Goal: Task Accomplishment & Management: Complete application form

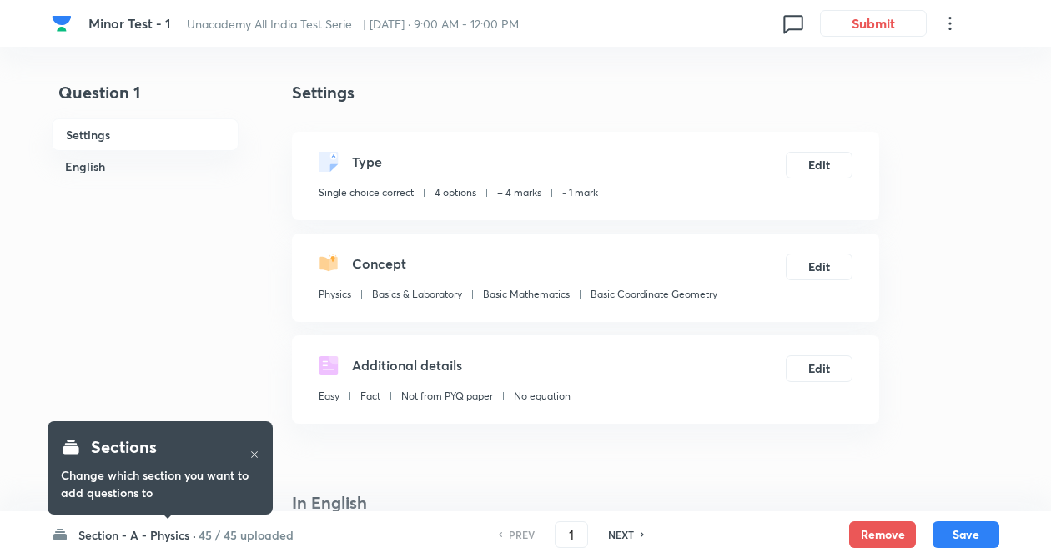
checkbox input "true"
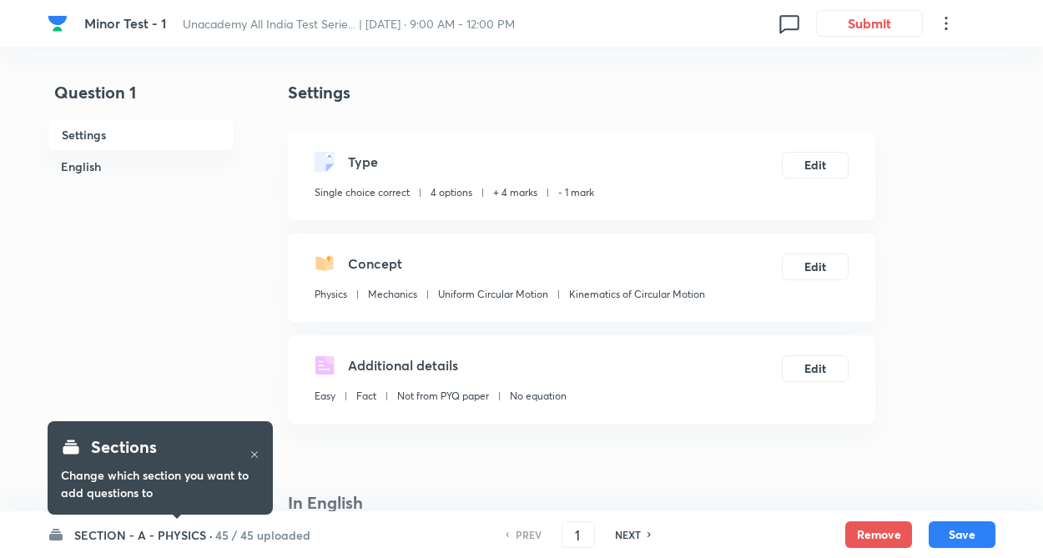
click at [168, 534] on h6 "SECTION - A - PHYSICS ·" at bounding box center [143, 535] width 139 height 18
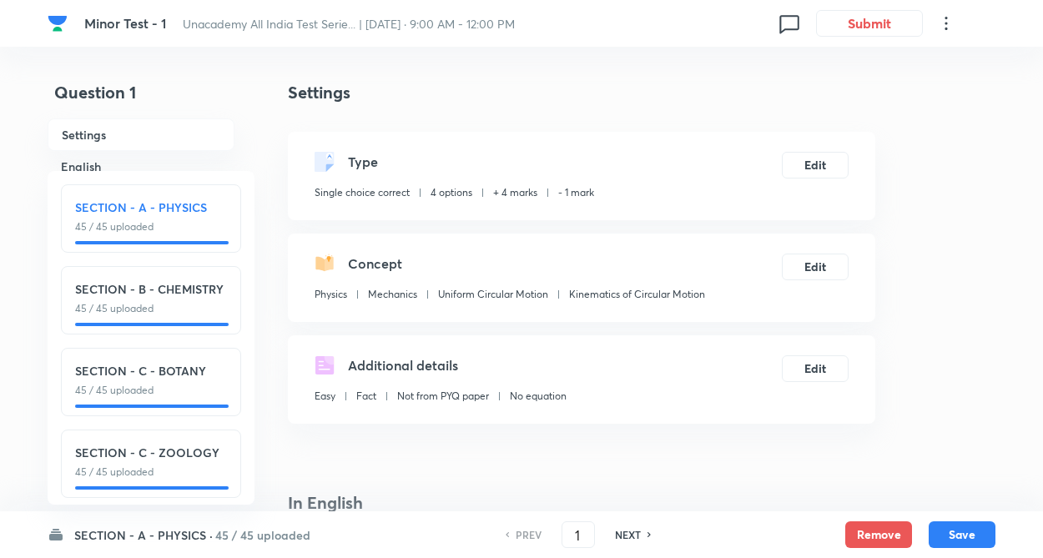
click at [200, 310] on p "45 / 45 uploaded" at bounding box center [151, 308] width 152 height 15
type input "46"
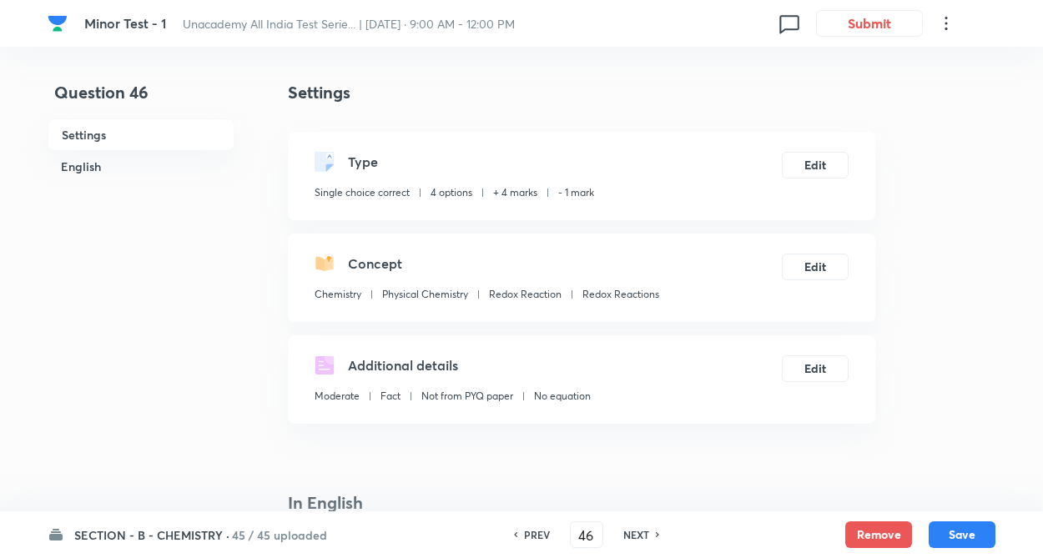
checkbox input "true"
click at [634, 534] on h6 "NEXT" at bounding box center [636, 534] width 26 height 15
type input "47"
checkbox input "false"
checkbox input "true"
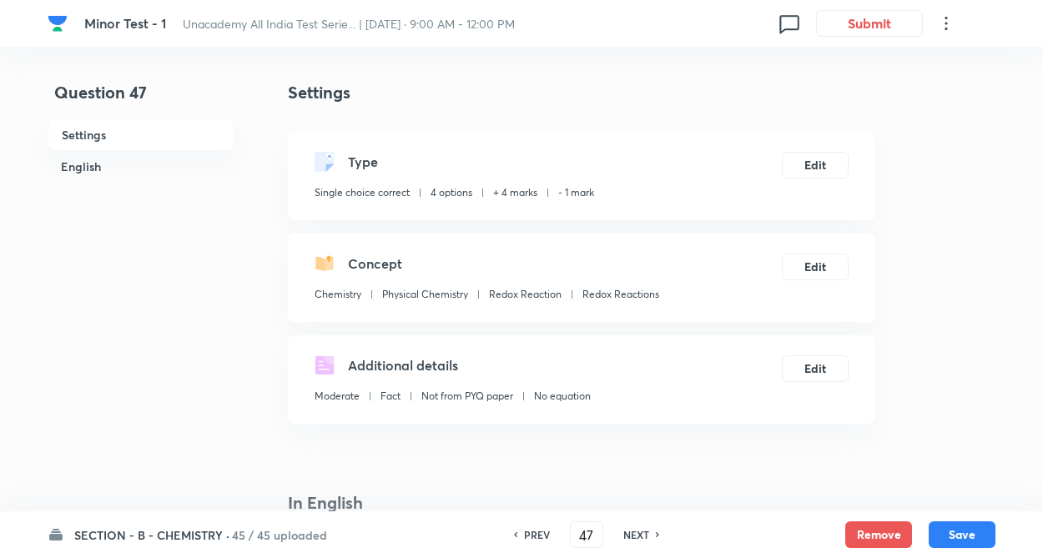
click at [637, 537] on h6 "NEXT" at bounding box center [636, 534] width 26 height 15
type input "48"
checkbox input "false"
checkbox input "true"
drag, startPoint x: 632, startPoint y: 536, endPoint x: 643, endPoint y: 515, distance: 23.5
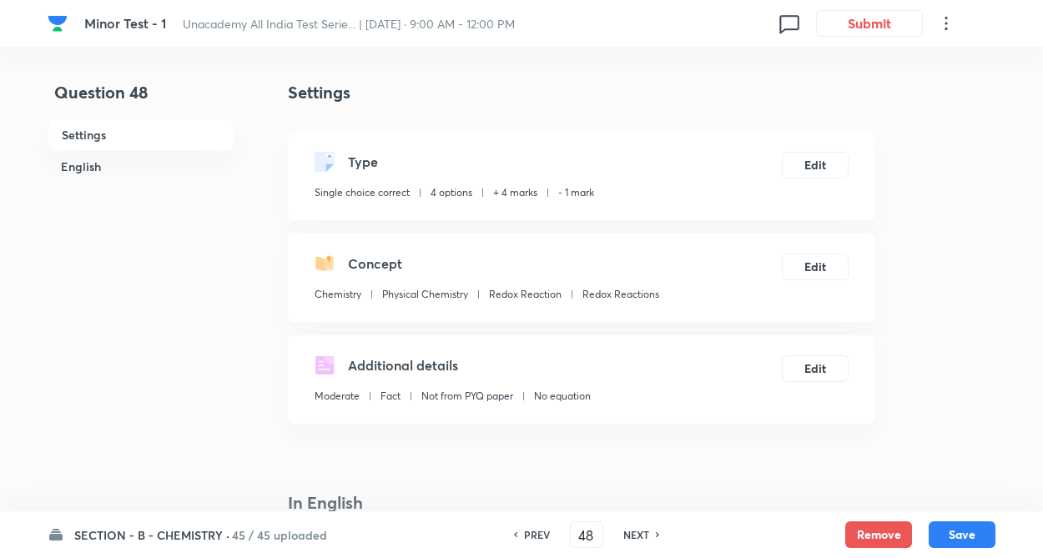
click at [632, 535] on h6 "NEXT" at bounding box center [636, 534] width 26 height 15
type input "49"
checkbox input "false"
checkbox input "true"
click at [644, 536] on h6 "NEXT" at bounding box center [636, 534] width 26 height 15
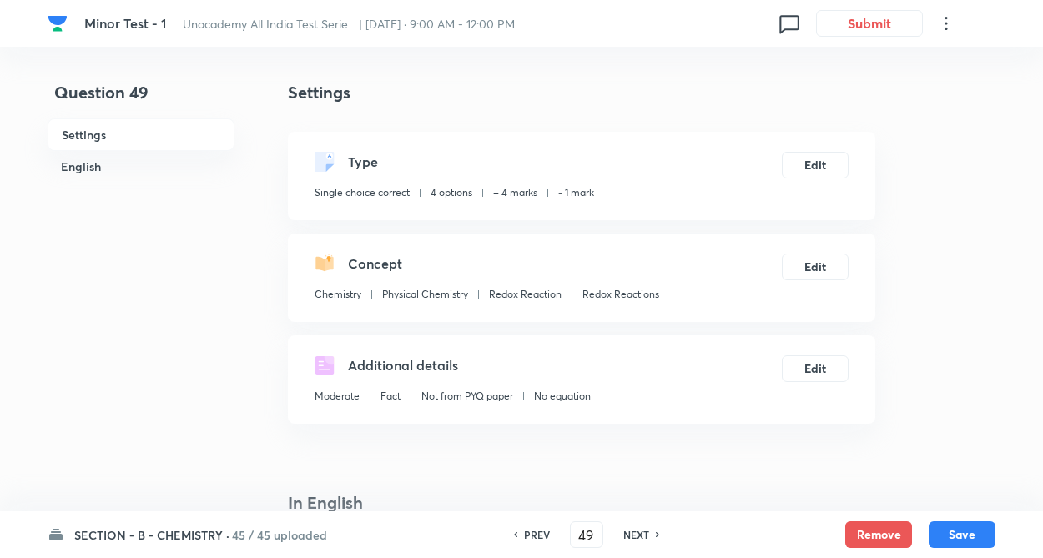
type input "50"
checkbox input "false"
checkbox input "true"
drag, startPoint x: 641, startPoint y: 535, endPoint x: 632, endPoint y: 529, distance: 10.2
click at [636, 531] on h6 "NEXT" at bounding box center [636, 534] width 26 height 15
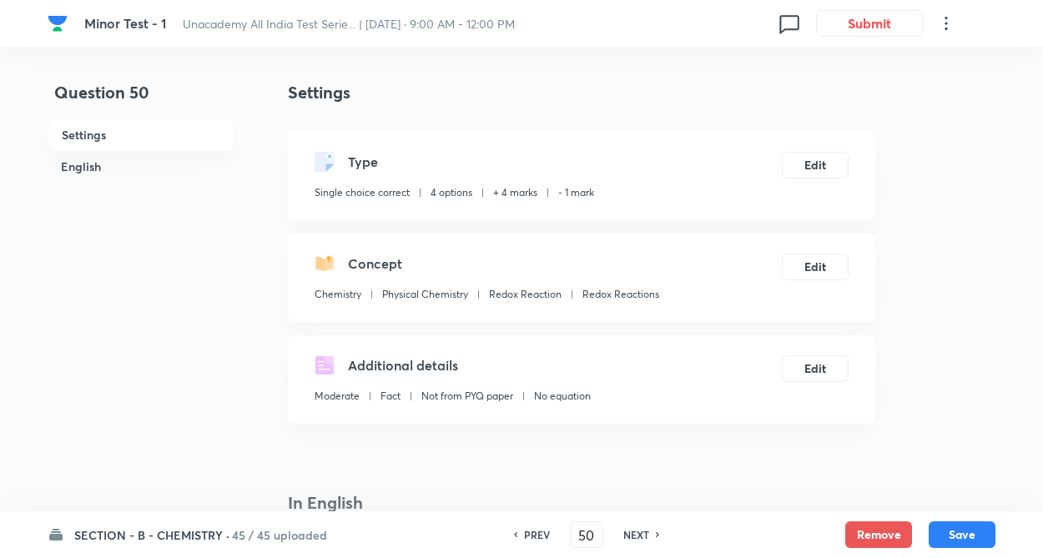
type input "51"
checkbox input "true"
click at [632, 529] on h6 "NEXT" at bounding box center [636, 534] width 26 height 15
type input "52"
checkbox input "false"
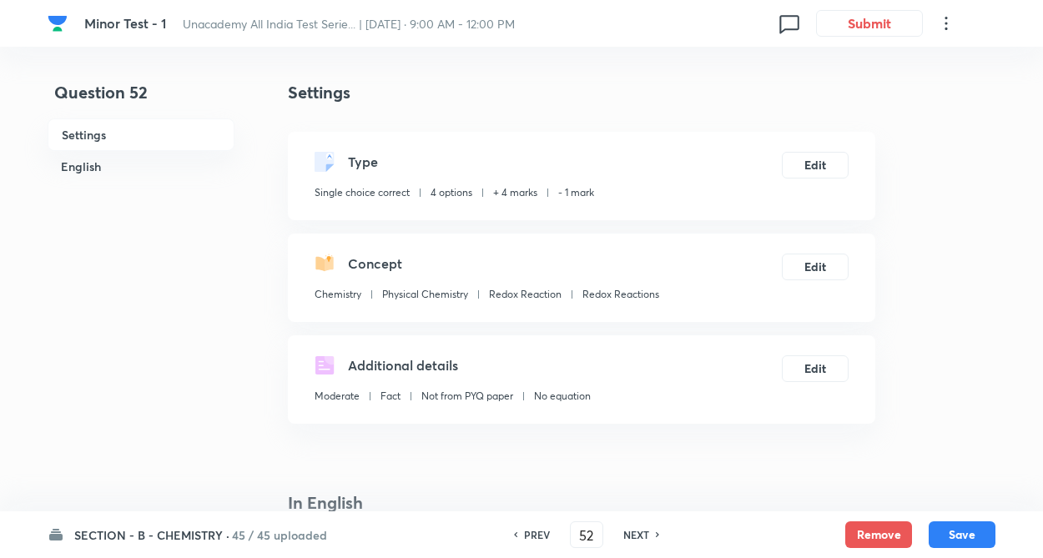
checkbox input "true"
click at [630, 534] on h6 "NEXT" at bounding box center [636, 534] width 26 height 15
type input "53"
checkbox input "true"
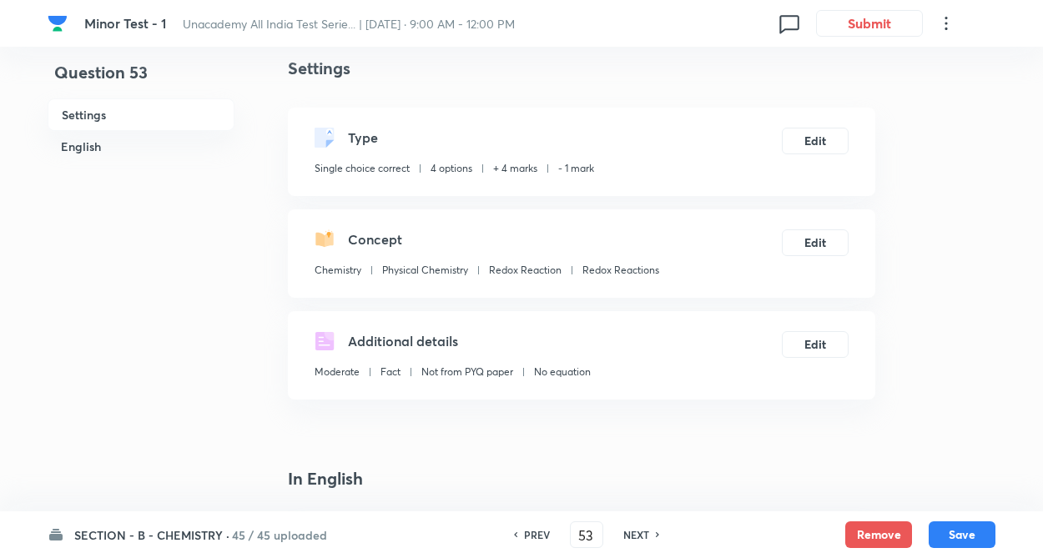
scroll to position [118, 0]
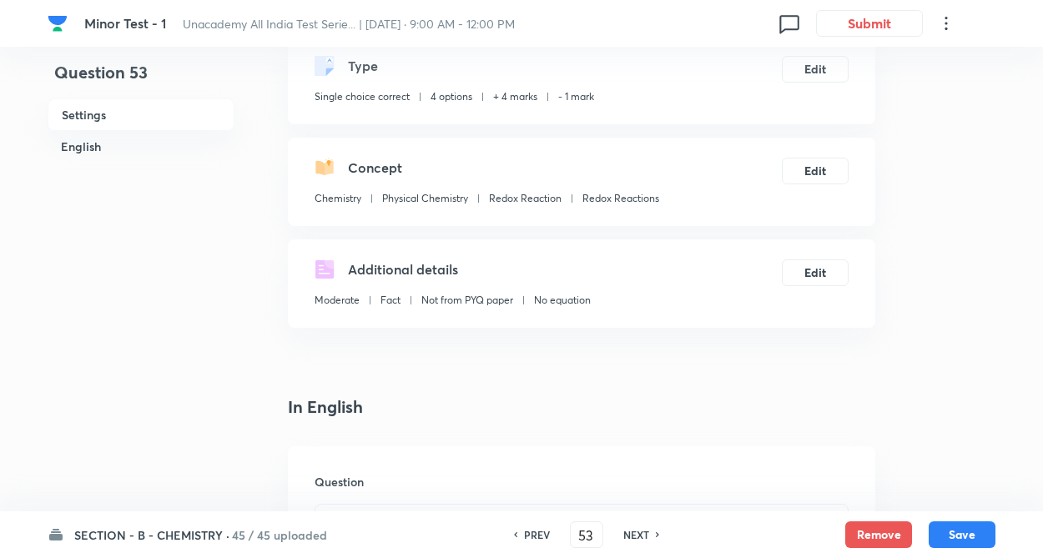
scroll to position [100, 0]
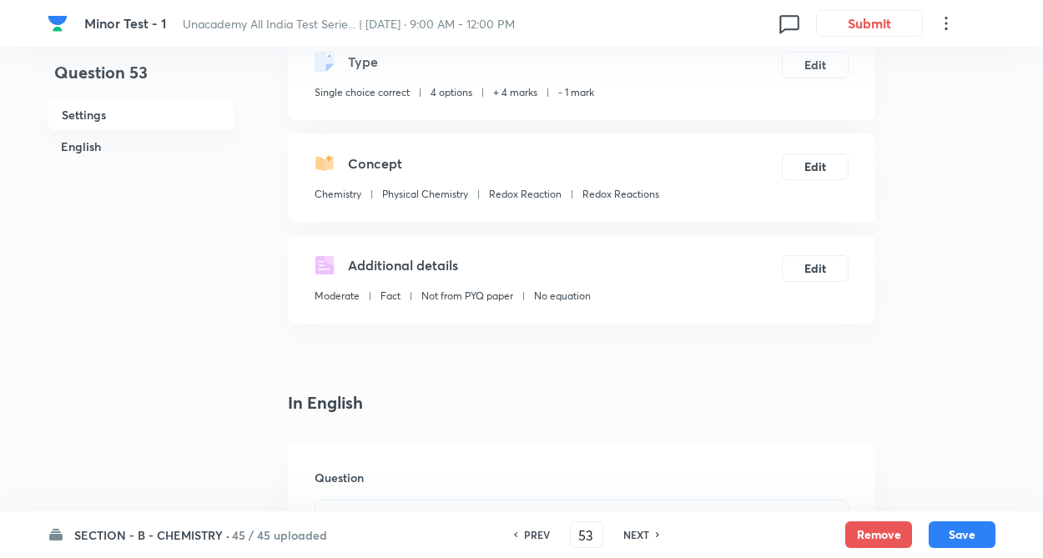
click at [639, 528] on h6 "NEXT" at bounding box center [636, 534] width 26 height 15
type input "54"
checkbox input "false"
checkbox input "true"
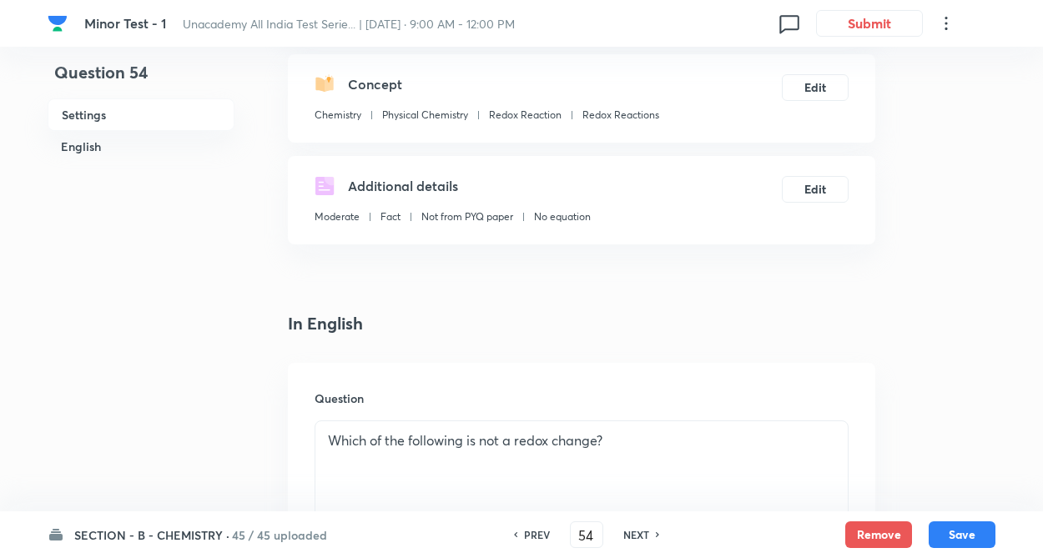
scroll to position [200, 0]
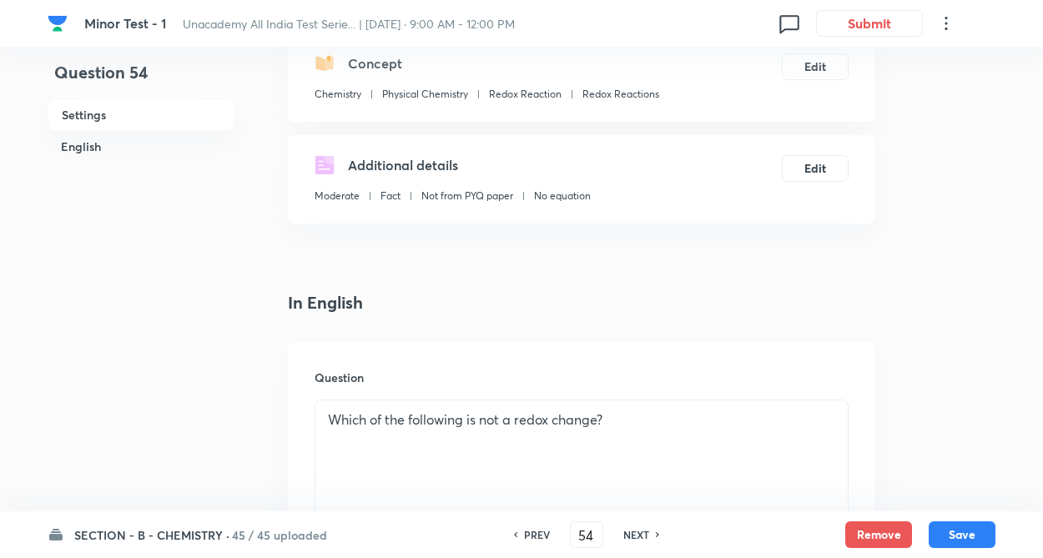
click at [628, 536] on h6 "NEXT" at bounding box center [636, 534] width 26 height 15
type input "55"
checkbox input "false"
checkbox input "true"
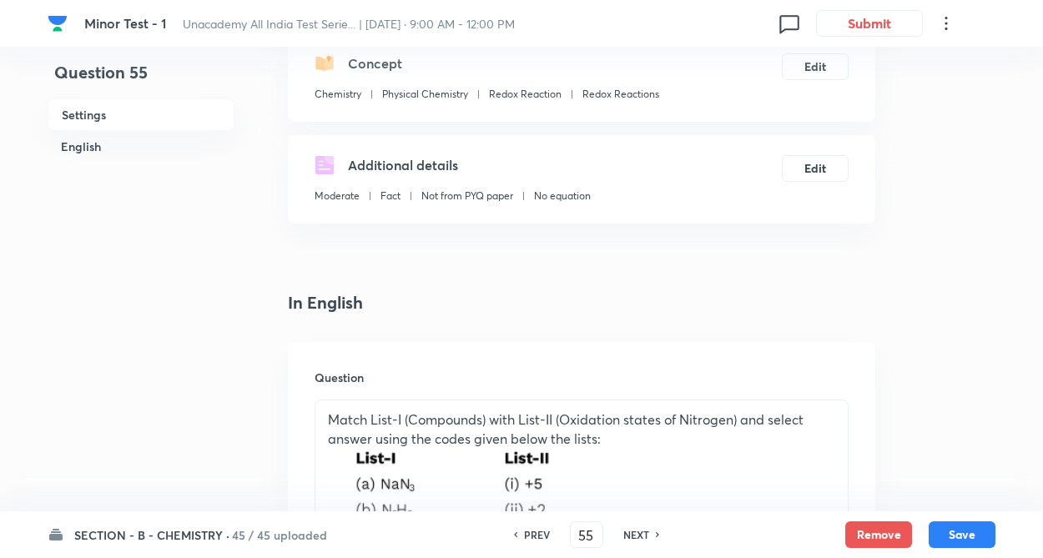
click at [632, 538] on h6 "NEXT" at bounding box center [636, 534] width 26 height 15
type input "56"
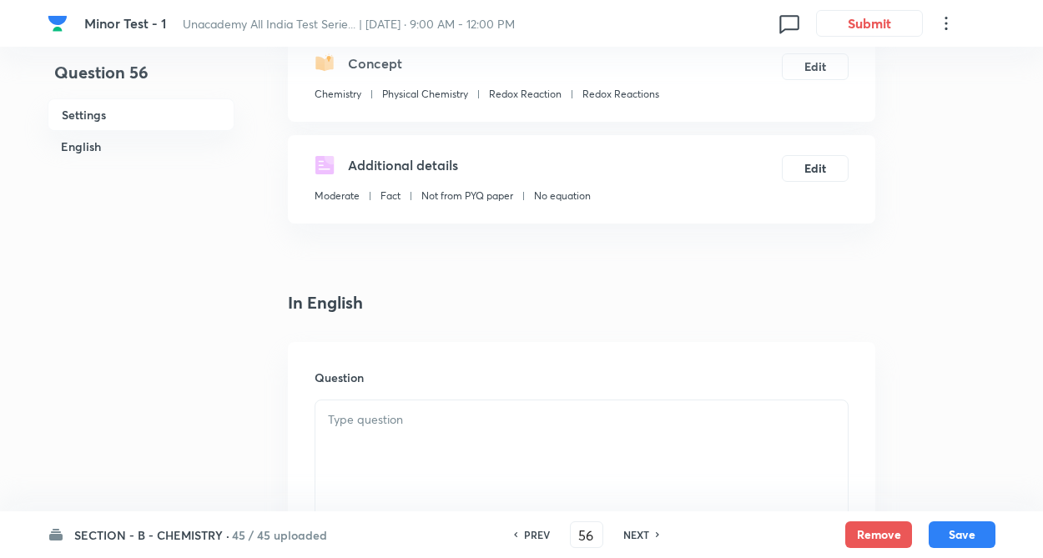
checkbox input "true"
click at [635, 536] on h6 "NEXT" at bounding box center [636, 534] width 26 height 15
type input "57"
checkbox input "false"
checkbox input "true"
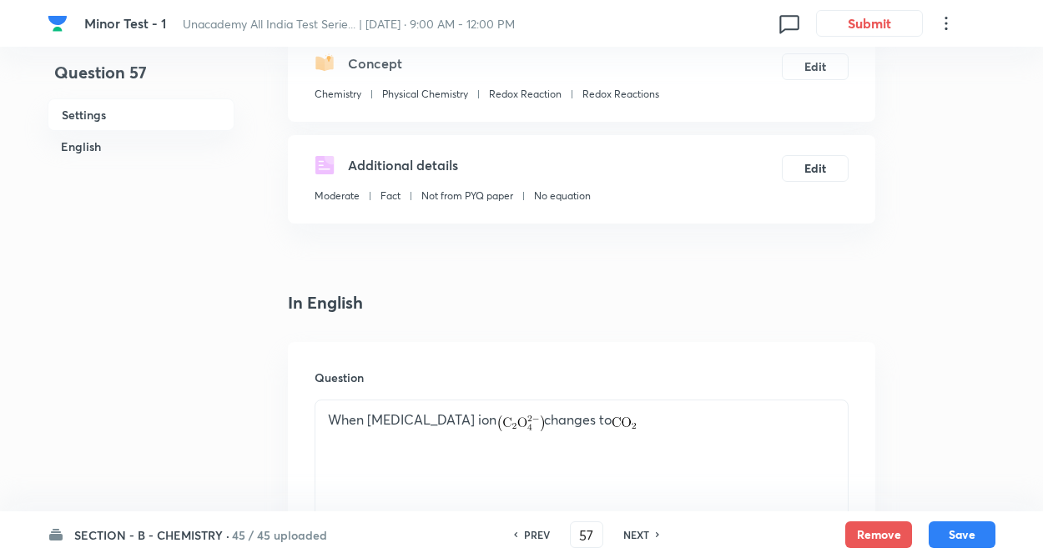
click at [637, 535] on h6 "NEXT" at bounding box center [636, 534] width 26 height 15
type input "58"
checkbox input "false"
checkbox input "true"
drag, startPoint x: 649, startPoint y: 537, endPoint x: 627, endPoint y: 538, distance: 21.7
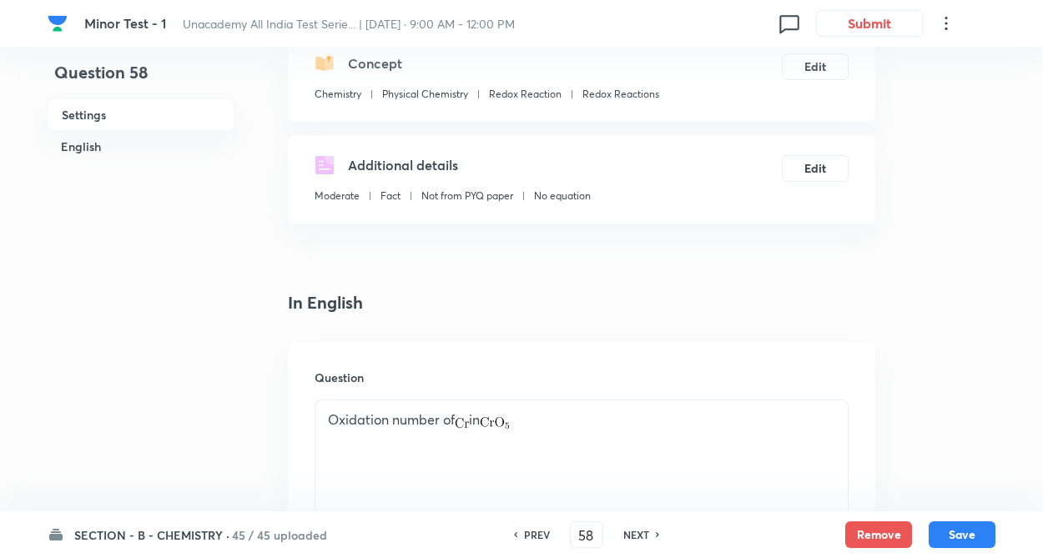
click at [646, 537] on div "NEXT" at bounding box center [639, 534] width 44 height 15
type input "59"
checkbox input "false"
checkbox input "true"
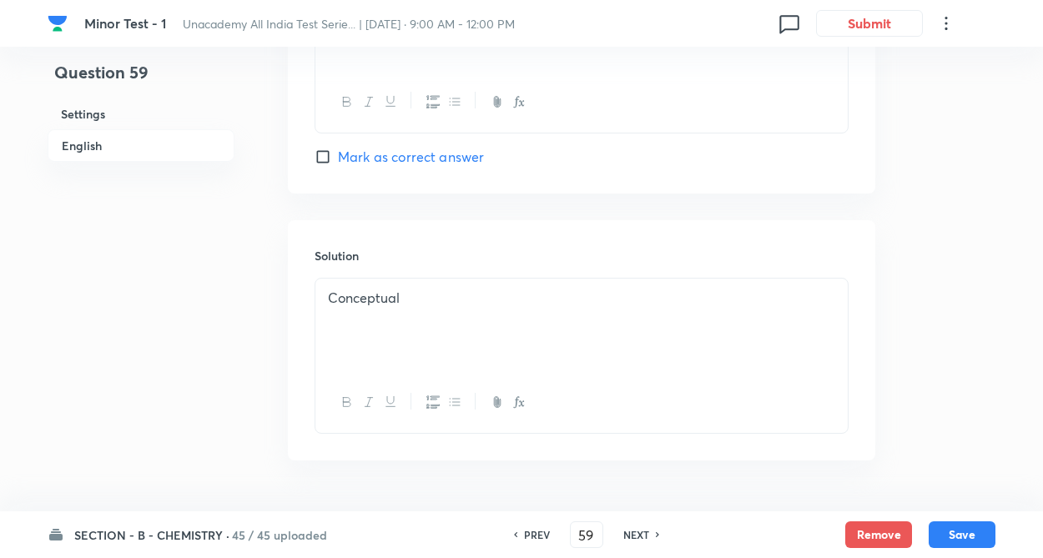
scroll to position [1701, 0]
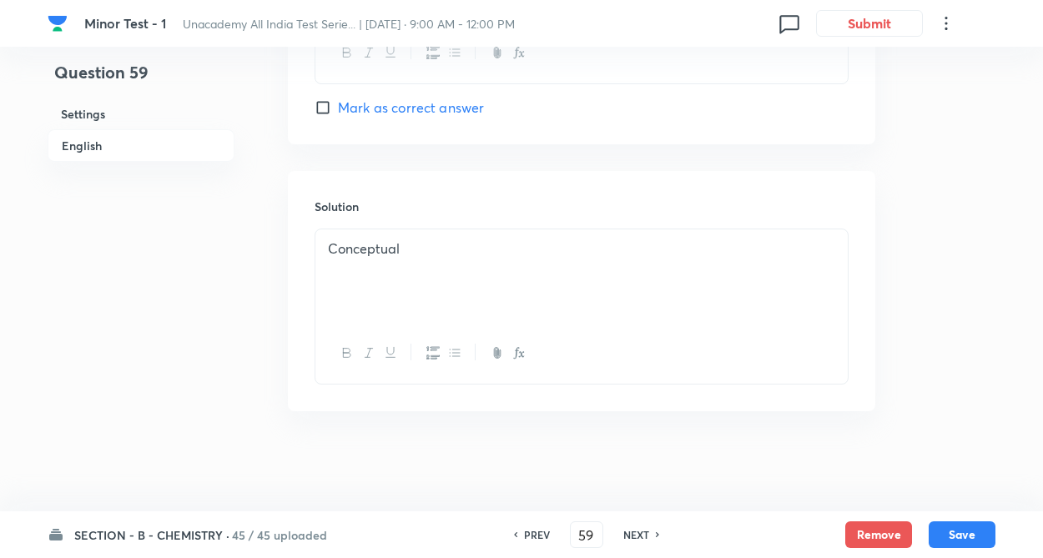
drag, startPoint x: 916, startPoint y: 424, endPoint x: 882, endPoint y: 433, distance: 35.4
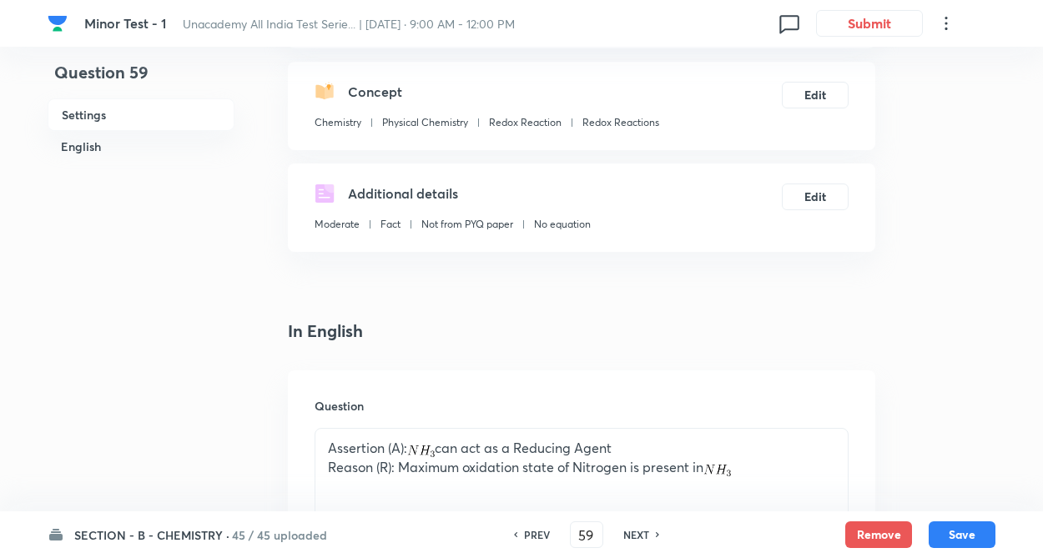
scroll to position [166, 0]
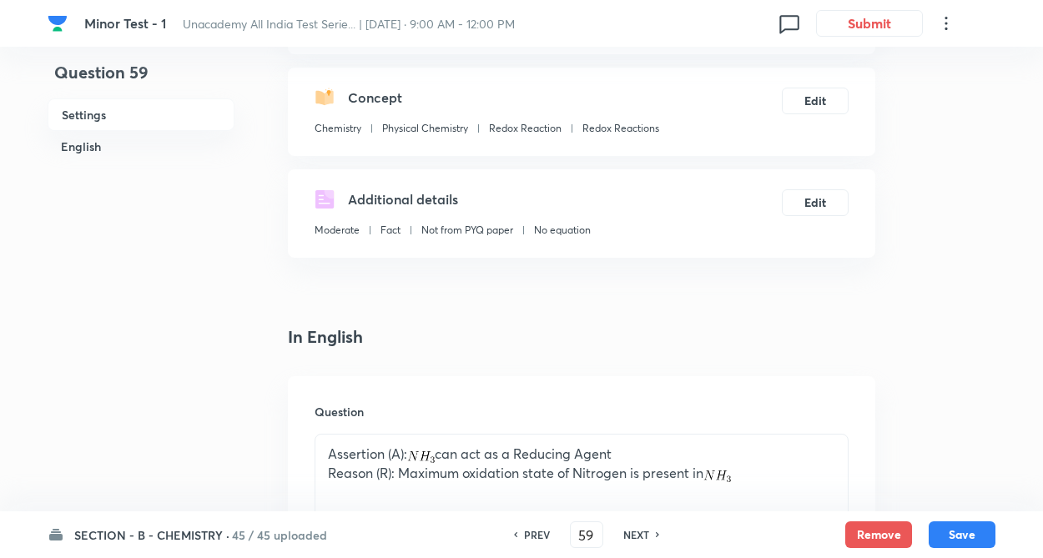
click at [634, 537] on h6 "NEXT" at bounding box center [636, 534] width 26 height 15
type input "60"
checkbox input "true"
click at [636, 531] on h6 "NEXT" at bounding box center [636, 534] width 26 height 15
type input "61"
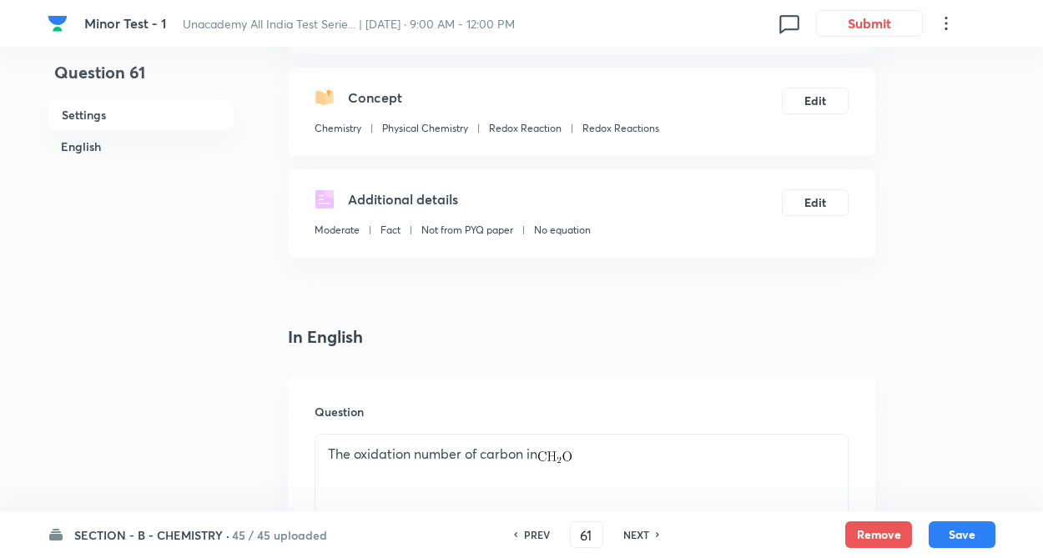
checkbox input "false"
checkbox input "true"
click at [635, 531] on h6 "NEXT" at bounding box center [636, 534] width 26 height 15
type input "62"
checkbox input "false"
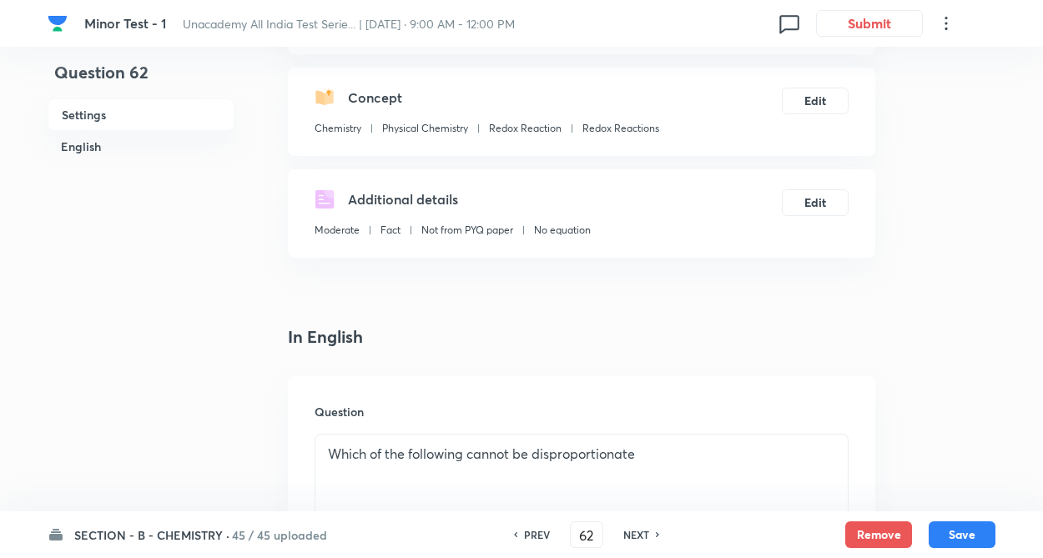
checkbox input "true"
click at [635, 527] on h6 "NEXT" at bounding box center [636, 534] width 26 height 15
type input "63"
checkbox input "false"
checkbox input "true"
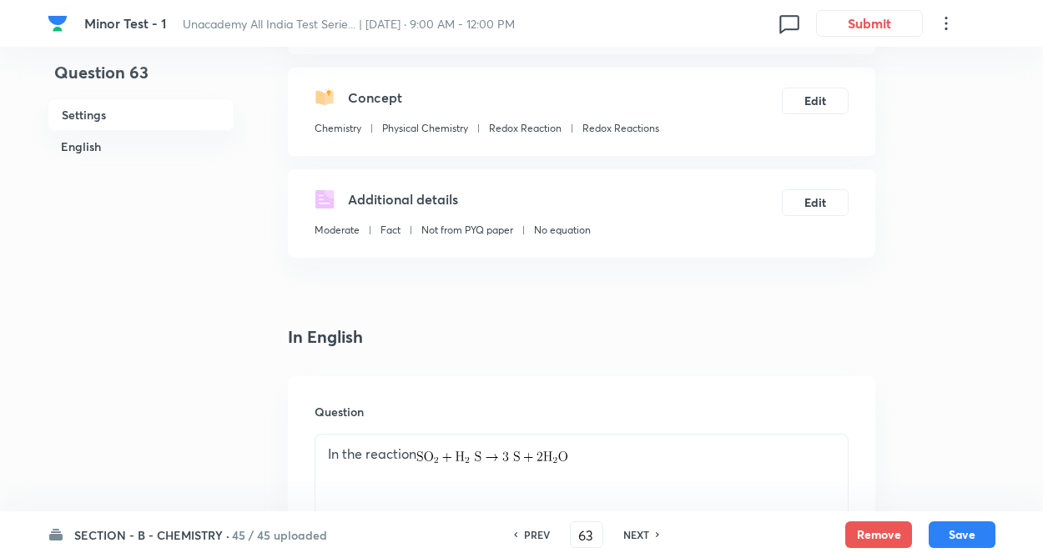
click at [633, 529] on h6 "NEXT" at bounding box center [636, 534] width 26 height 15
type input "64"
checkbox input "false"
checkbox input "true"
drag, startPoint x: 526, startPoint y: 532, endPoint x: 639, endPoint y: 496, distance: 119.3
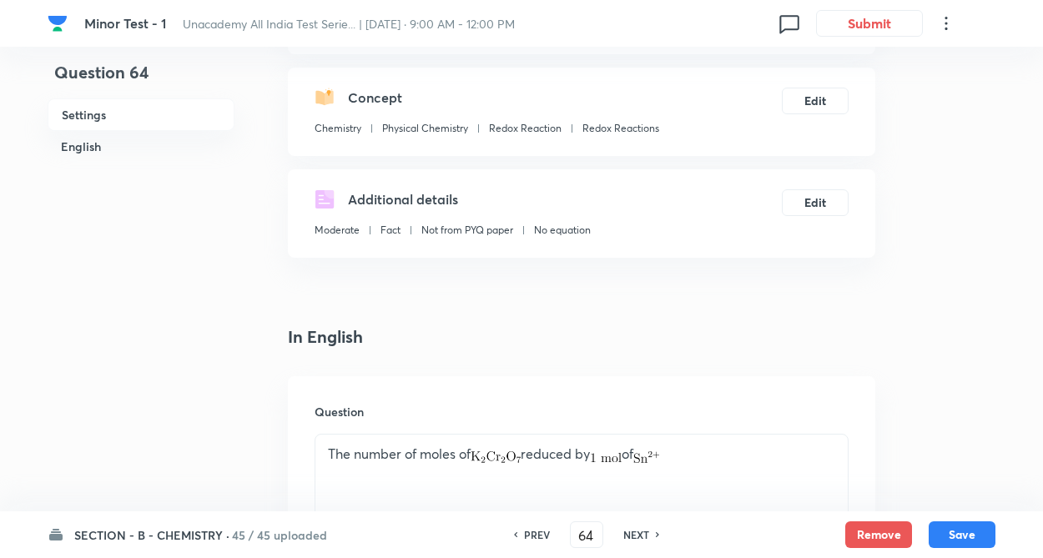
click at [526, 531] on h6 "PREV" at bounding box center [537, 534] width 26 height 15
type input "63"
checkbox input "false"
checkbox input "true"
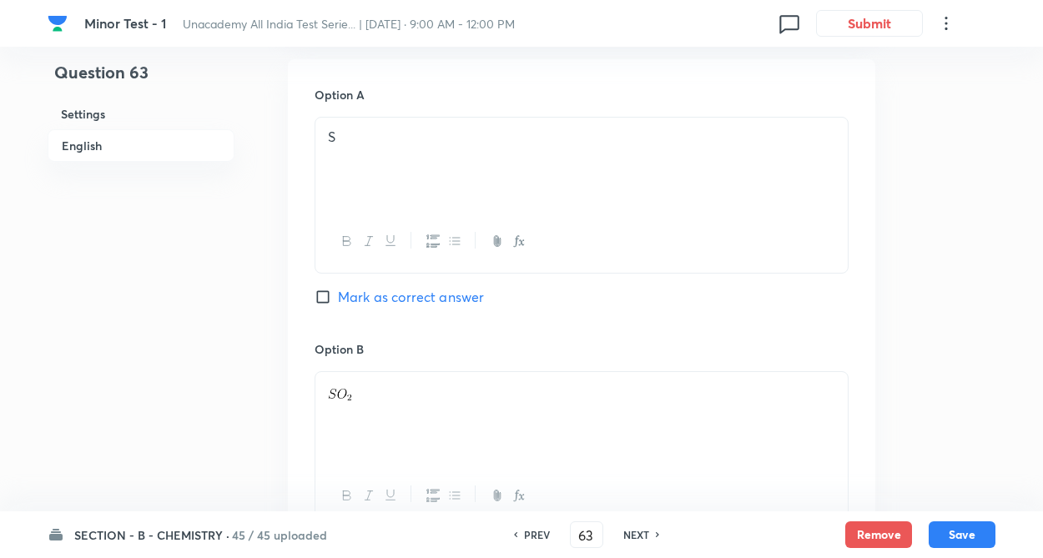
click at [894, 407] on div "Question 63 Settings English Settings Type Single choice correct 4 options + 4 …" at bounding box center [522, 379] width 948 height 2099
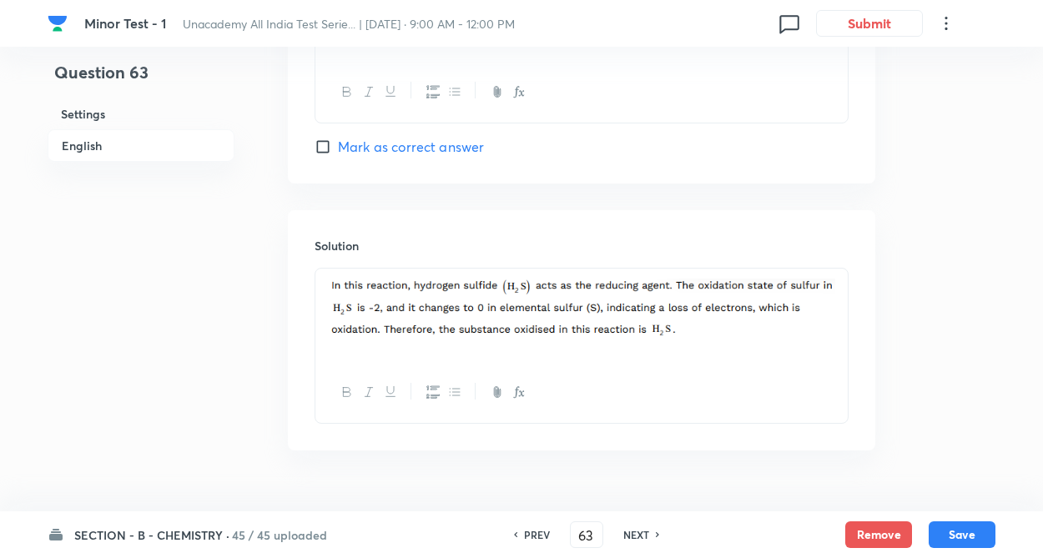
scroll to position [1668, 0]
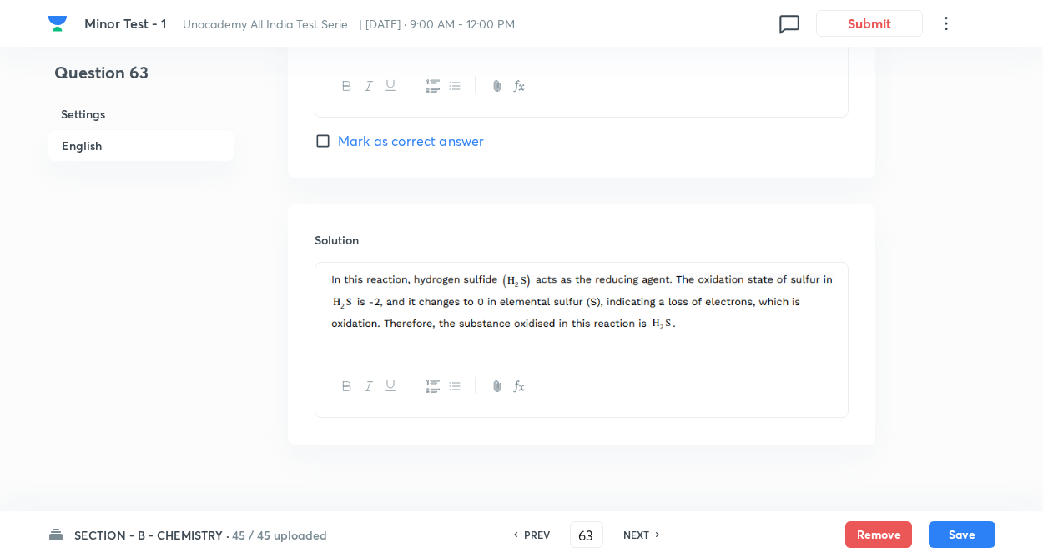
click at [635, 539] on h6 "NEXT" at bounding box center [636, 534] width 26 height 15
type input "64"
checkbox input "false"
checkbox input "true"
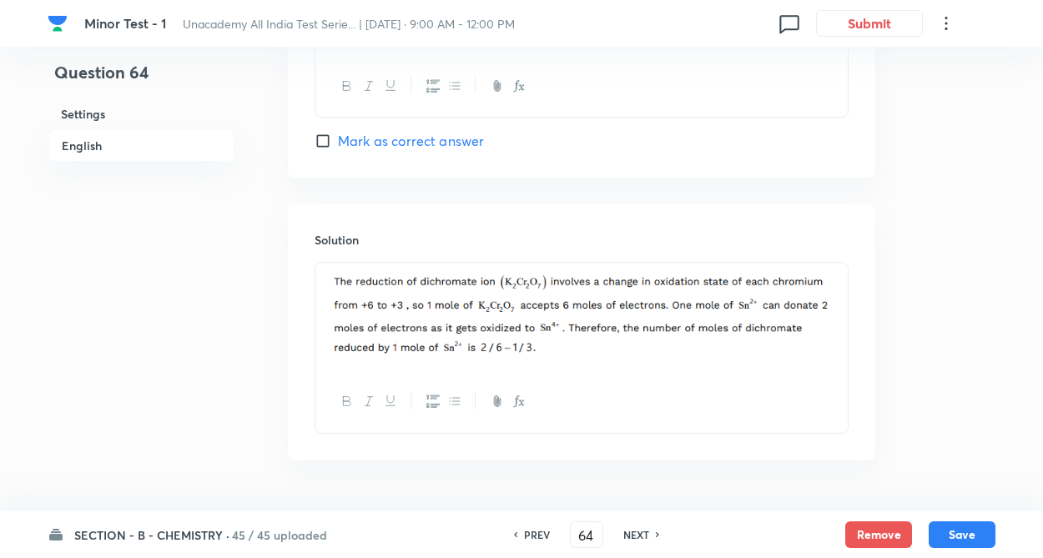
click at [639, 531] on h6 "NEXT" at bounding box center [636, 534] width 26 height 15
type input "65"
checkbox input "false"
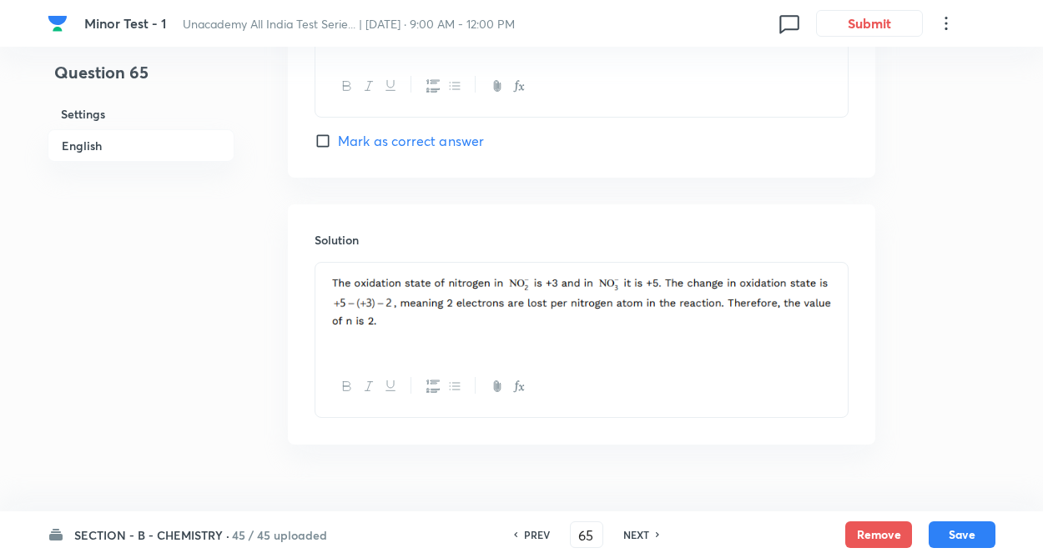
checkbox input "true"
click at [639, 531] on h6 "NEXT" at bounding box center [636, 534] width 26 height 15
type input "66"
checkbox input "false"
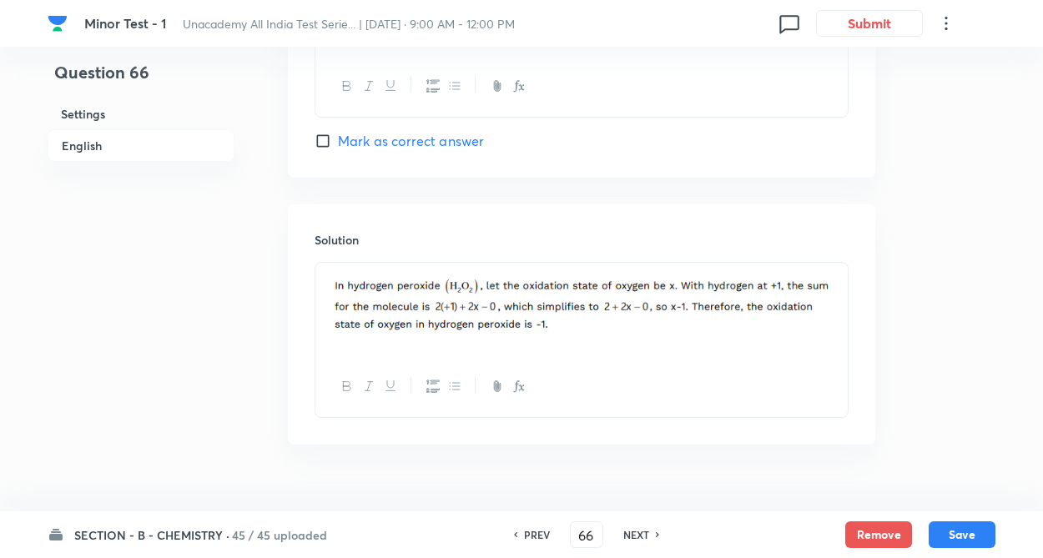
checkbox input "true"
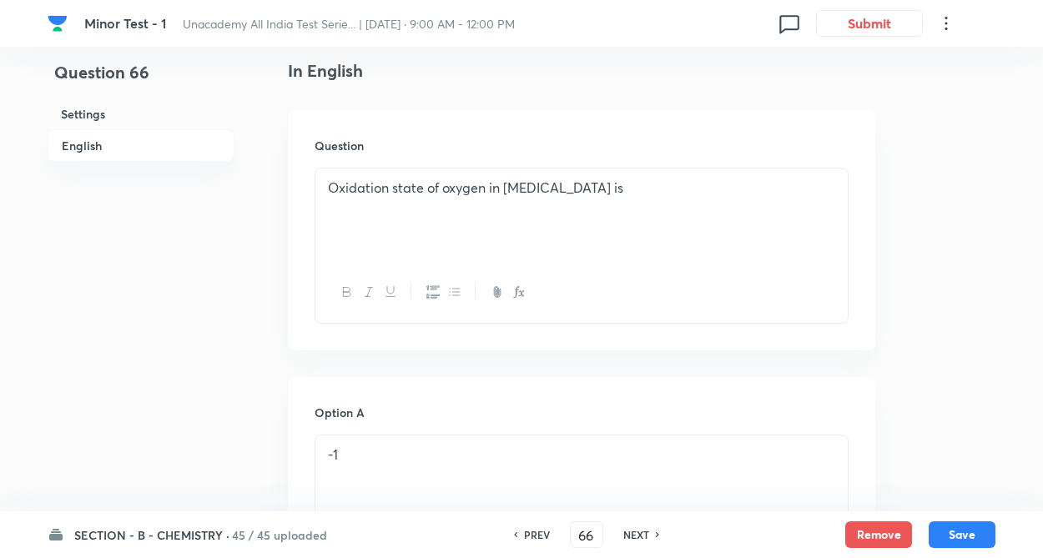
scroll to position [467, 0]
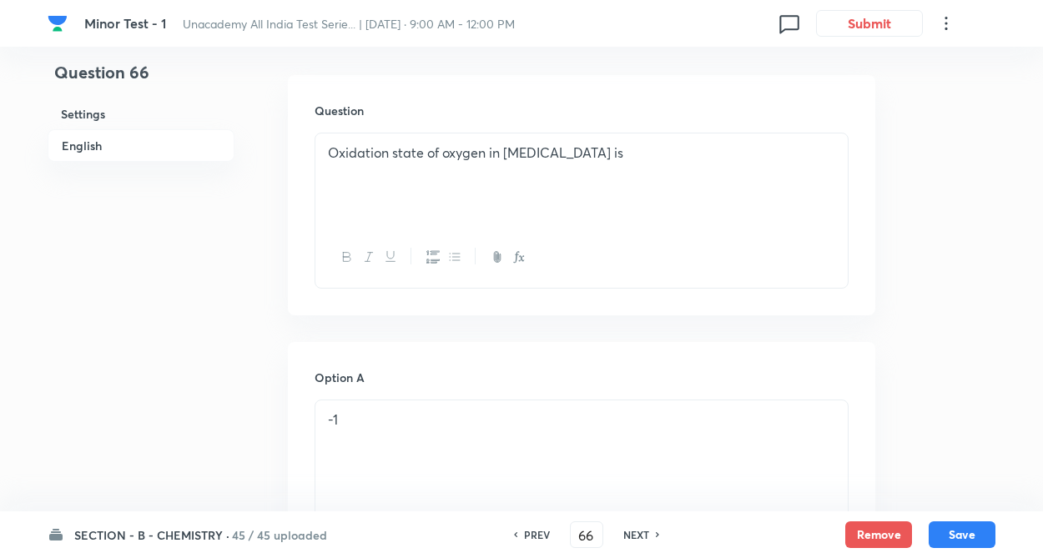
drag, startPoint x: 627, startPoint y: 536, endPoint x: 829, endPoint y: 431, distance: 227.3
click at [629, 533] on h6 "NEXT" at bounding box center [636, 534] width 26 height 15
type input "67"
checkbox input "false"
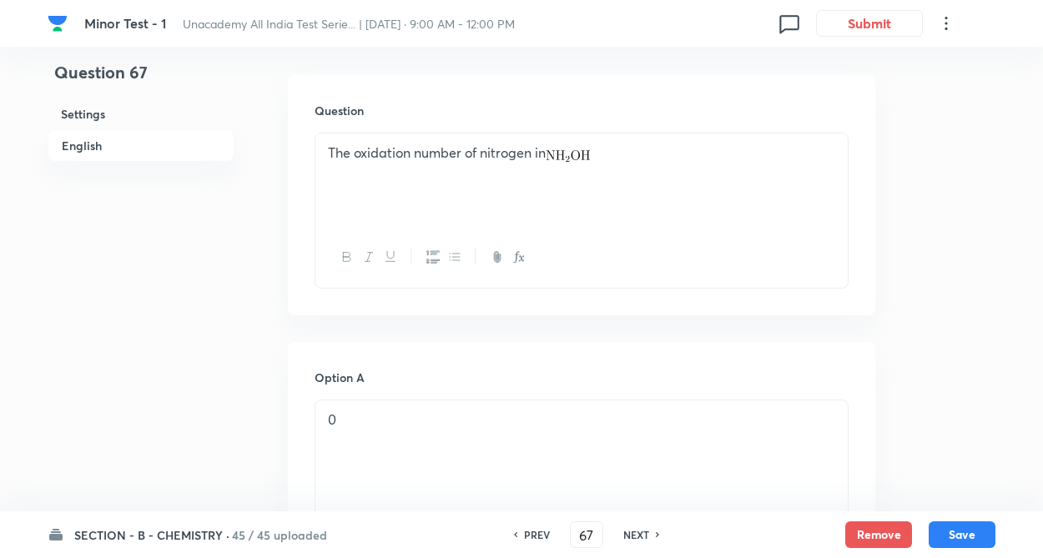
checkbox input "true"
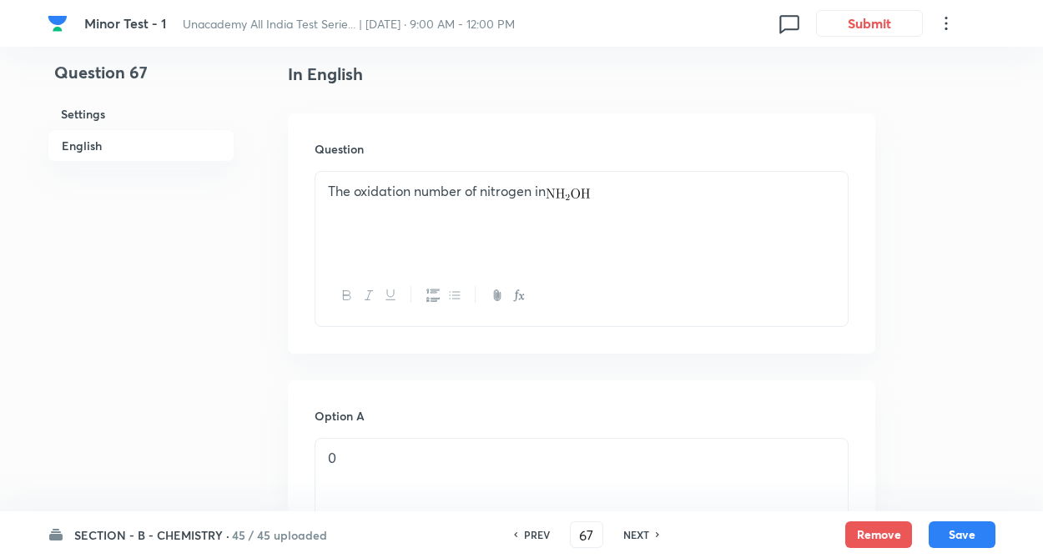
scroll to position [434, 0]
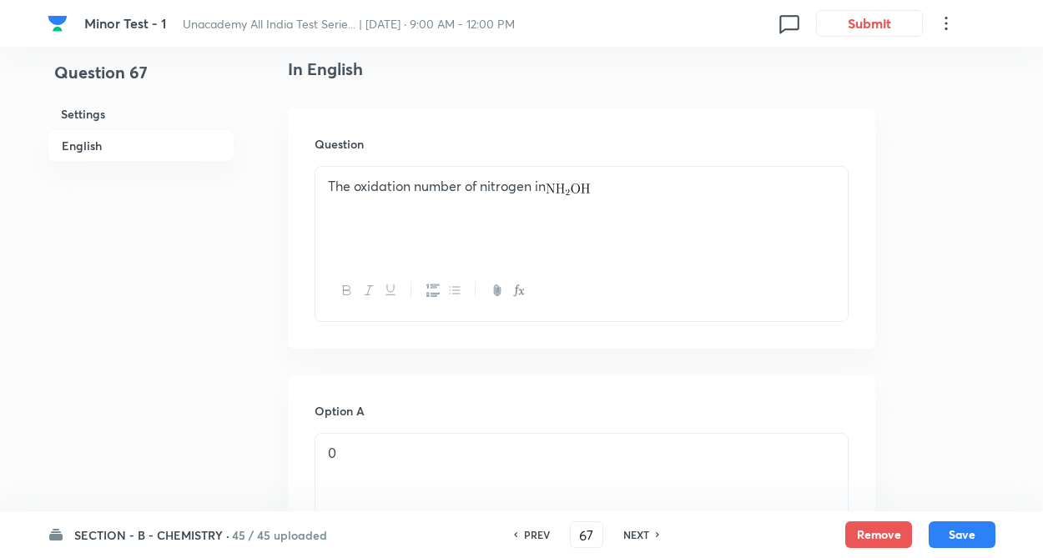
drag, startPoint x: 632, startPoint y: 529, endPoint x: 659, endPoint y: 530, distance: 27.5
click at [638, 528] on h6 "NEXT" at bounding box center [636, 534] width 26 height 15
type input "68"
checkbox input "false"
checkbox input "true"
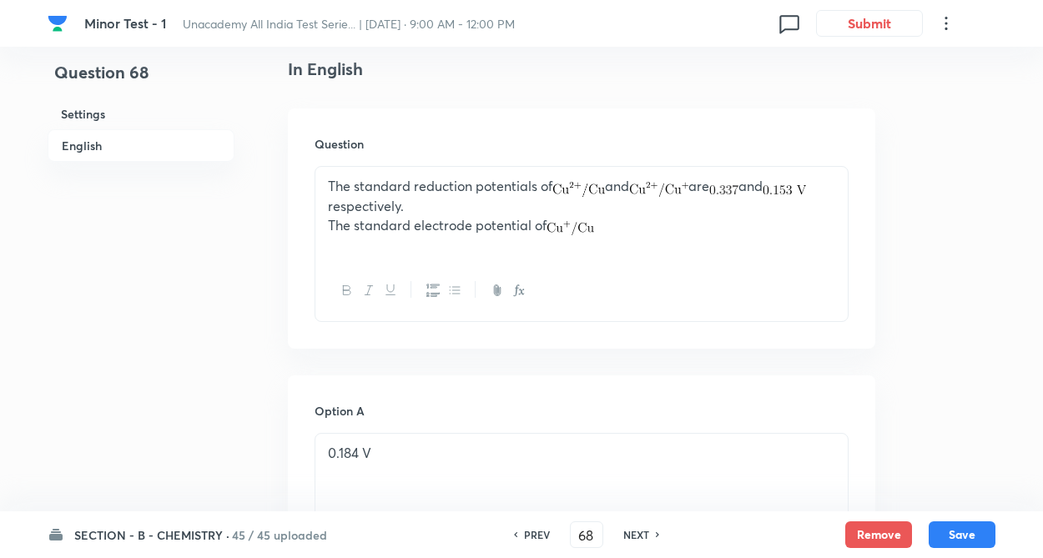
click at [321, 226] on div "The standard reduction potentials of and are and respectively. The standard ele…" at bounding box center [581, 213] width 532 height 93
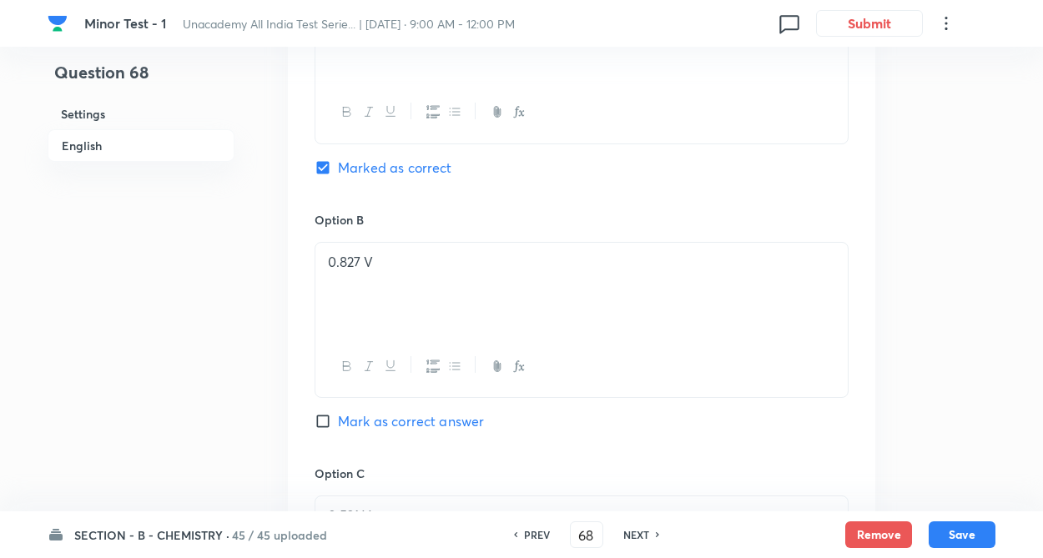
scroll to position [922, 0]
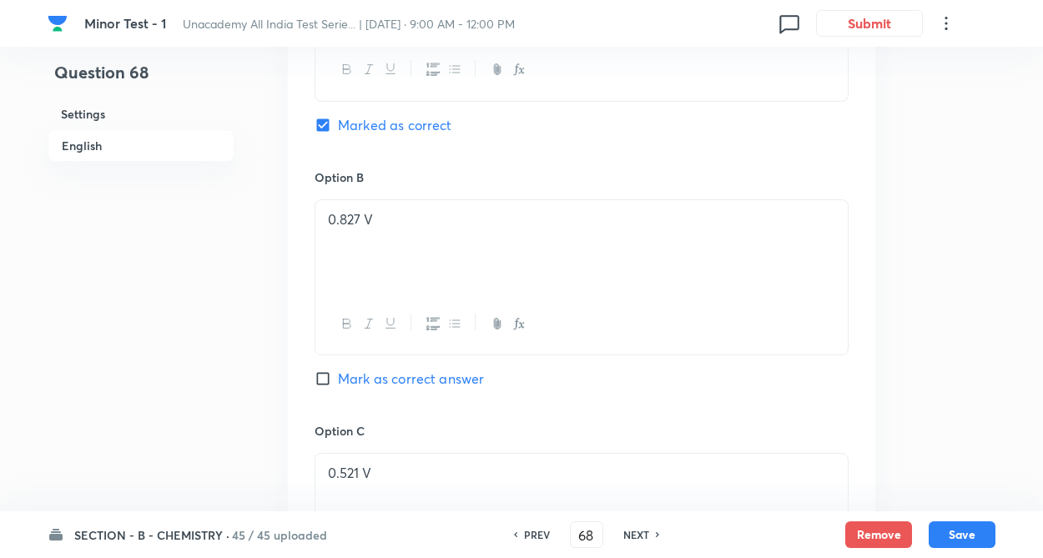
drag, startPoint x: 238, startPoint y: 305, endPoint x: 272, endPoint y: 305, distance: 34.2
click at [243, 306] on div "Question 68 Settings English Settings Type Single choice correct 4 options + 4 …" at bounding box center [522, 284] width 948 height 2252
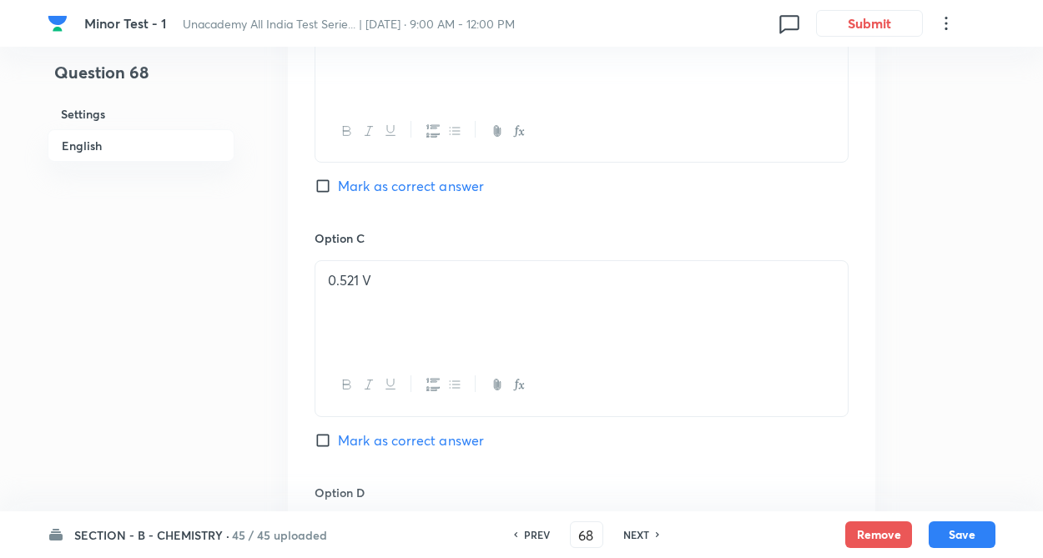
drag, startPoint x: 926, startPoint y: 354, endPoint x: 859, endPoint y: 370, distance: 69.6
click at [923, 356] on div "Question 68 Settings English Settings Type Single choice correct 4 options + 4 …" at bounding box center [522, 91] width 948 height 2252
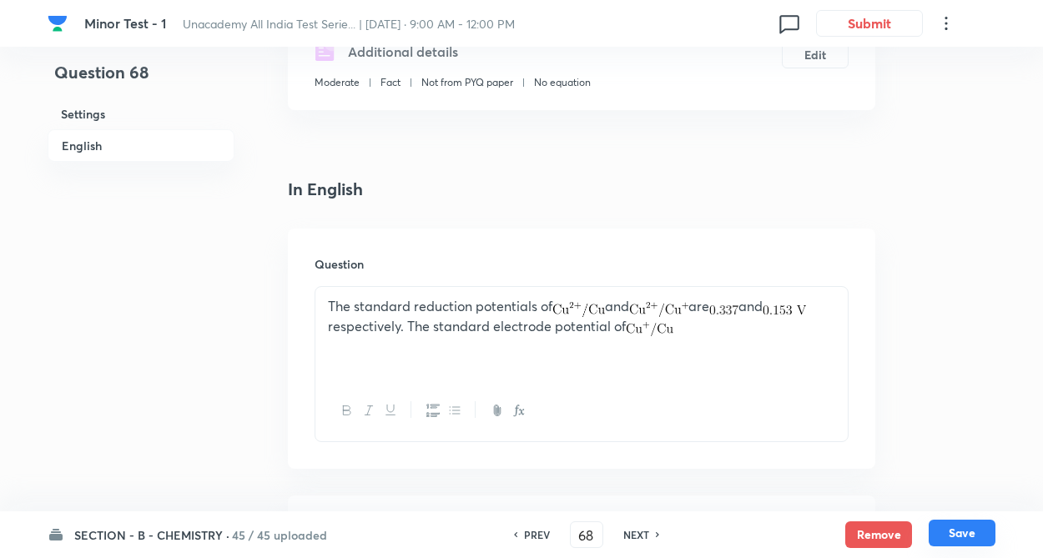
scroll to position [285, 0]
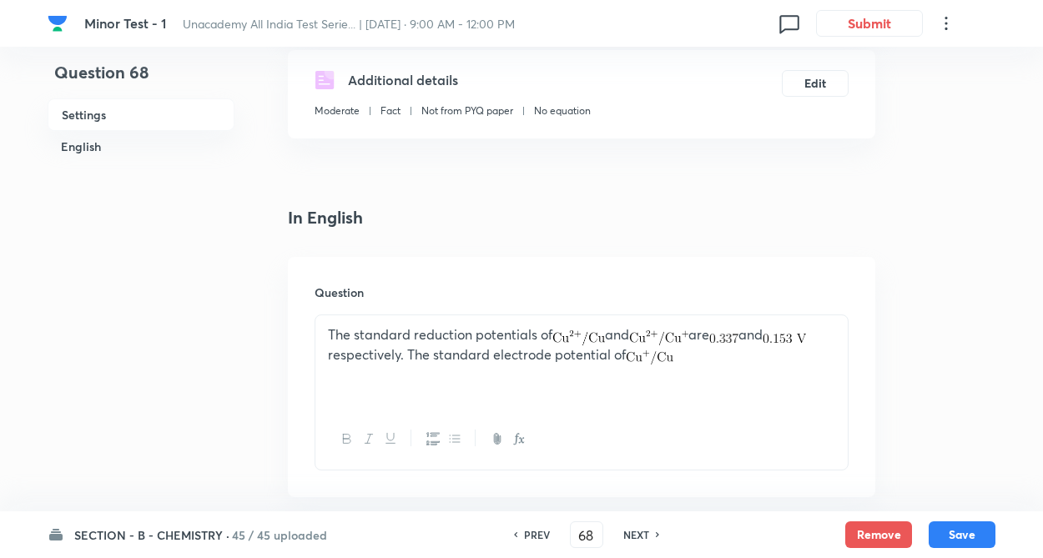
drag, startPoint x: 979, startPoint y: 536, endPoint x: 631, endPoint y: 530, distance: 348.0
click at [975, 536] on button "Save" at bounding box center [962, 534] width 67 height 27
type input "69"
checkbox input "false"
checkbox input "true"
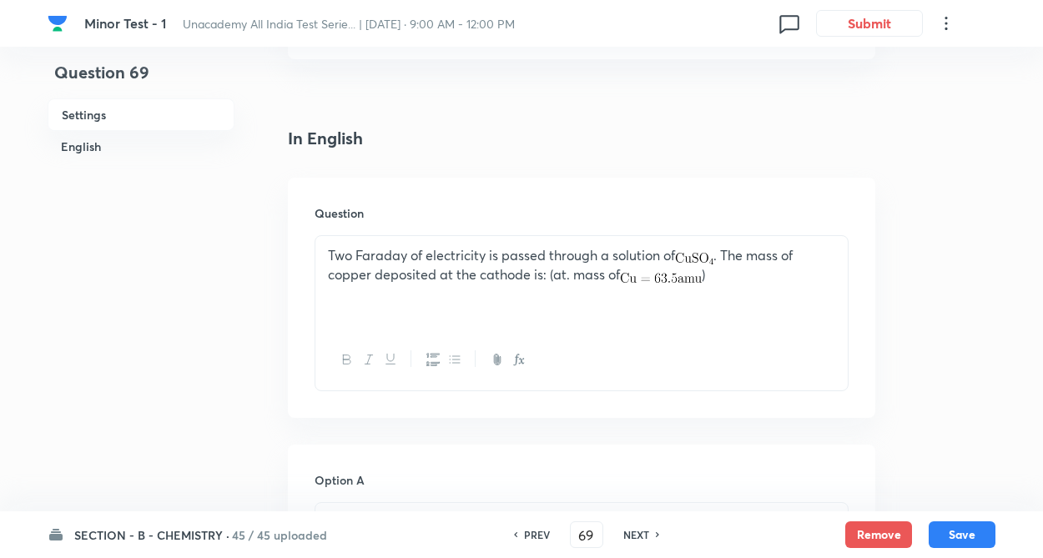
scroll to position [271, 0]
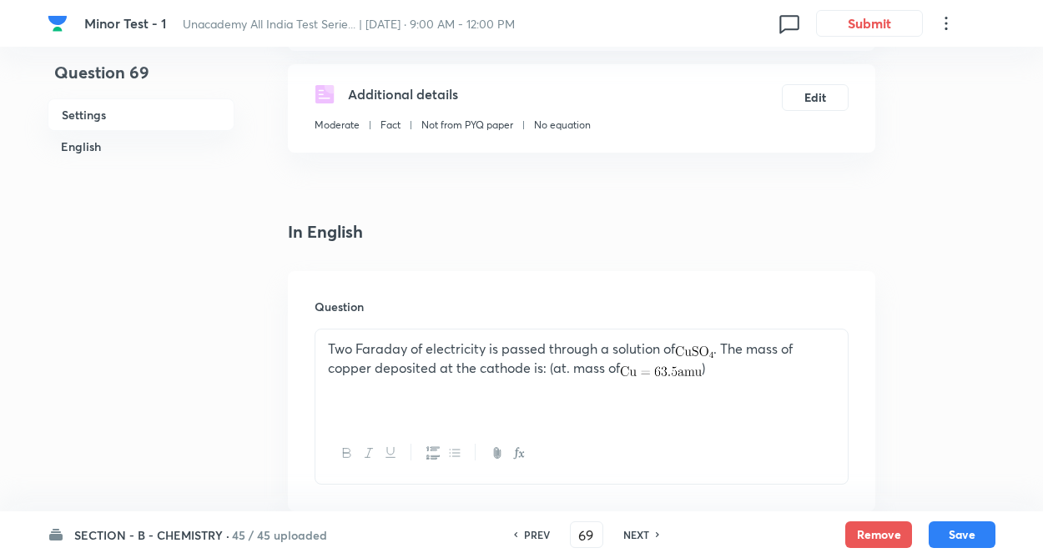
click at [626, 533] on h6 "NEXT" at bounding box center [636, 534] width 26 height 15
type input "70"
checkbox input "false"
checkbox input "true"
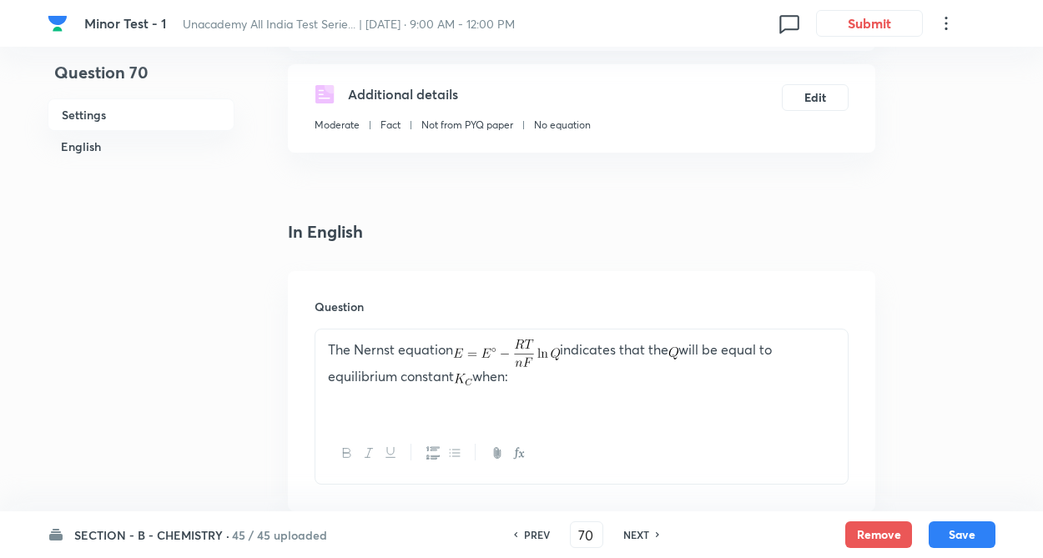
click at [634, 533] on h6 "NEXT" at bounding box center [636, 534] width 26 height 15
type input "71"
checkbox input "false"
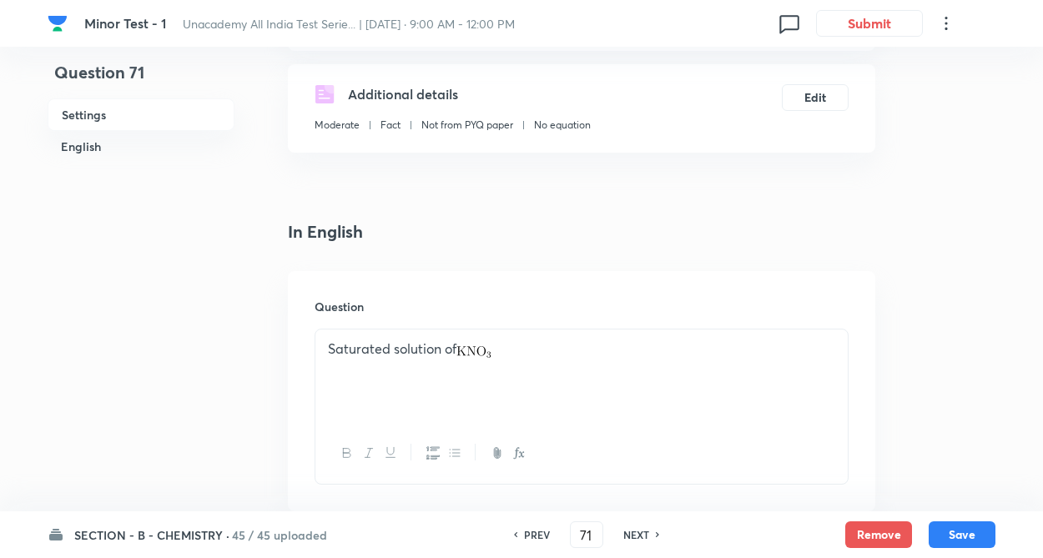
checkbox input "true"
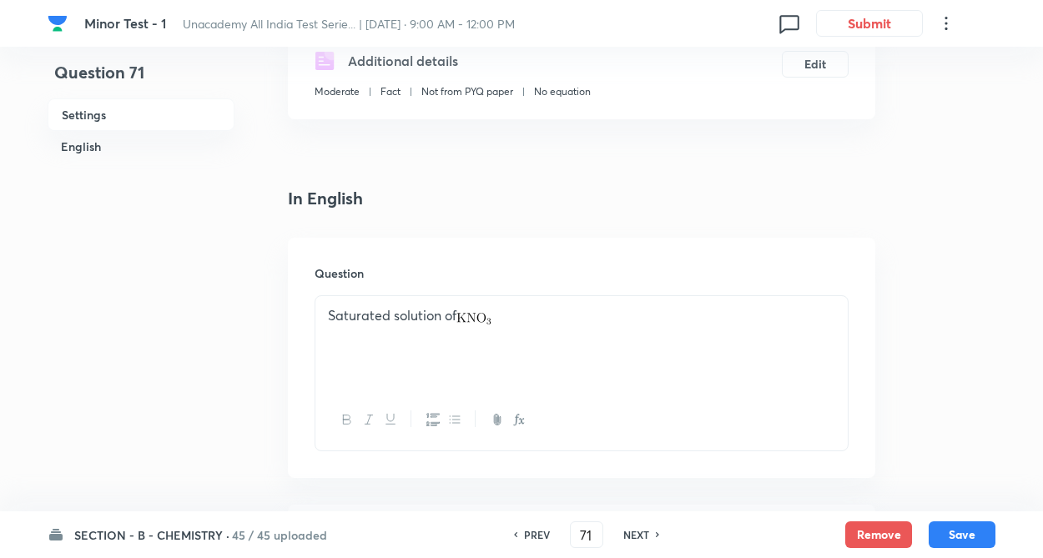
drag, startPoint x: 635, startPoint y: 534, endPoint x: 792, endPoint y: 436, distance: 185.2
click at [636, 531] on h6 "NEXT" at bounding box center [636, 534] width 26 height 15
type input "72"
checkbox input "false"
checkbox input "true"
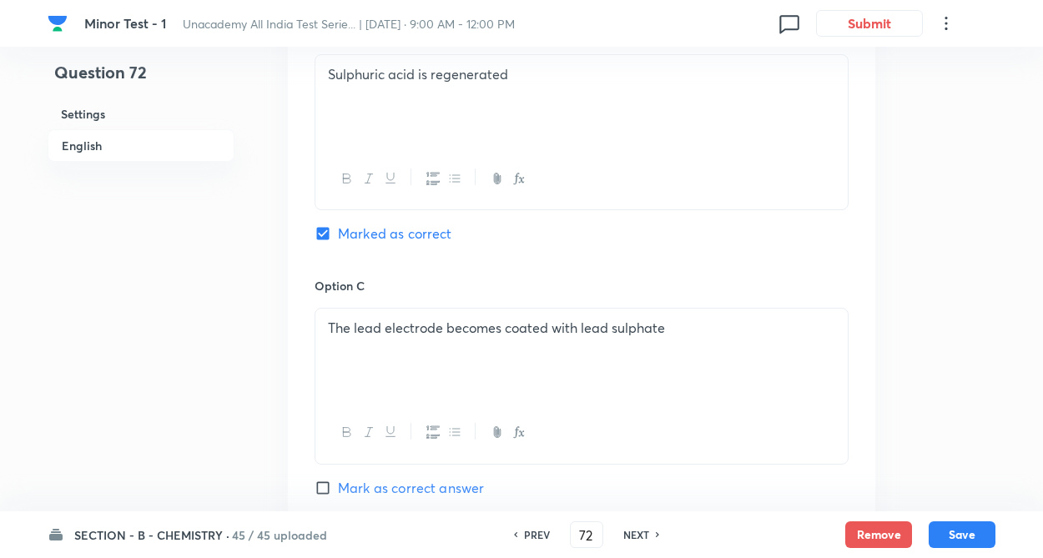
scroll to position [1106, 0]
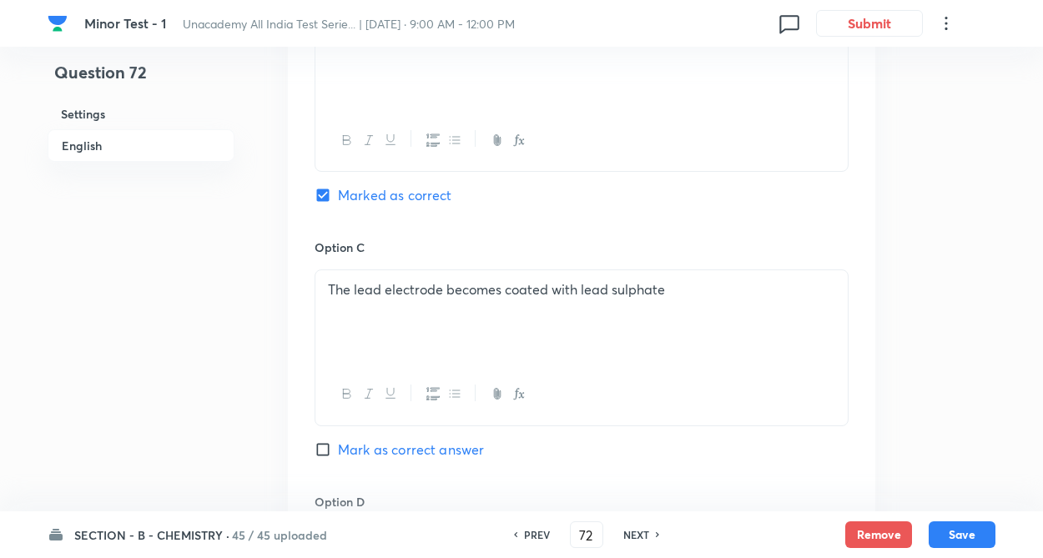
click at [870, 315] on div "Option A Lead dioxide dissolves Mark as correct answer Option B Sulphuric acid …" at bounding box center [581, 222] width 587 height 1036
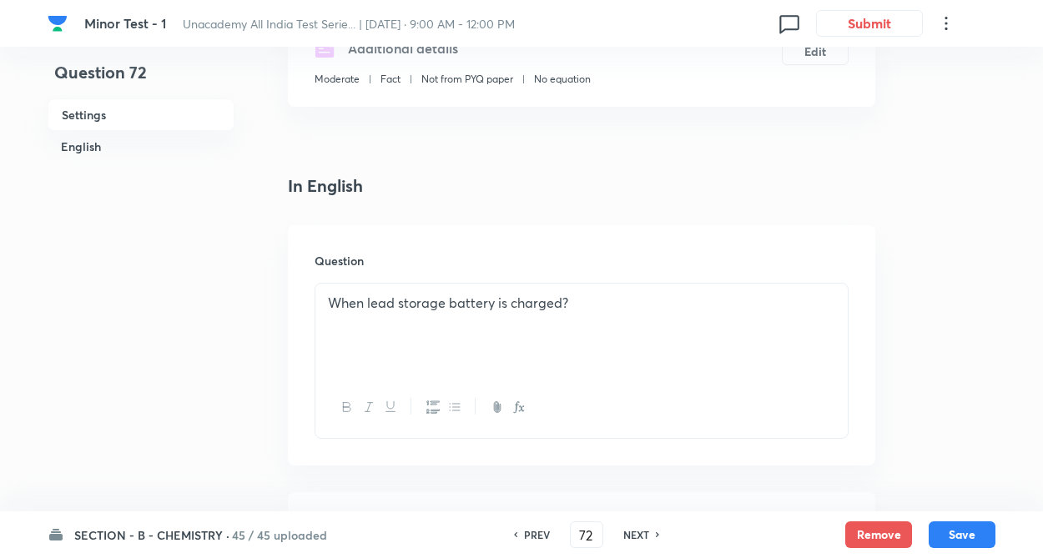
scroll to position [328, 0]
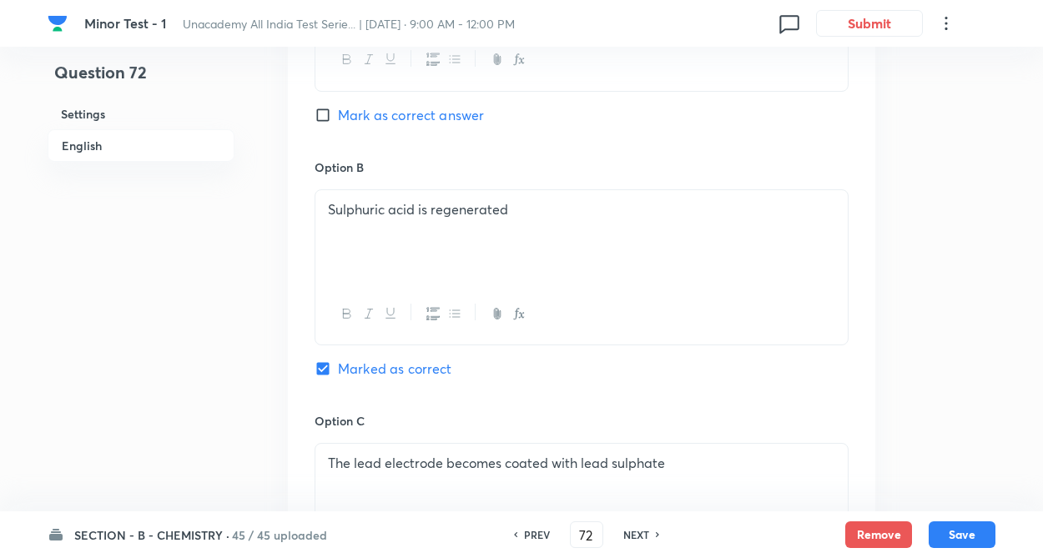
scroll to position [929, 0]
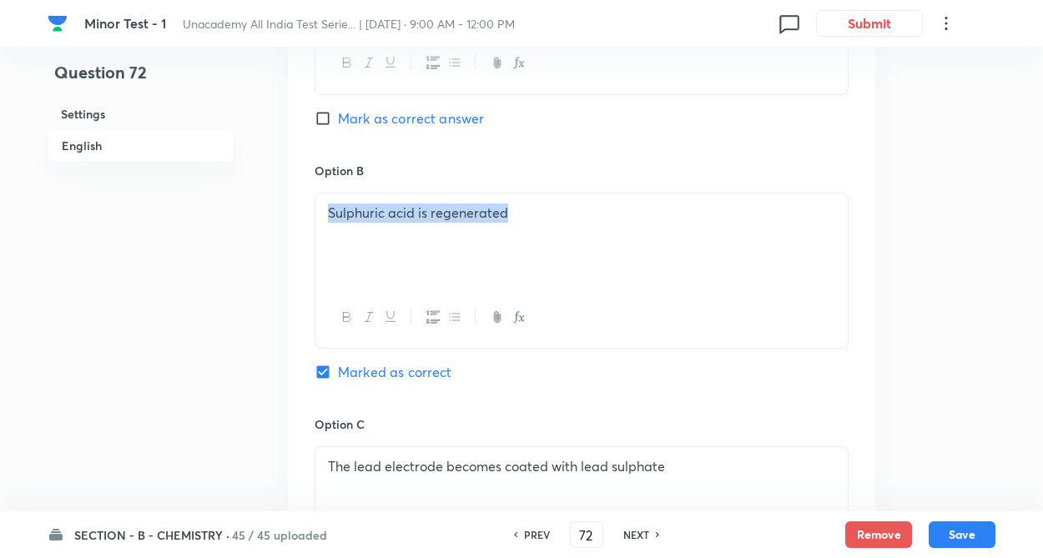
copy p "Sulphuric acid is regenerated"
drag, startPoint x: 325, startPoint y: 209, endPoint x: 433, endPoint y: 340, distance: 169.5
click at [519, 273] on div "Sulphuric acid is regenerated" at bounding box center [581, 240] width 532 height 93
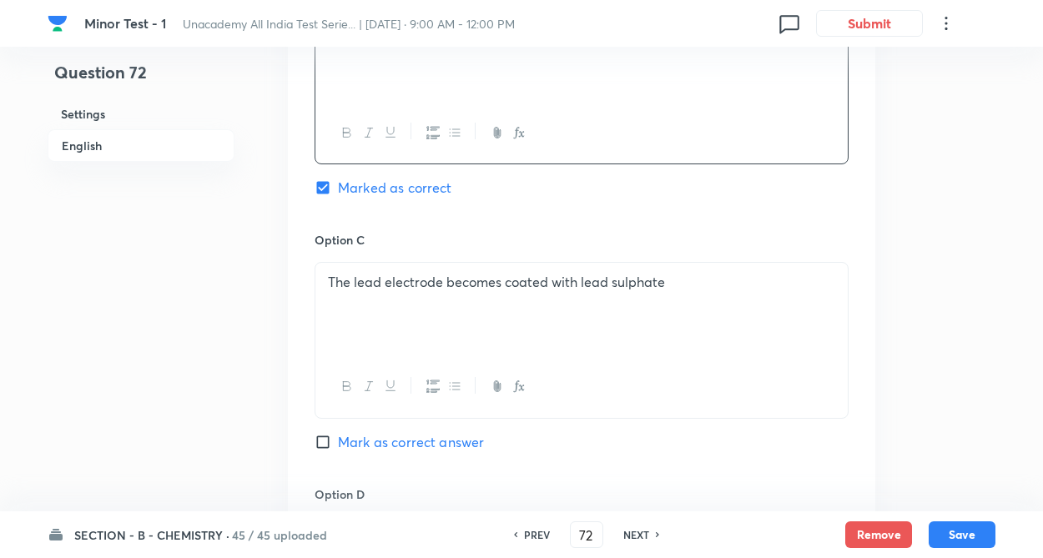
click at [207, 370] on div "Question 72 Settings English" at bounding box center [141, 16] width 187 height 2099
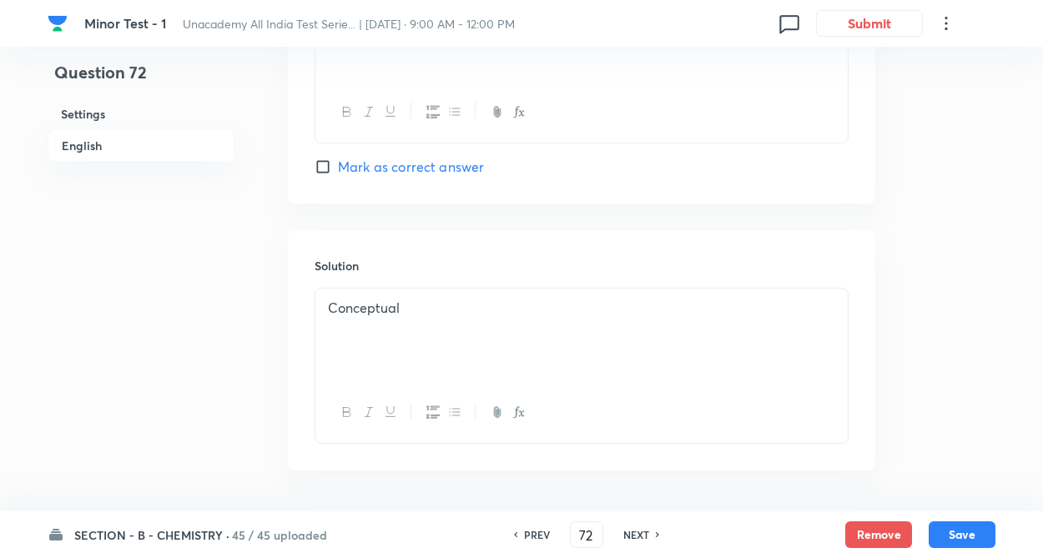
scroll to position [1701, 0]
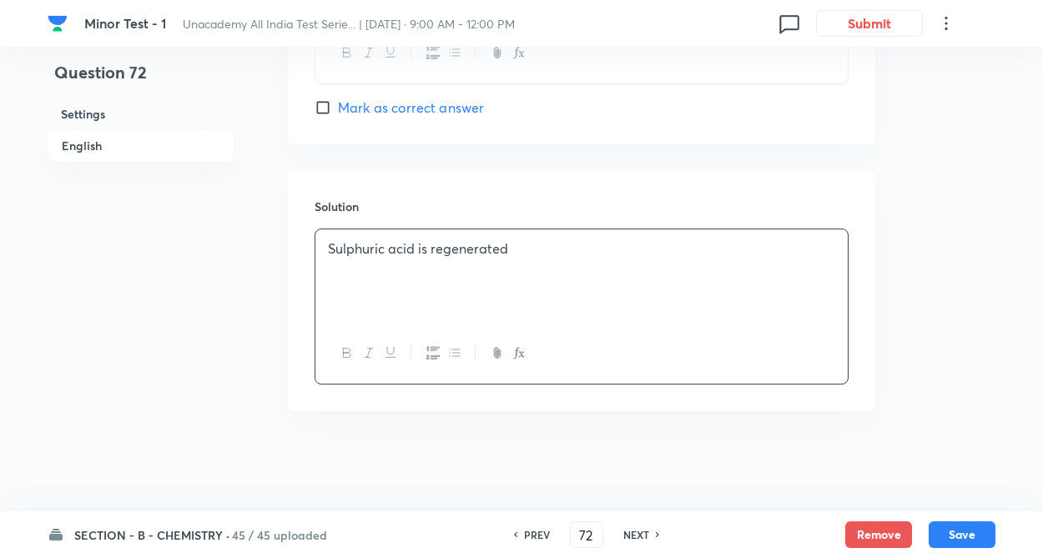
drag, startPoint x: 327, startPoint y: 244, endPoint x: 536, endPoint y: 270, distance: 210.2
click at [486, 276] on div "Sulphuric acid is regenerated" at bounding box center [581, 275] width 532 height 93
drag, startPoint x: 541, startPoint y: 258, endPoint x: 613, endPoint y: 315, distance: 92.6
click at [541, 258] on p "Sulphuric acid is regenerated." at bounding box center [581, 248] width 507 height 19
click at [956, 531] on button "Save" at bounding box center [962, 533] width 67 height 27
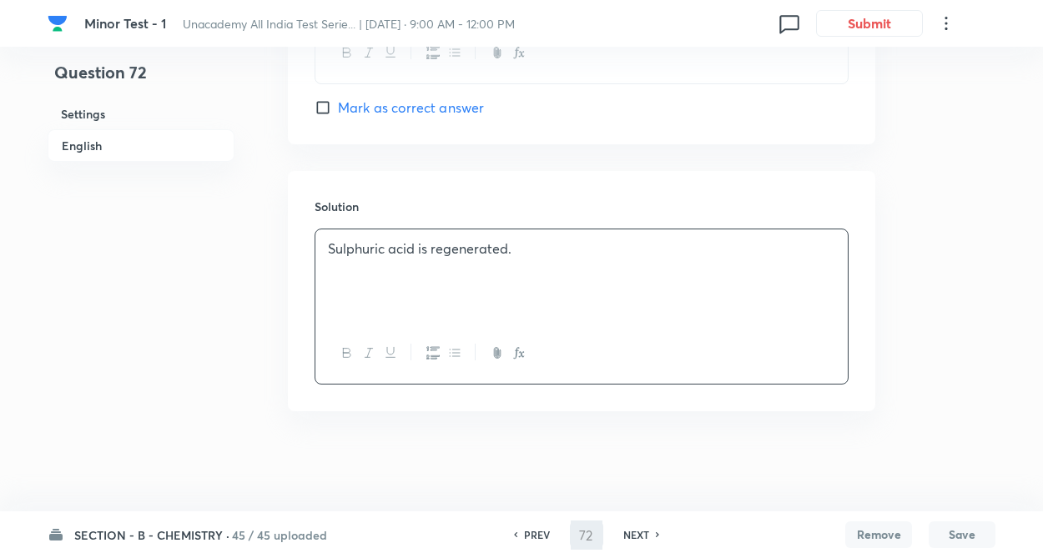
type input "73"
checkbox input "true"
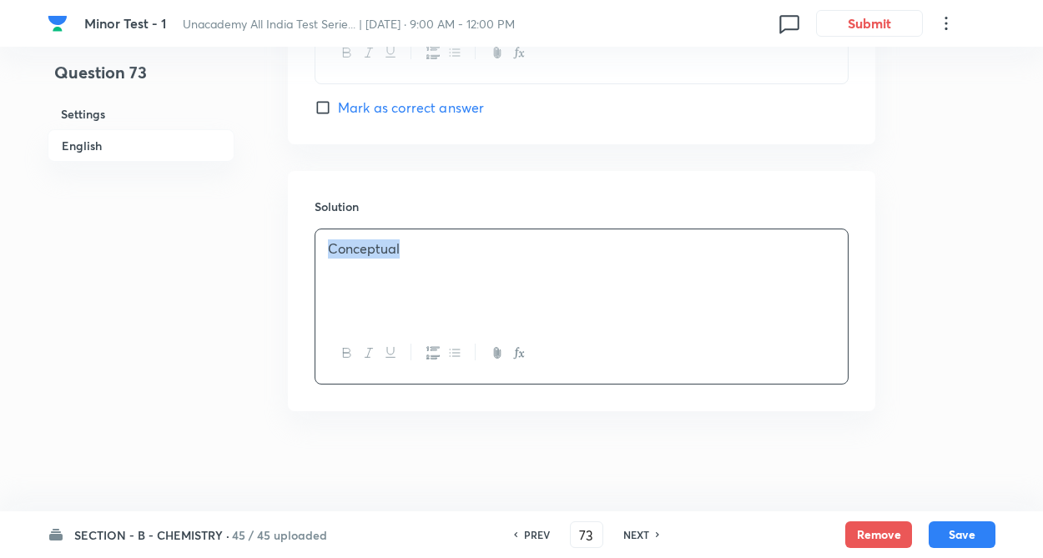
drag, startPoint x: 409, startPoint y: 254, endPoint x: 273, endPoint y: 275, distance: 137.6
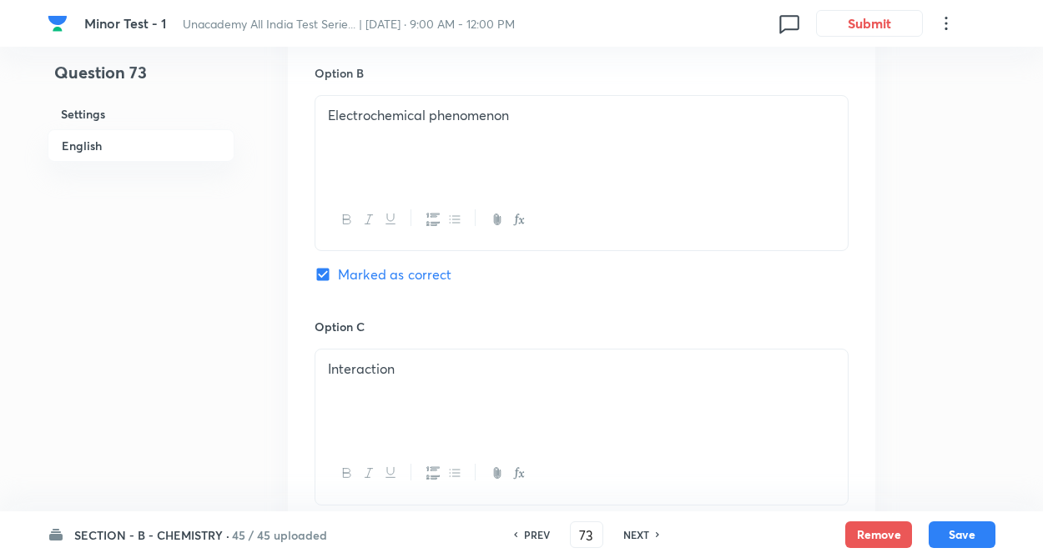
scroll to position [1000, 0]
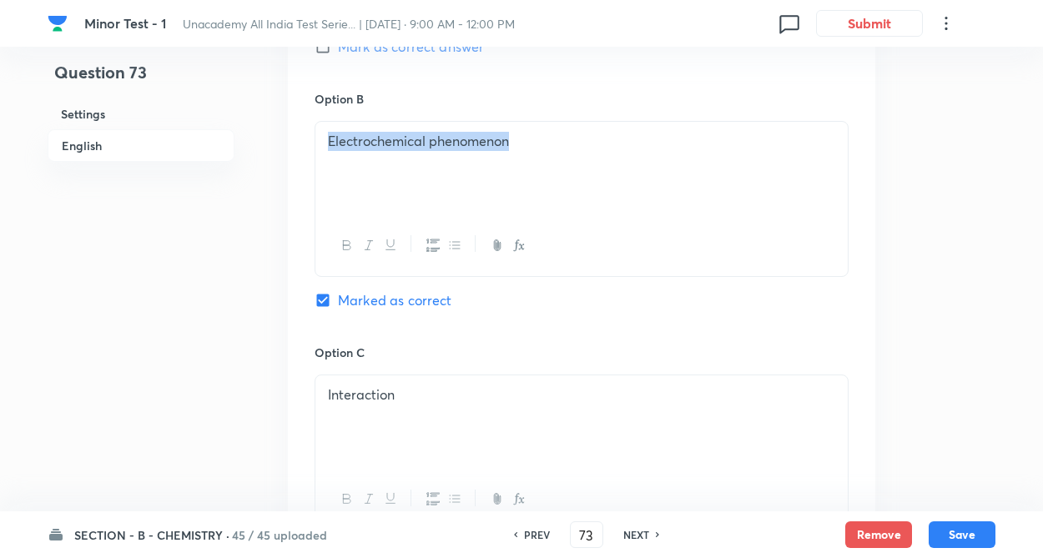
drag, startPoint x: 325, startPoint y: 138, endPoint x: 496, endPoint y: 181, distance: 175.6
click at [573, 151] on div "Electrochemical phenomenon" at bounding box center [581, 168] width 532 height 93
copy p "Electrochemical phenomenon"
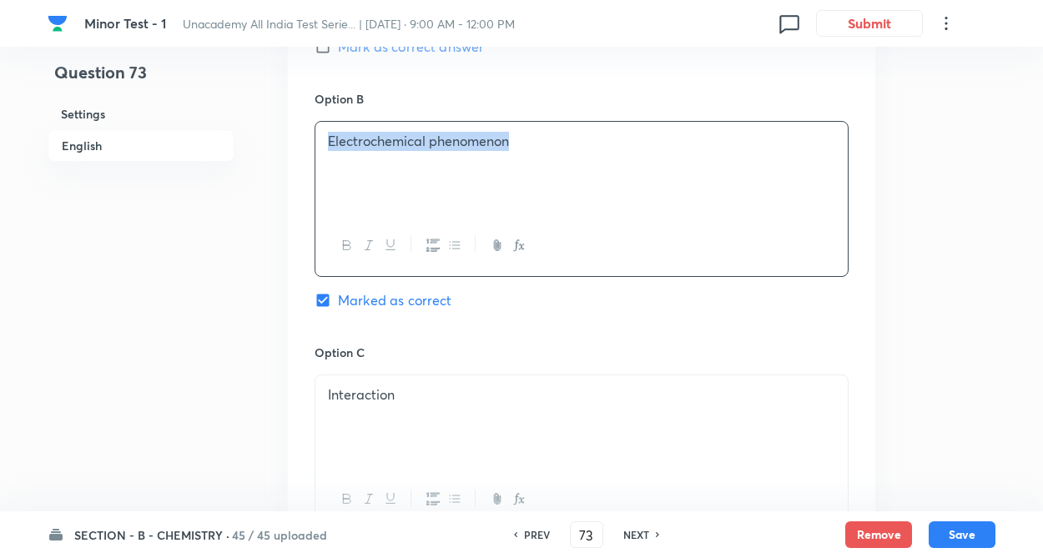
copy p "Electrochemical phenomenon"
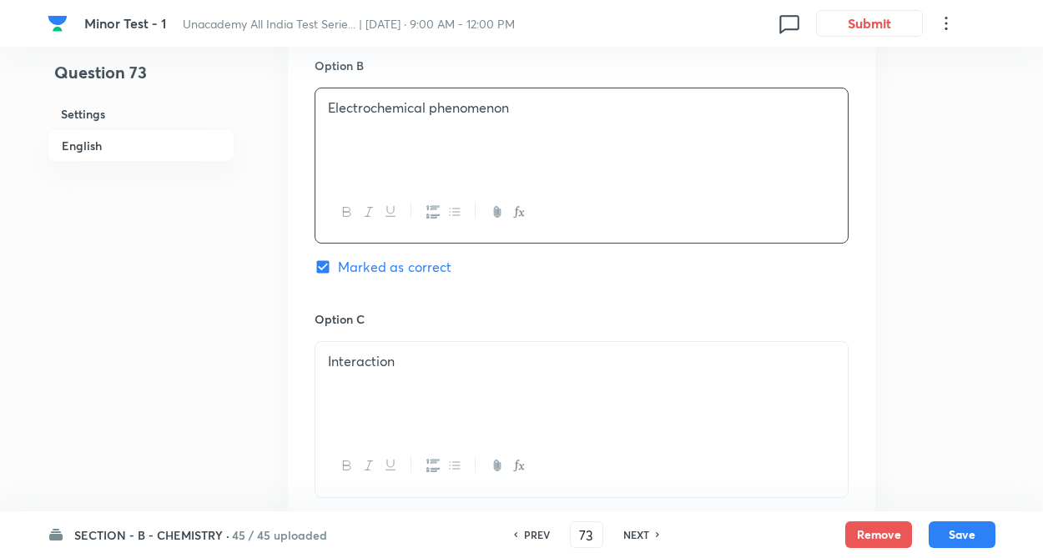
click at [252, 283] on div "Question 73 Settings English Settings Type Single choice correct 4 options + 4 …" at bounding box center [522, 95] width 948 height 2099
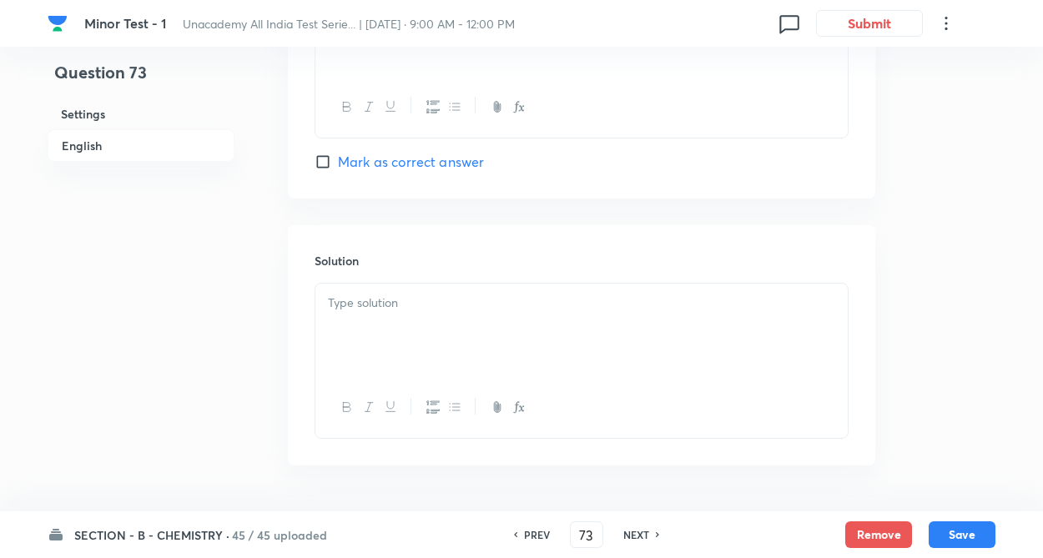
scroll to position [1701, 0]
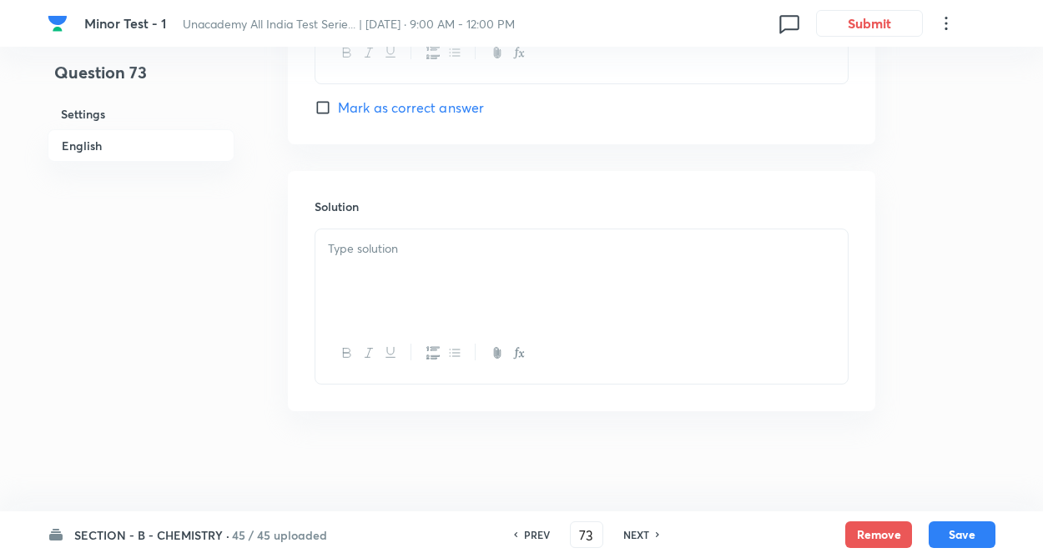
drag, startPoint x: 341, startPoint y: 316, endPoint x: 347, endPoint y: 309, distance: 9.5
click at [344, 314] on div at bounding box center [581, 275] width 532 height 93
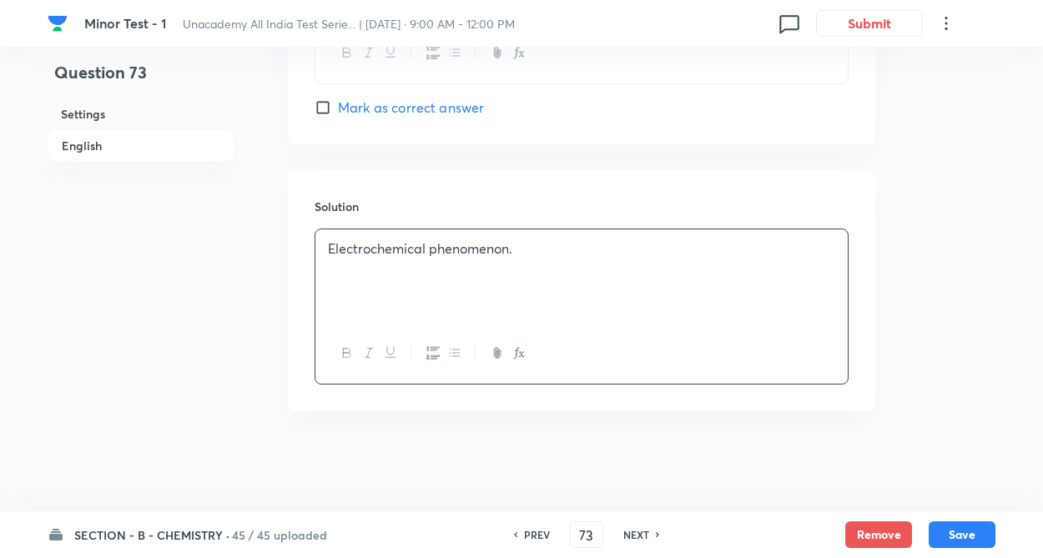
drag, startPoint x: 962, startPoint y: 532, endPoint x: 309, endPoint y: 392, distance: 668.2
click at [957, 532] on button "Save" at bounding box center [962, 534] width 67 height 27
type input "74"
checkbox input "false"
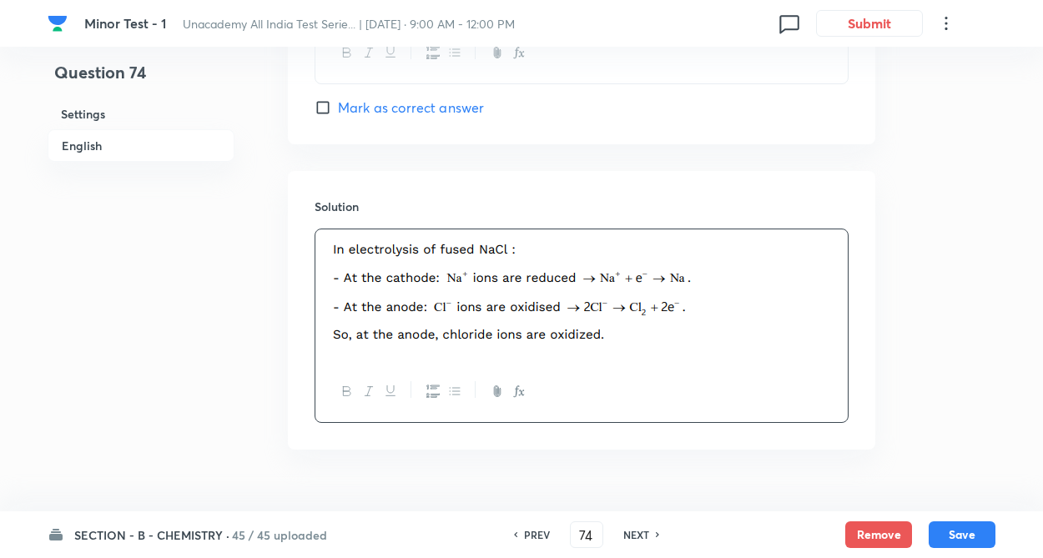
checkbox input "true"
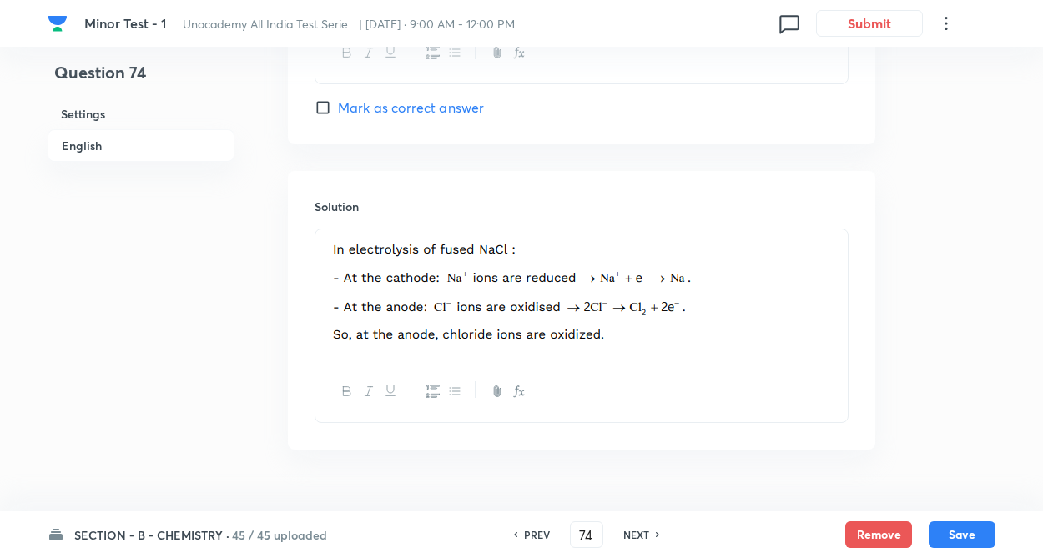
click at [639, 540] on h6 "NEXT" at bounding box center [636, 534] width 26 height 15
type input "75"
checkbox input "false"
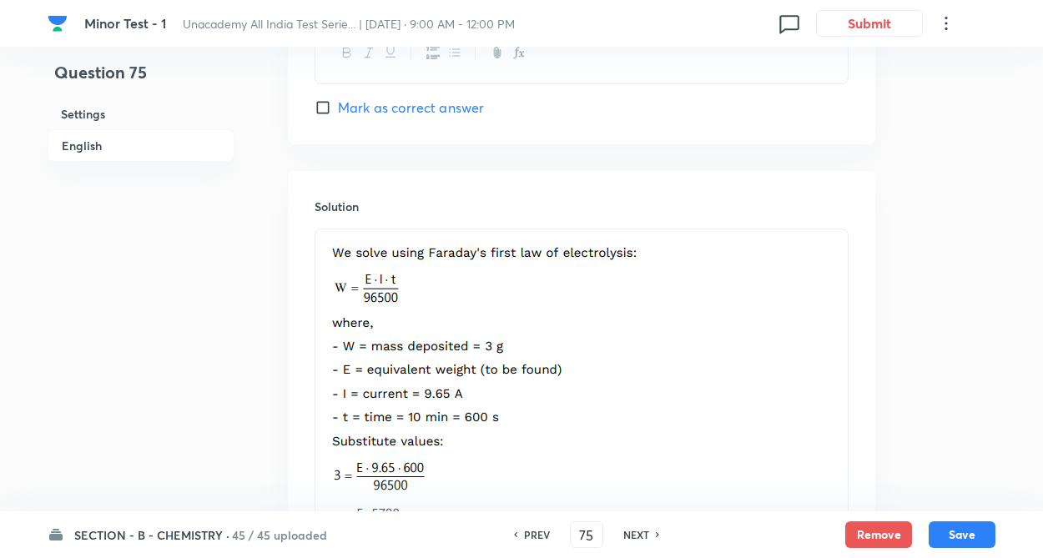
checkbox input "true"
click at [639, 535] on h6 "NEXT" at bounding box center [636, 534] width 26 height 15
type input "76"
checkbox input "false"
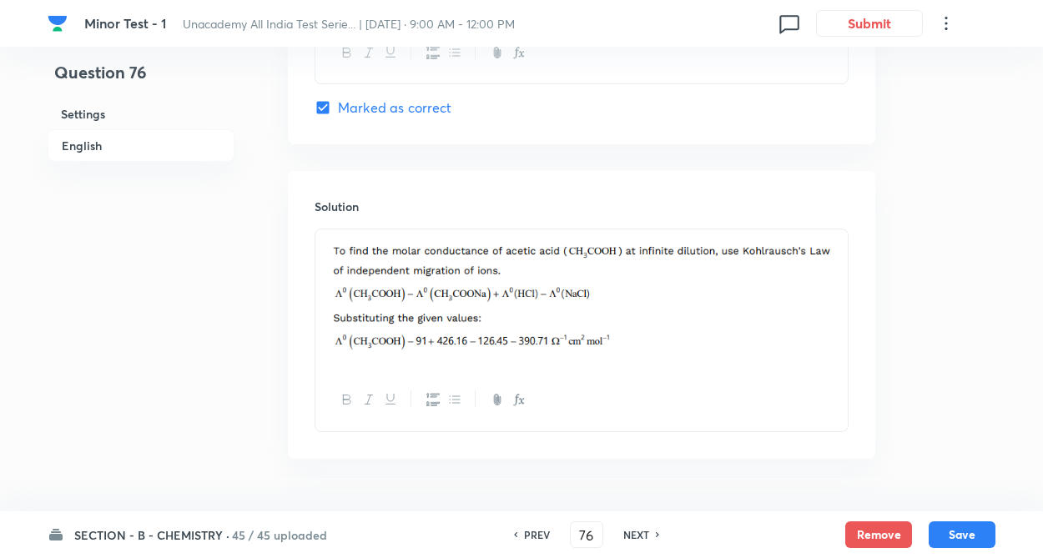
checkbox input "true"
click at [639, 531] on h6 "NEXT" at bounding box center [636, 534] width 26 height 15
type input "77"
checkbox input "false"
checkbox input "true"
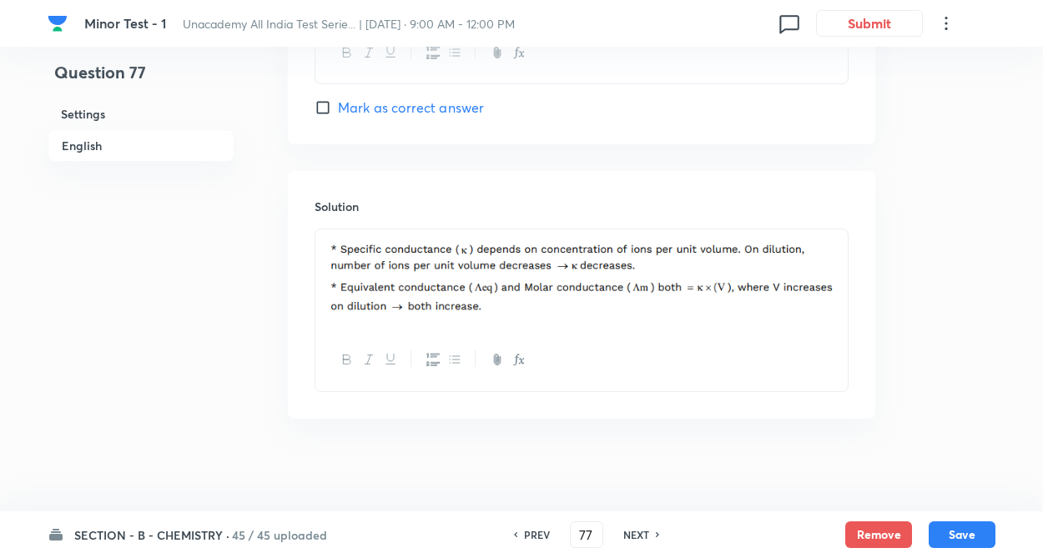
click at [635, 530] on h6 "NEXT" at bounding box center [636, 534] width 26 height 15
type input "78"
checkbox input "true"
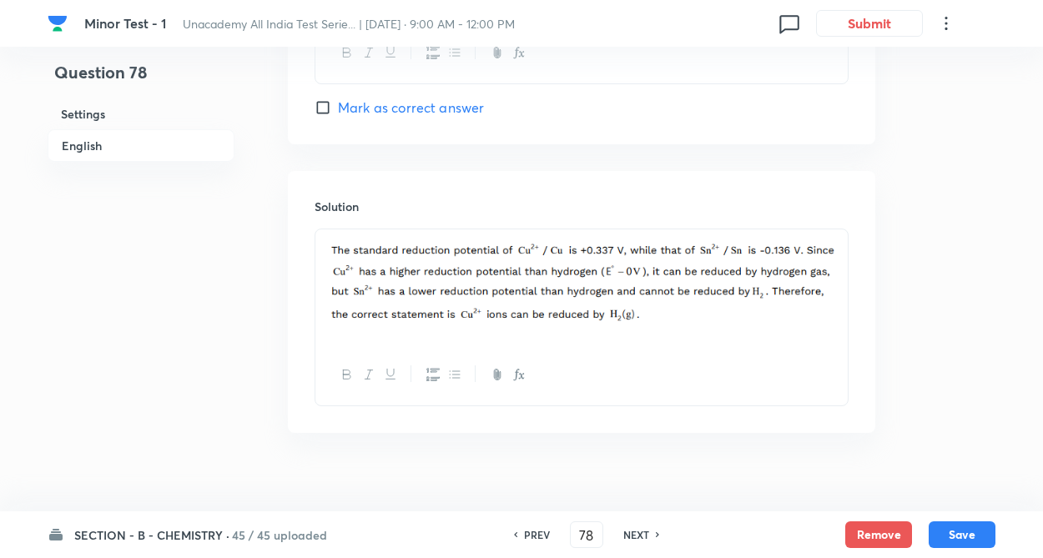
click at [633, 538] on h6 "NEXT" at bounding box center [636, 534] width 26 height 15
type input "79"
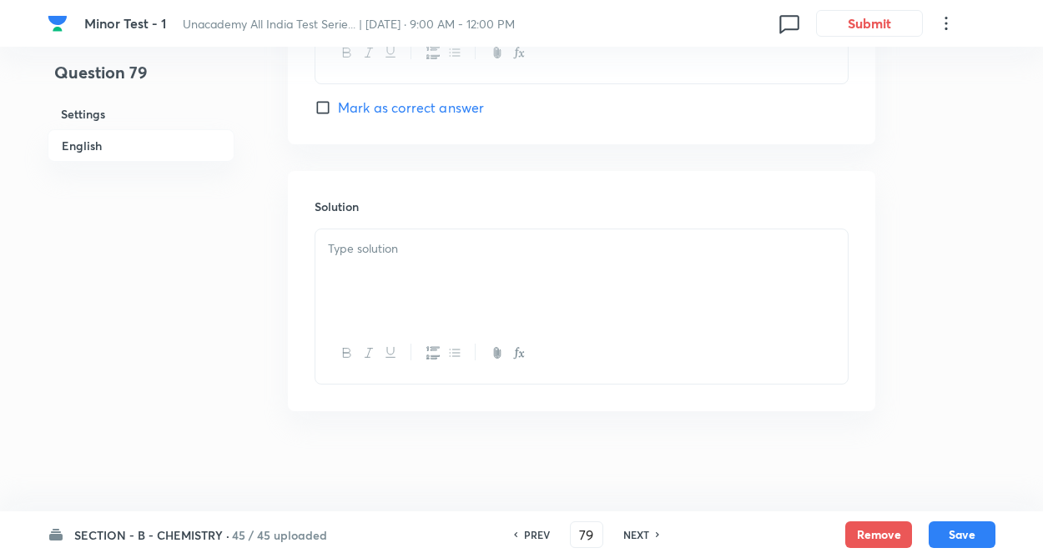
checkbox input "false"
checkbox input "true"
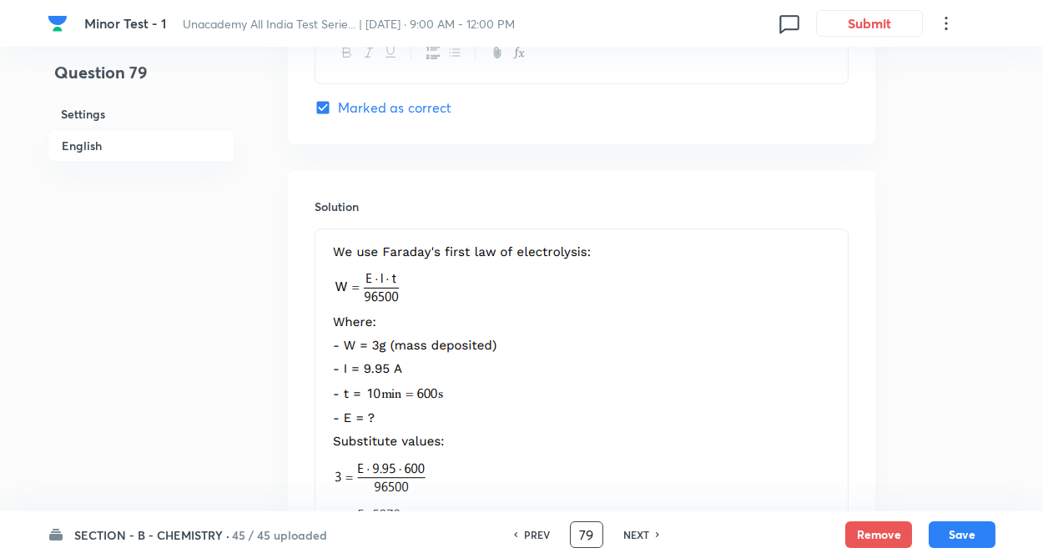
type input "7"
type input "46"
checkbox input "false"
click at [591, 536] on input "46" at bounding box center [587, 535] width 32 height 29
checkbox input "true"
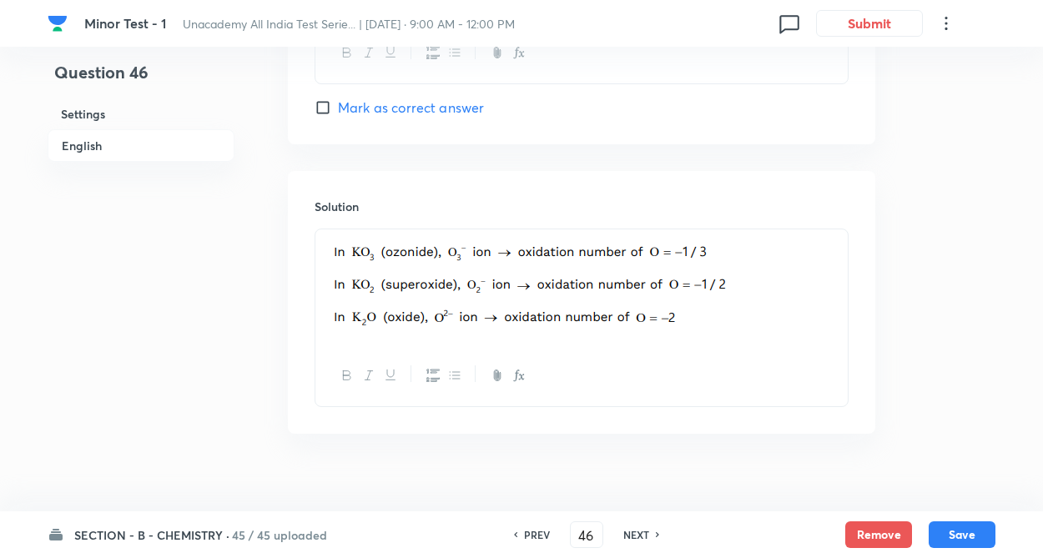
click at [623, 533] on h6 "NEXT" at bounding box center [636, 534] width 26 height 15
type input "47"
checkbox input "false"
checkbox input "true"
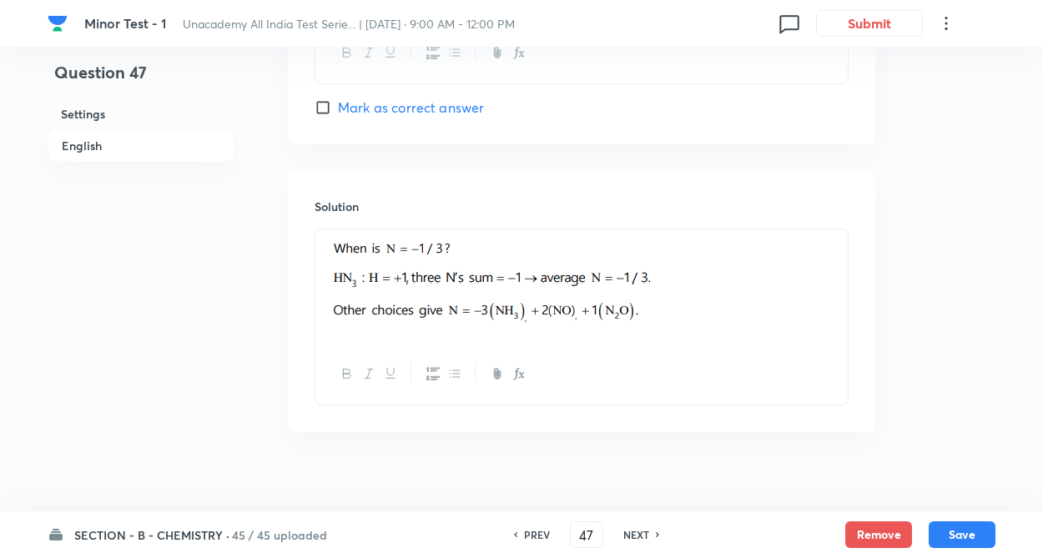
drag, startPoint x: 627, startPoint y: 531, endPoint x: 635, endPoint y: 526, distance: 9.0
click at [630, 528] on h6 "NEXT" at bounding box center [636, 534] width 26 height 15
type input "48"
checkbox input "false"
checkbox input "true"
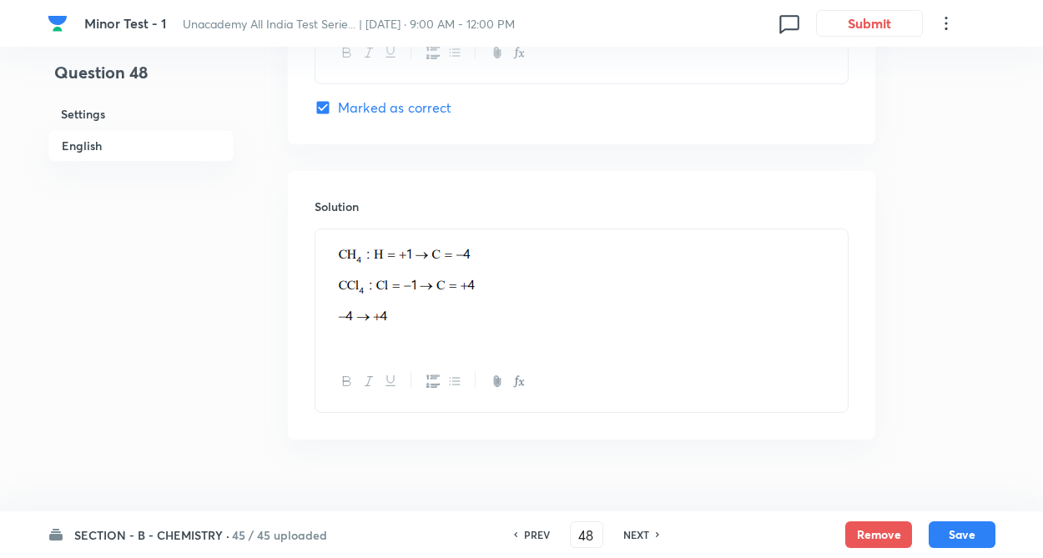
click at [637, 540] on h6 "NEXT" at bounding box center [636, 534] width 26 height 15
type input "49"
checkbox input "false"
checkbox input "true"
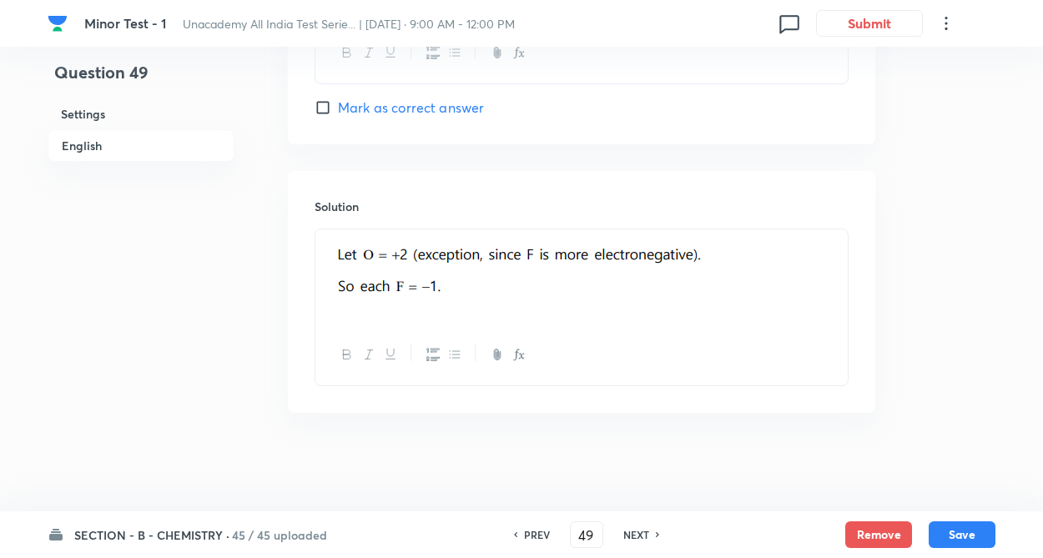
click at [645, 533] on h6 "NEXT" at bounding box center [636, 534] width 26 height 15
type input "50"
checkbox input "false"
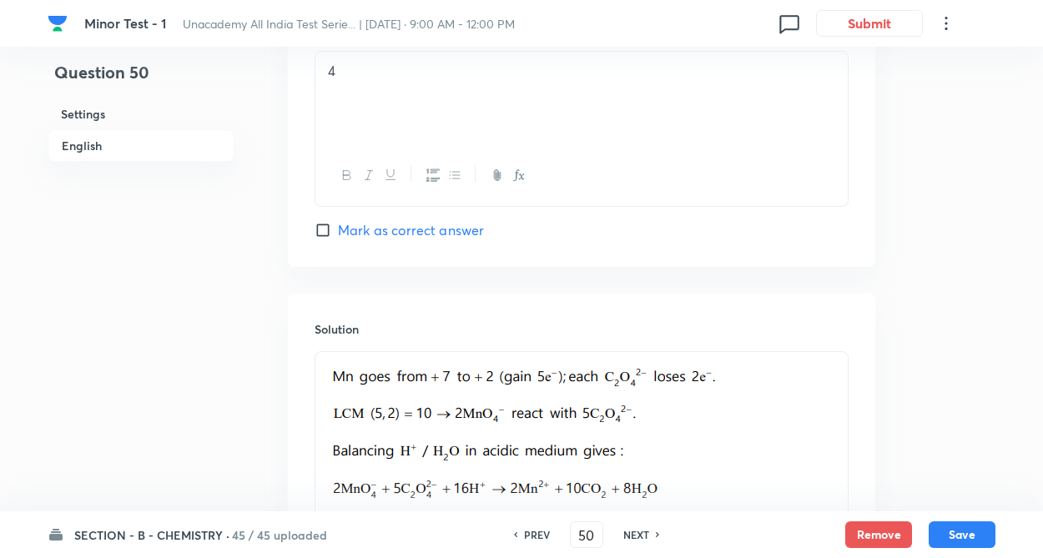
checkbox input "true"
drag, startPoint x: 641, startPoint y: 534, endPoint x: 614, endPoint y: 532, distance: 26.8
click at [637, 534] on h6 "NEXT" at bounding box center [636, 534] width 26 height 15
type input "51"
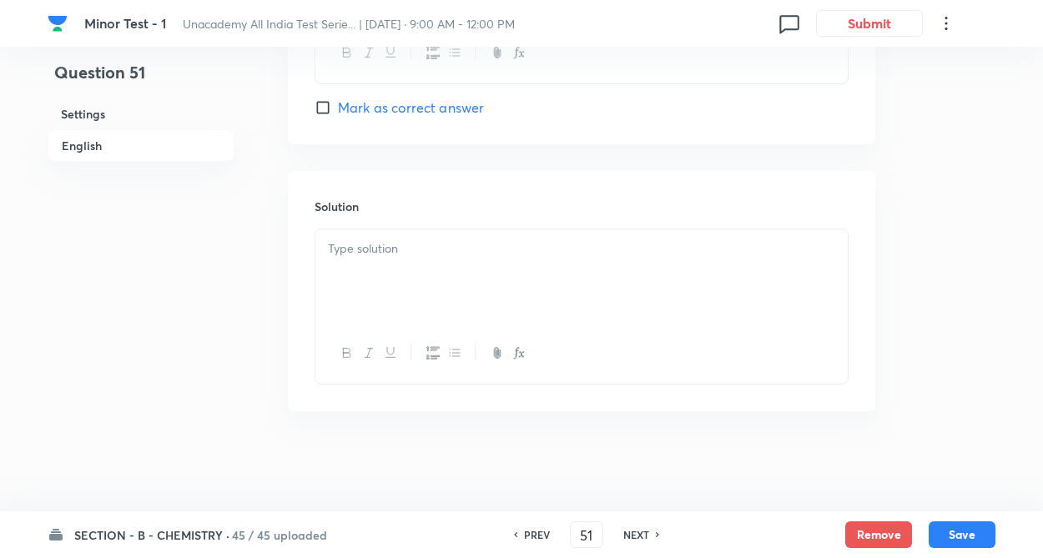
checkbox input "true"
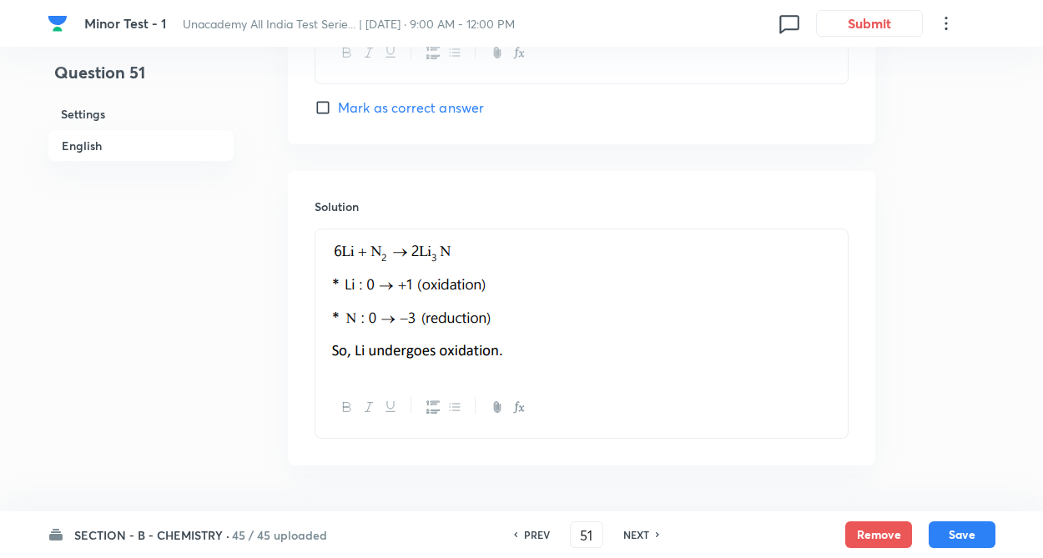
click at [640, 530] on h6 "NEXT" at bounding box center [636, 534] width 26 height 15
type input "52"
checkbox input "false"
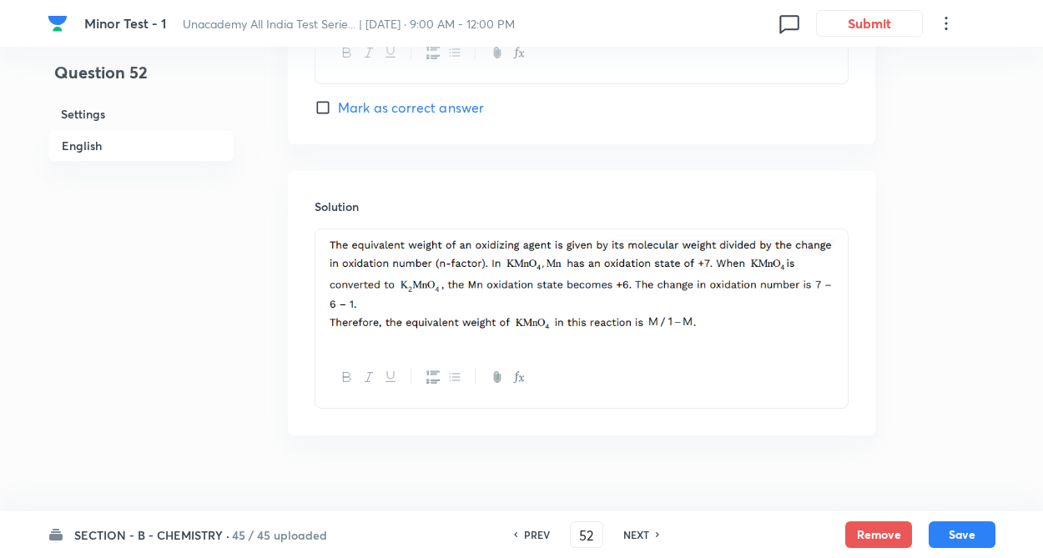
checkbox input "true"
click at [623, 534] on h6 "NEXT" at bounding box center [636, 534] width 26 height 15
type input "53"
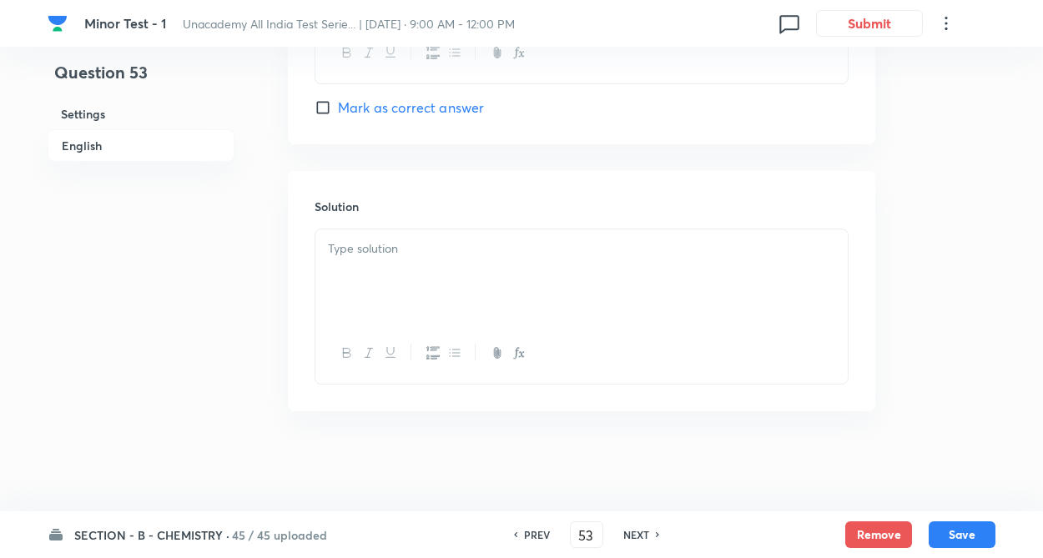
checkbox input "true"
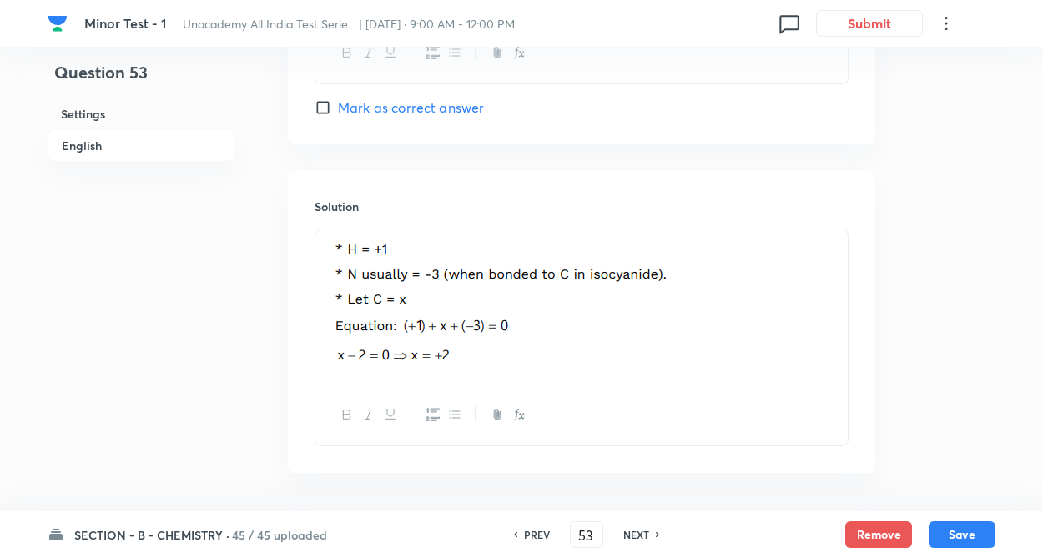
click at [628, 531] on h6 "NEXT" at bounding box center [636, 534] width 26 height 15
type input "54"
checkbox input "false"
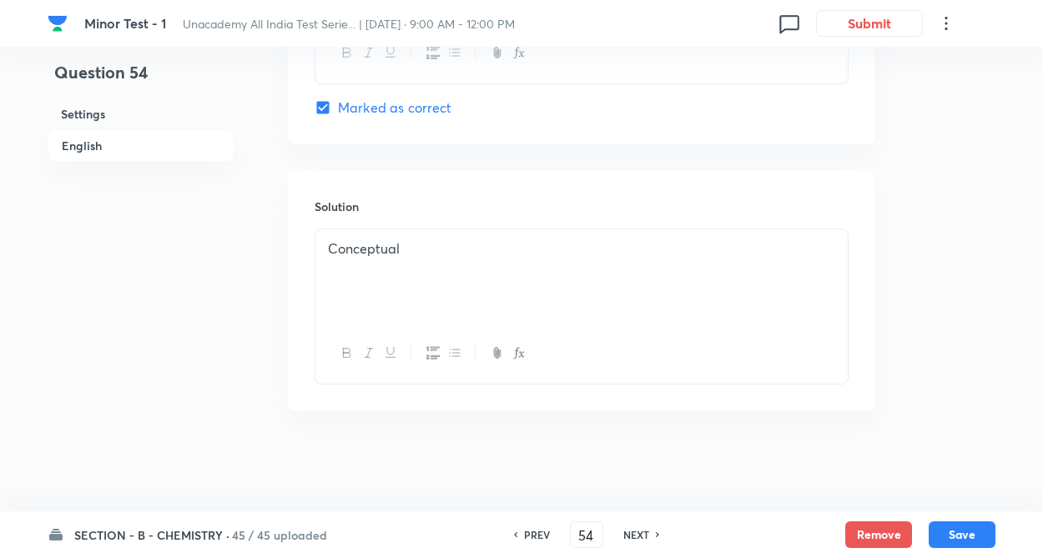
checkbox input "true"
click at [627, 537] on h6 "NEXT" at bounding box center [636, 534] width 26 height 15
type input "55"
checkbox input "false"
checkbox input "true"
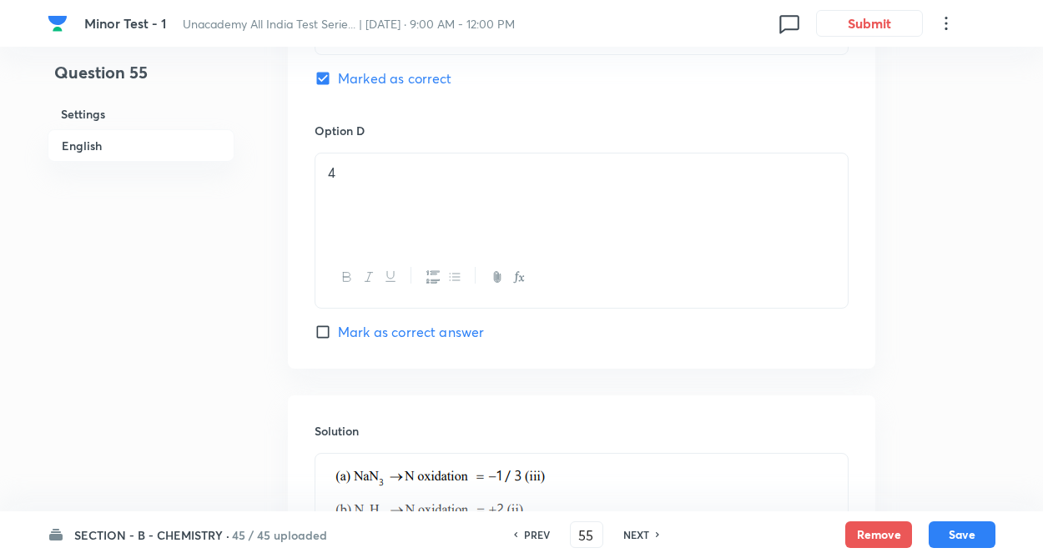
click at [549, 536] on div "PREV" at bounding box center [534, 534] width 44 height 15
type input "54"
checkbox input "false"
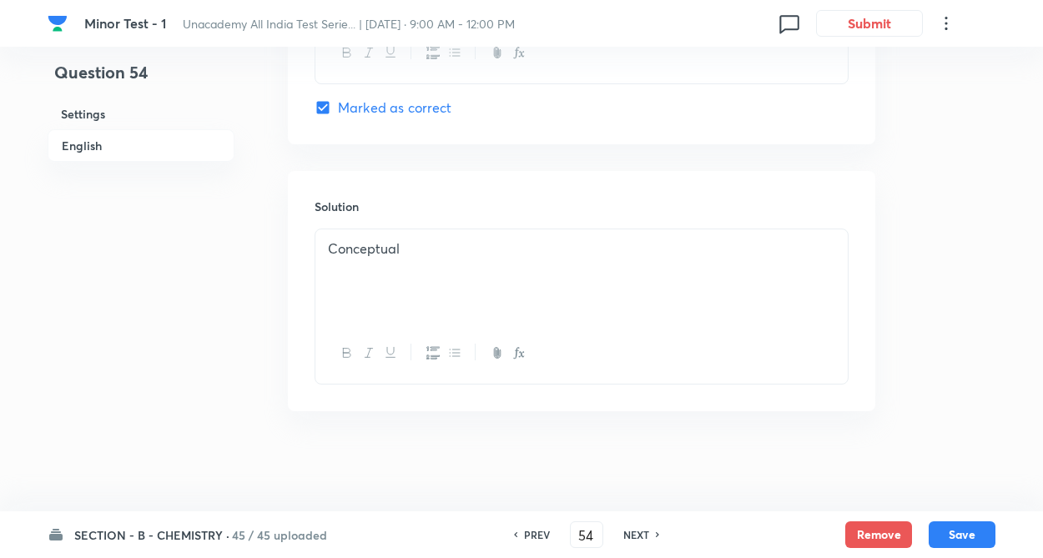
checkbox input "true"
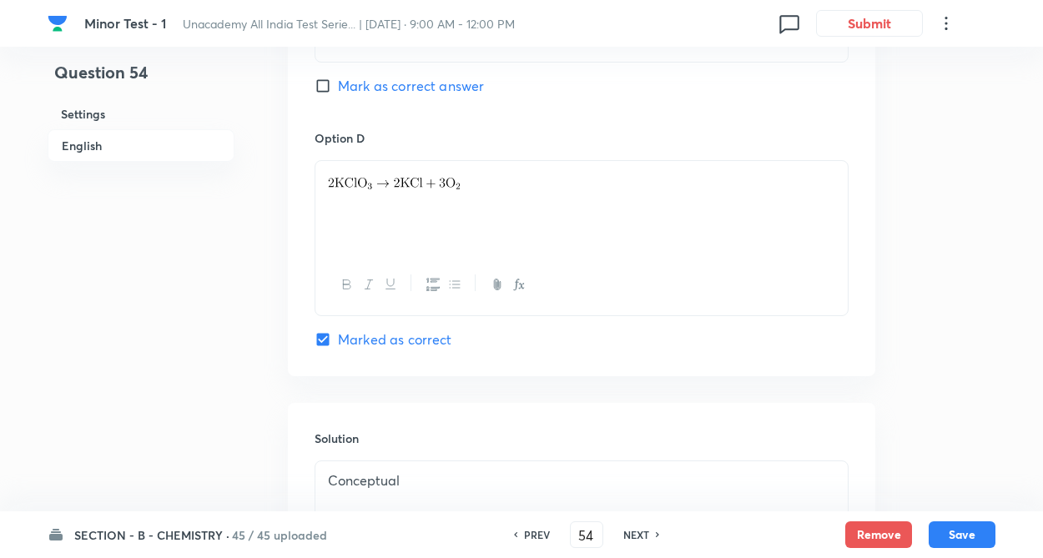
scroll to position [1468, 0]
drag, startPoint x: 321, startPoint y: 180, endPoint x: 487, endPoint y: 184, distance: 166.1
click at [487, 184] on div at bounding box center [581, 209] width 532 height 93
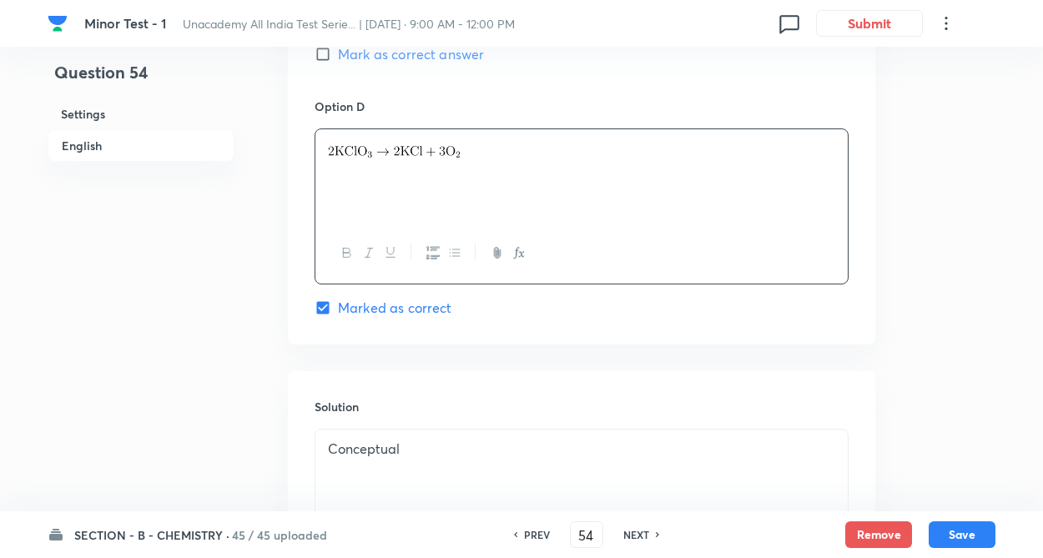
drag, startPoint x: 269, startPoint y: 295, endPoint x: 342, endPoint y: 316, distance: 75.5
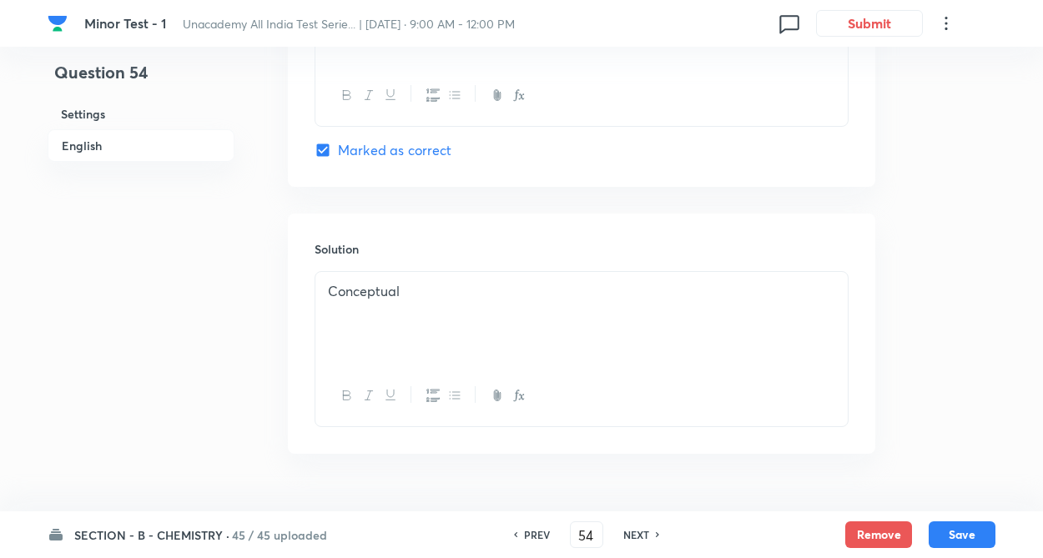
scroll to position [1668, 0]
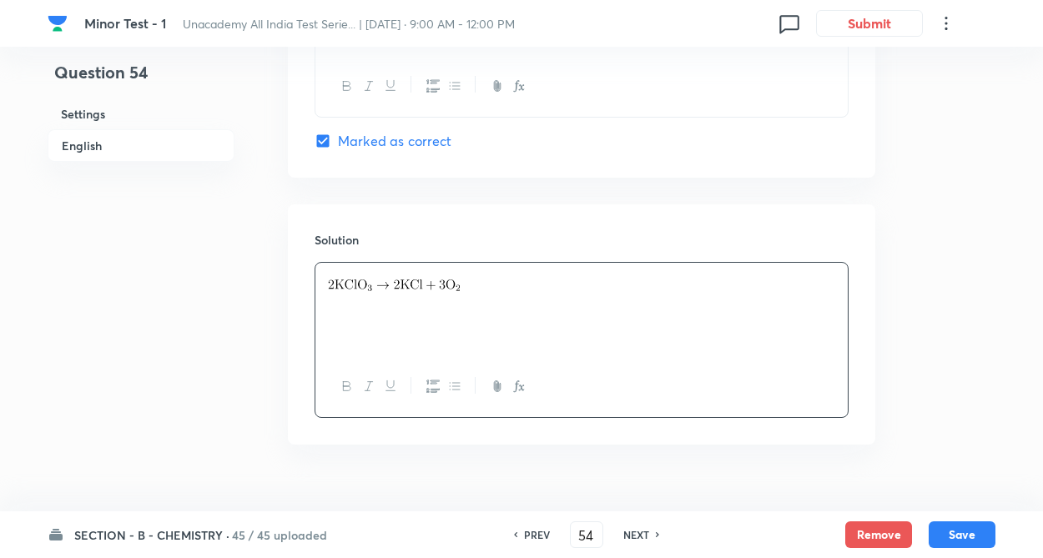
drag, startPoint x: 432, startPoint y: 284, endPoint x: 461, endPoint y: 295, distance: 30.4
click at [954, 538] on button "Save" at bounding box center [962, 533] width 67 height 27
type input "55"
checkbox input "false"
checkbox input "true"
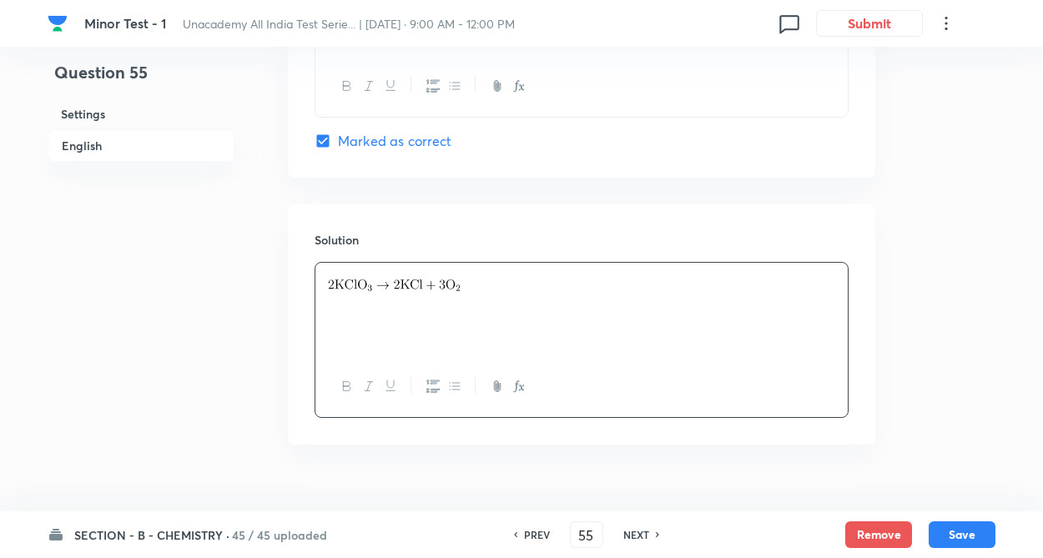
scroll to position [1892, 0]
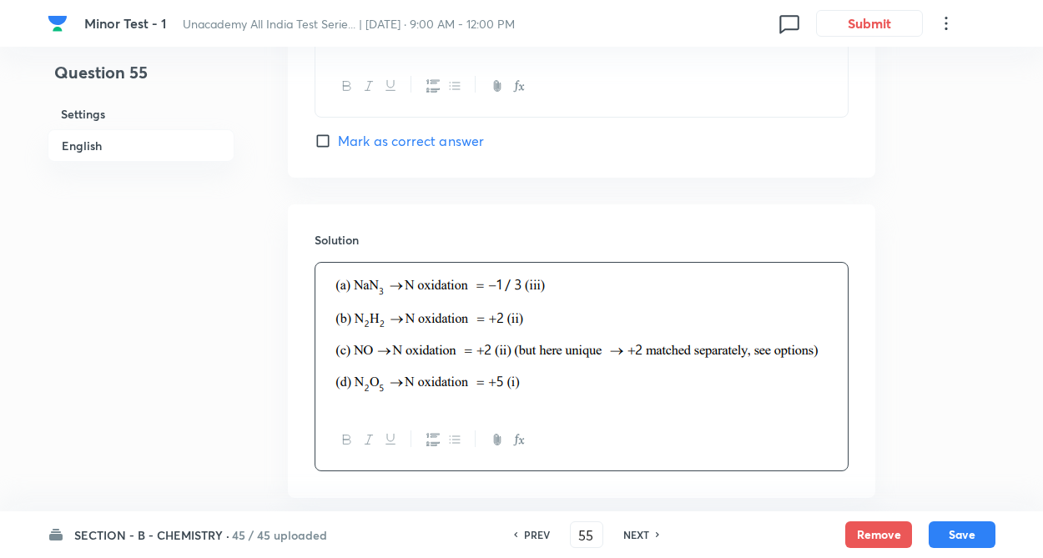
click at [646, 540] on h6 "NEXT" at bounding box center [636, 534] width 26 height 15
type input "56"
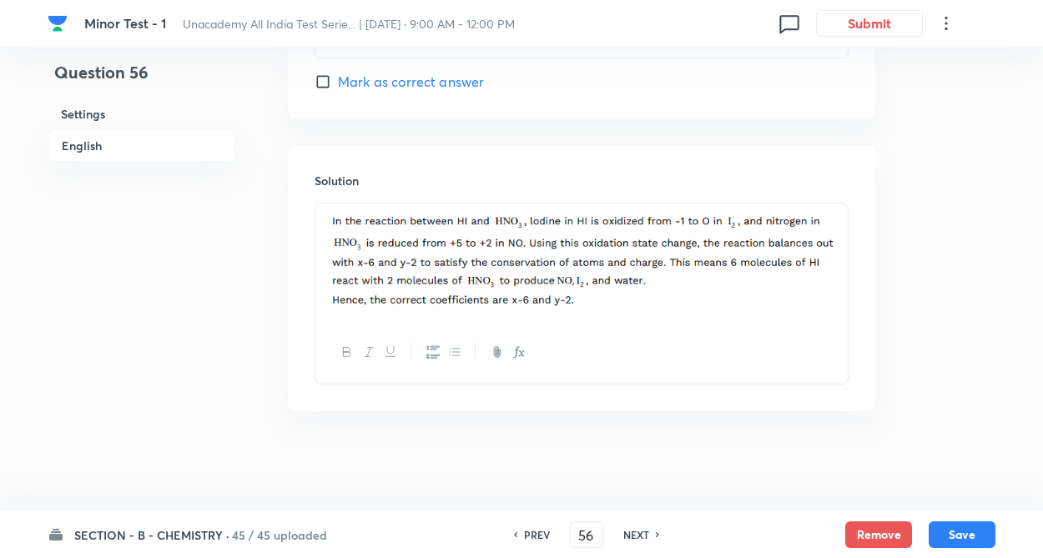
checkbox input "true"
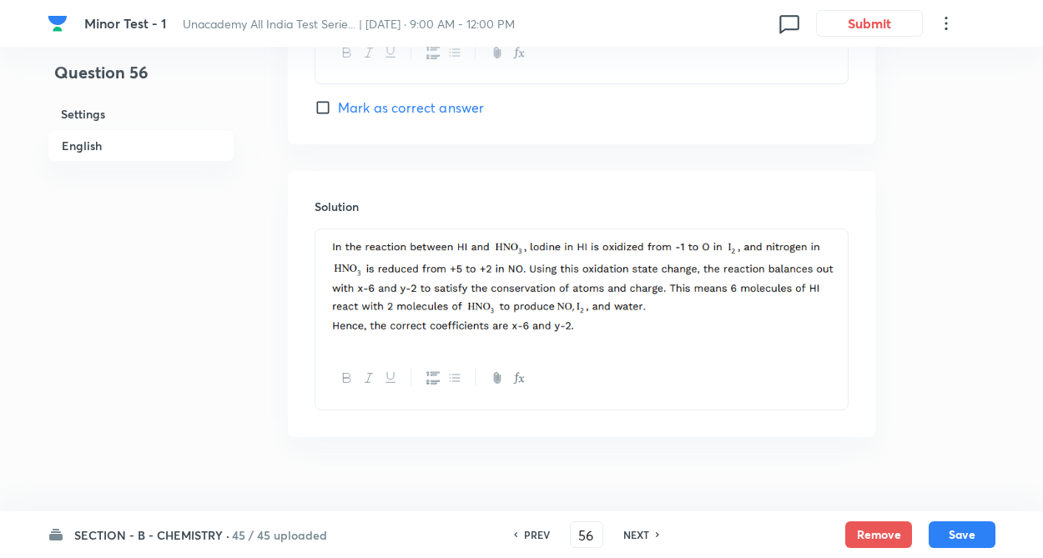
scroll to position [1727, 0]
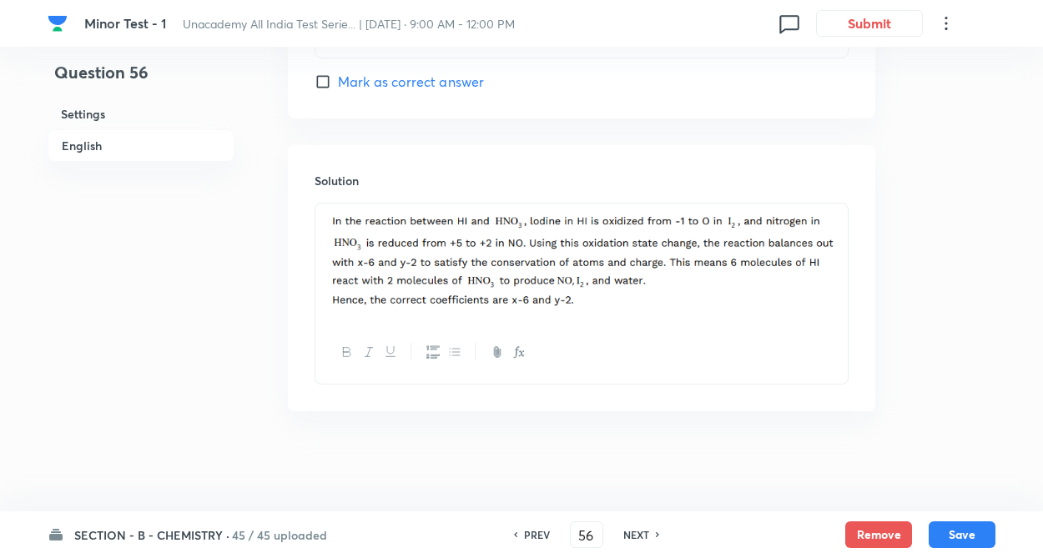
click at [646, 540] on h6 "NEXT" at bounding box center [636, 534] width 26 height 15
type input "57"
checkbox input "false"
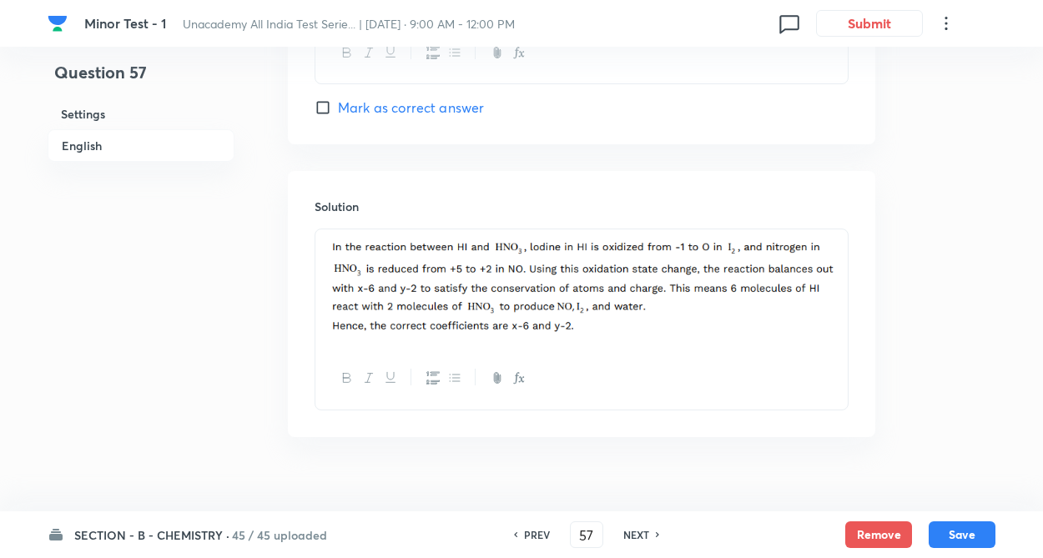
checkbox input "true"
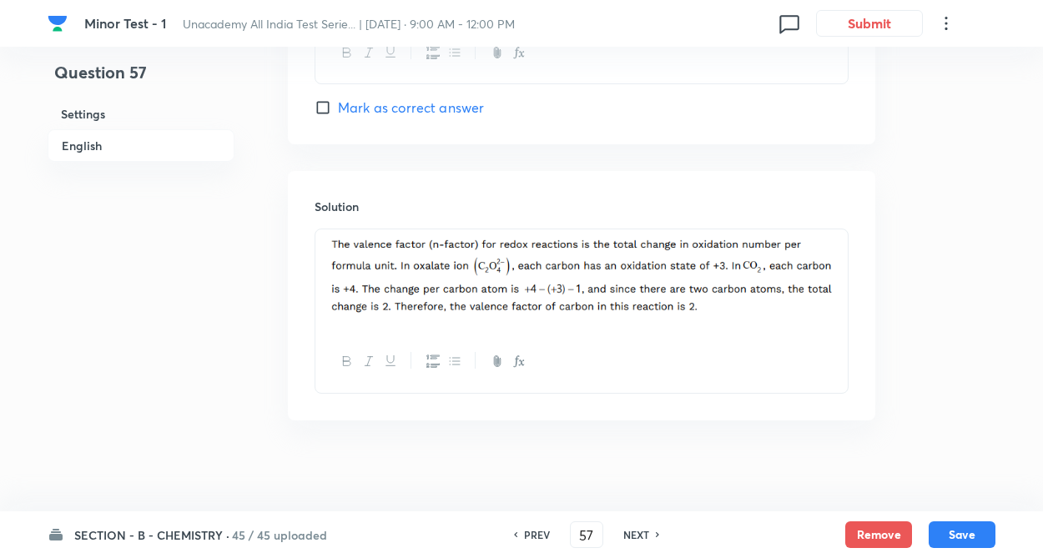
scroll to position [1710, 0]
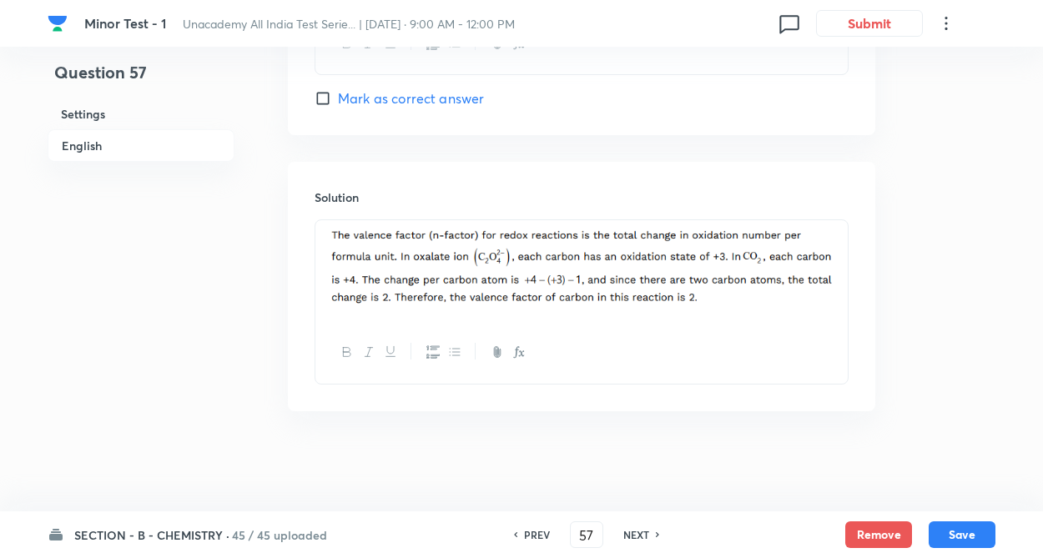
click at [646, 540] on h6 "NEXT" at bounding box center [636, 534] width 26 height 15
type input "58"
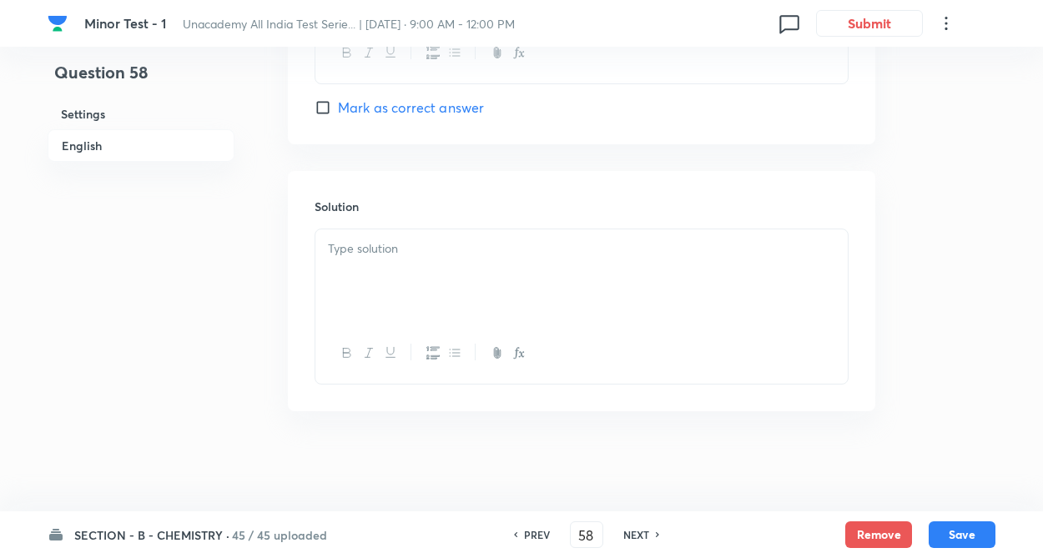
checkbox input "false"
checkbox input "true"
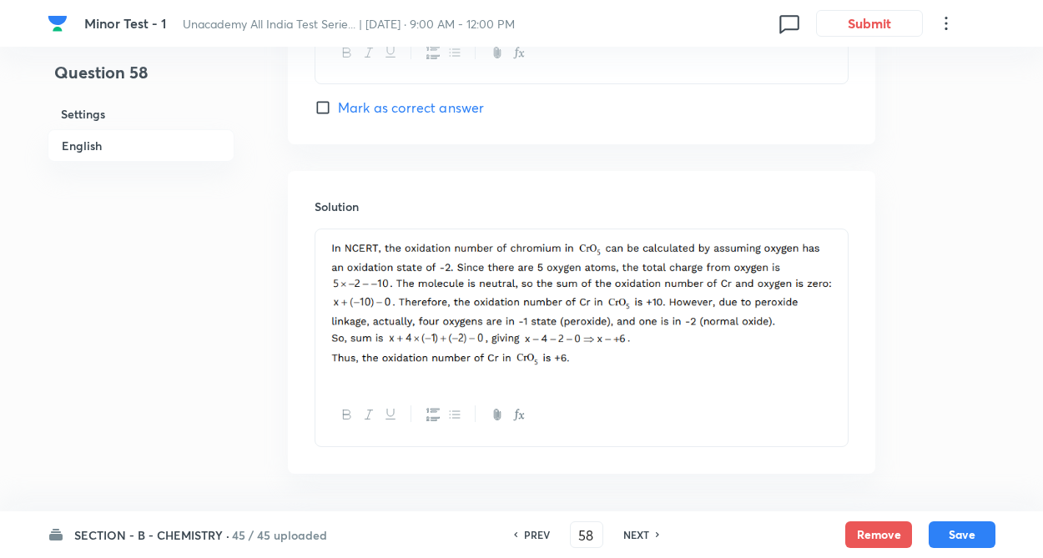
scroll to position [1764, 0]
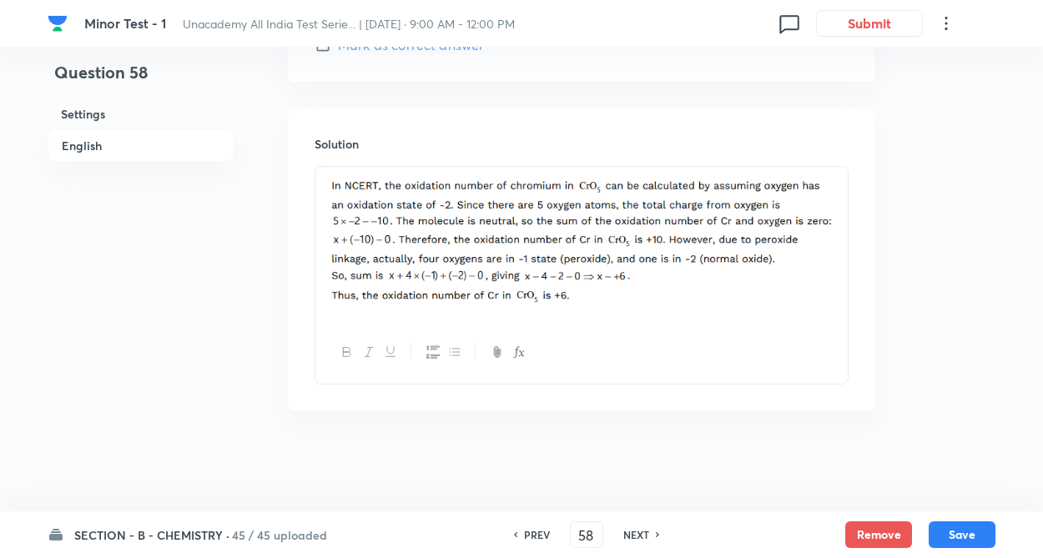
click at [642, 536] on h6 "NEXT" at bounding box center [636, 534] width 26 height 15
type input "59"
checkbox input "false"
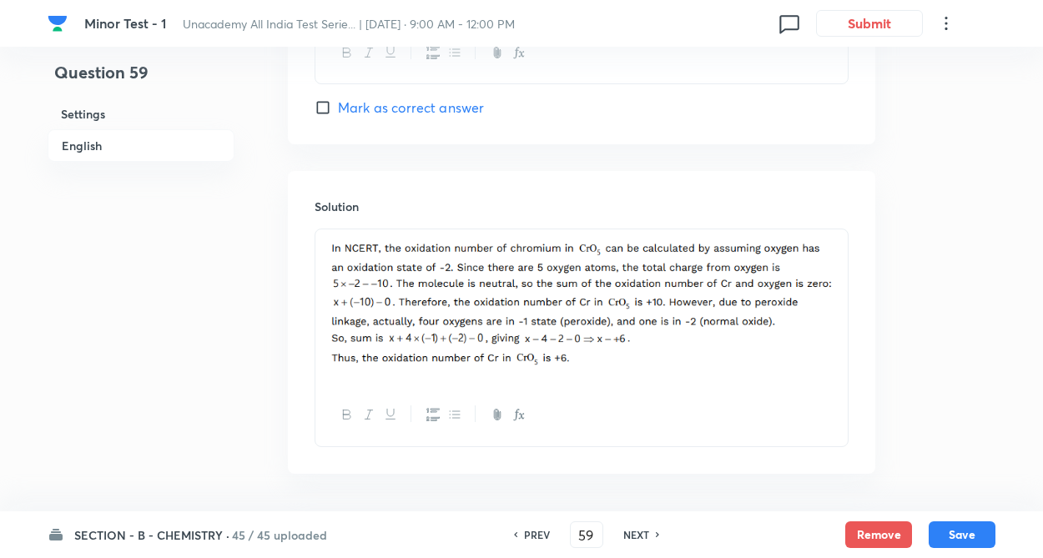
checkbox input "true"
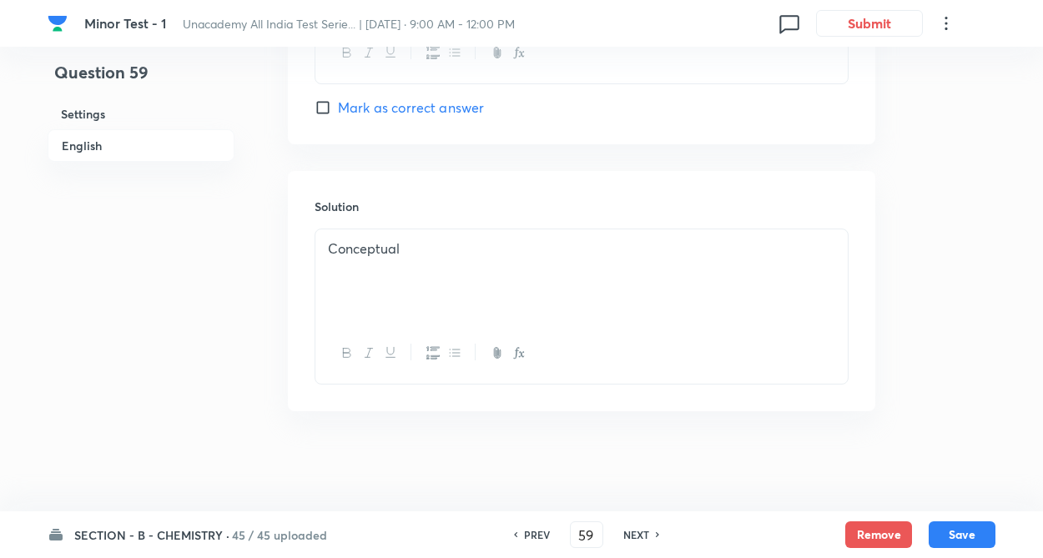
click at [636, 536] on h6 "NEXT" at bounding box center [636, 534] width 26 height 15
type input "60"
checkbox input "true"
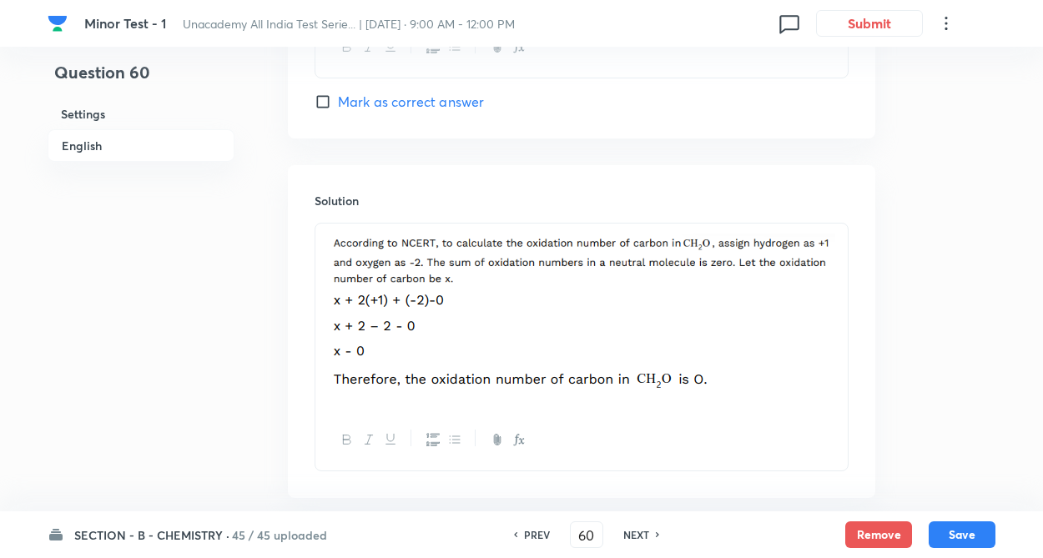
scroll to position [1794, 0]
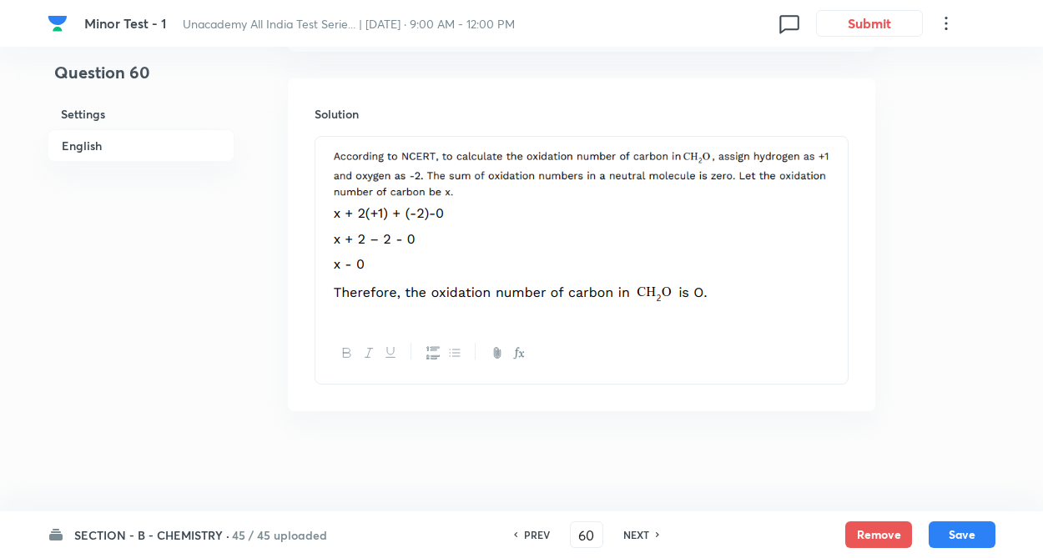
click at [524, 535] on h6 "PREV" at bounding box center [537, 534] width 26 height 15
type input "59"
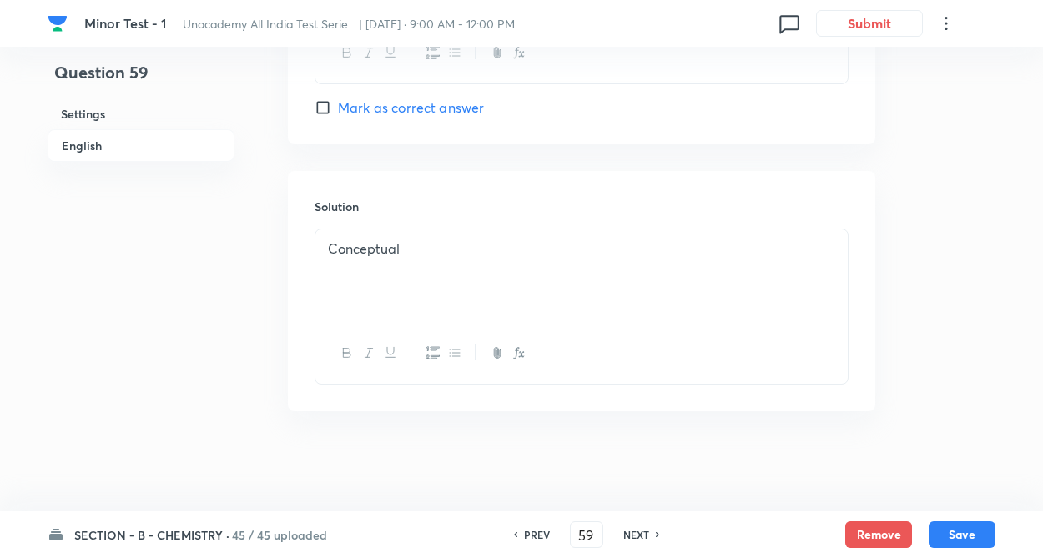
scroll to position [1701, 0]
checkbox input "true"
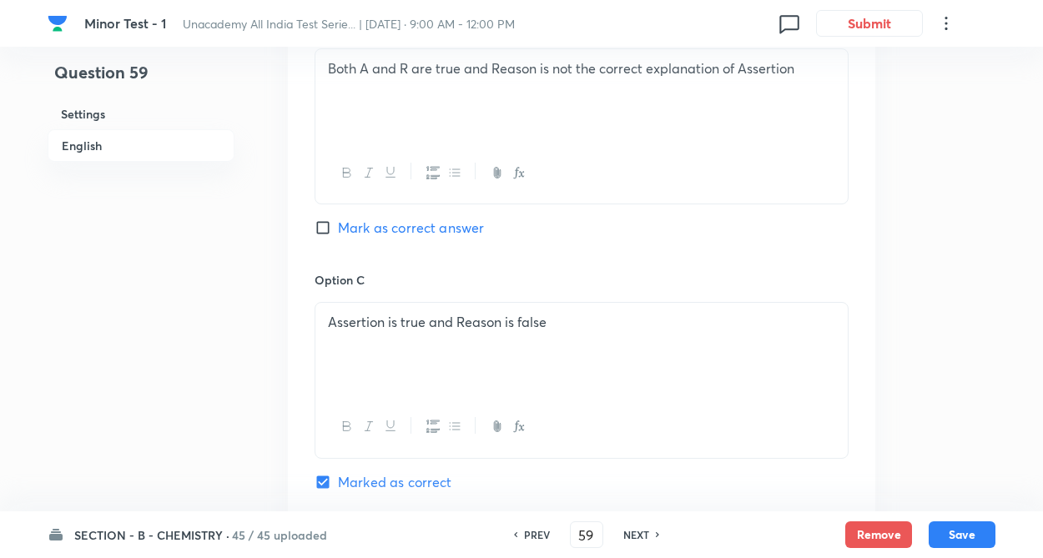
scroll to position [1034, 0]
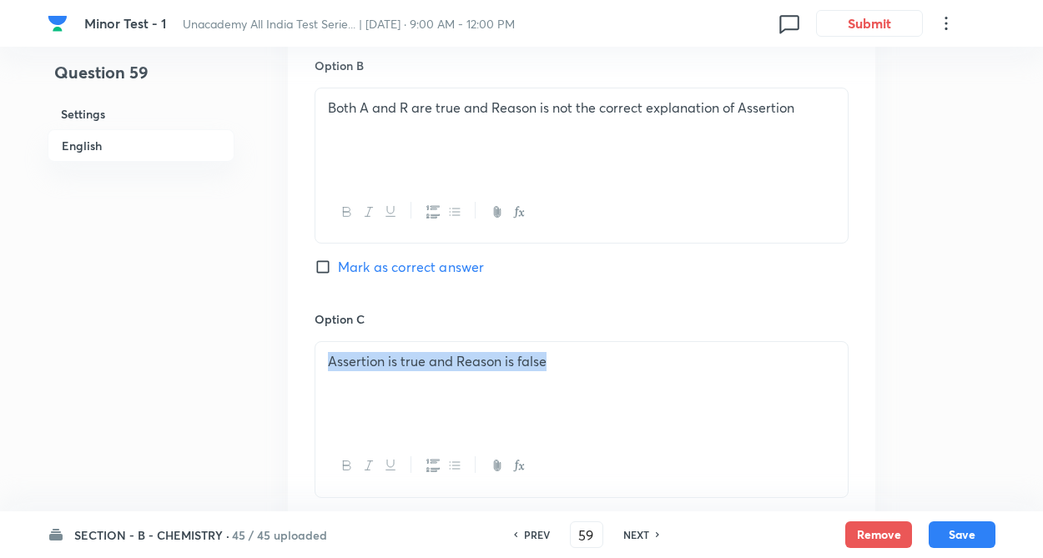
copy p "Assertion is true and Reason is false"
drag, startPoint x: 330, startPoint y: 361, endPoint x: 551, endPoint y: 363, distance: 221.1
click at [551, 363] on p "Assertion is true and Reason is false" at bounding box center [581, 361] width 507 height 19
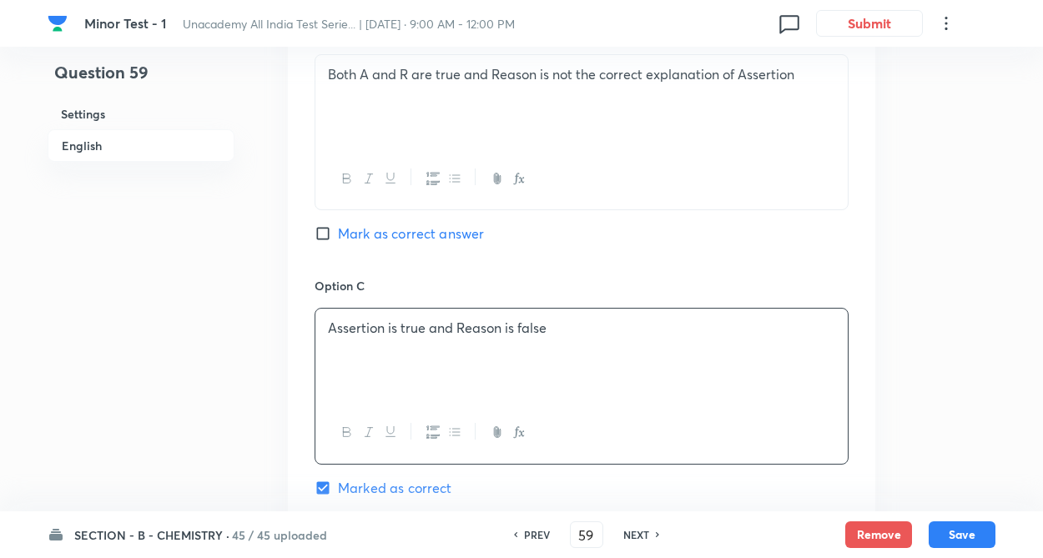
click at [297, 395] on div "Option A Both A and R are true and Reason is the correct explanation of Asserti…" at bounding box center [581, 260] width 587 height 1036
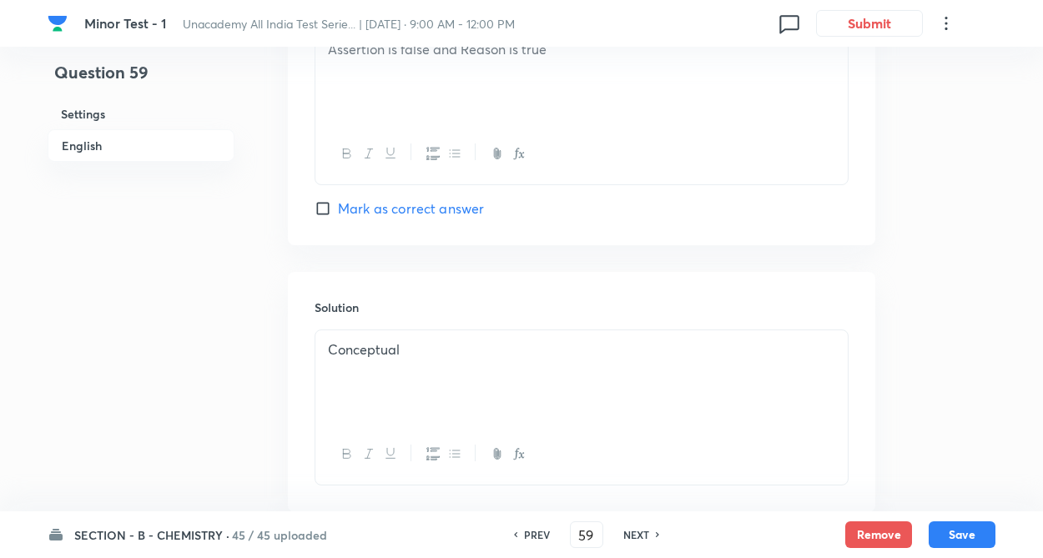
scroll to position [1601, 0]
drag, startPoint x: 471, startPoint y: 350, endPoint x: 285, endPoint y: 352, distance: 186.1
click at [944, 524] on button "Save" at bounding box center [962, 533] width 67 height 27
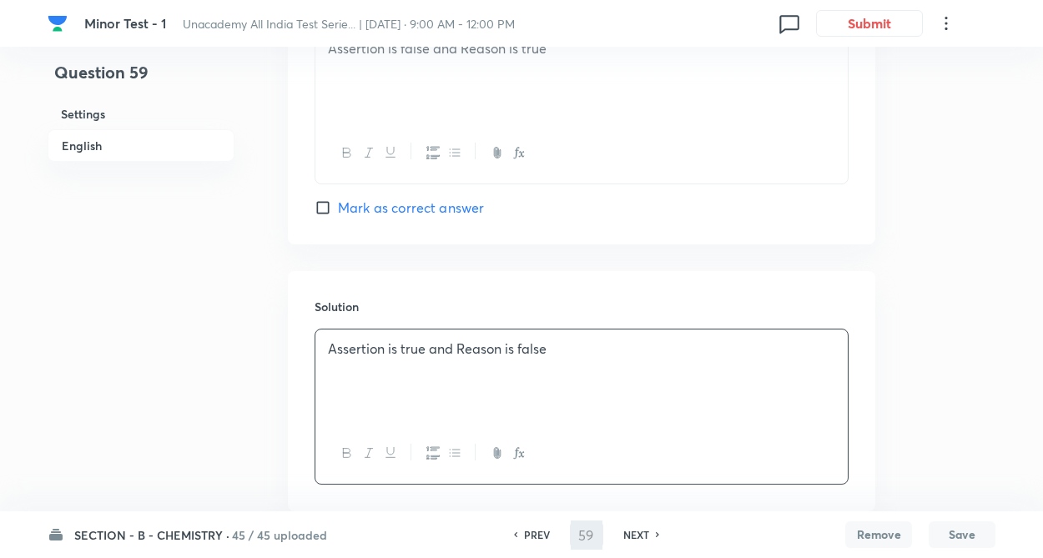
type input "60"
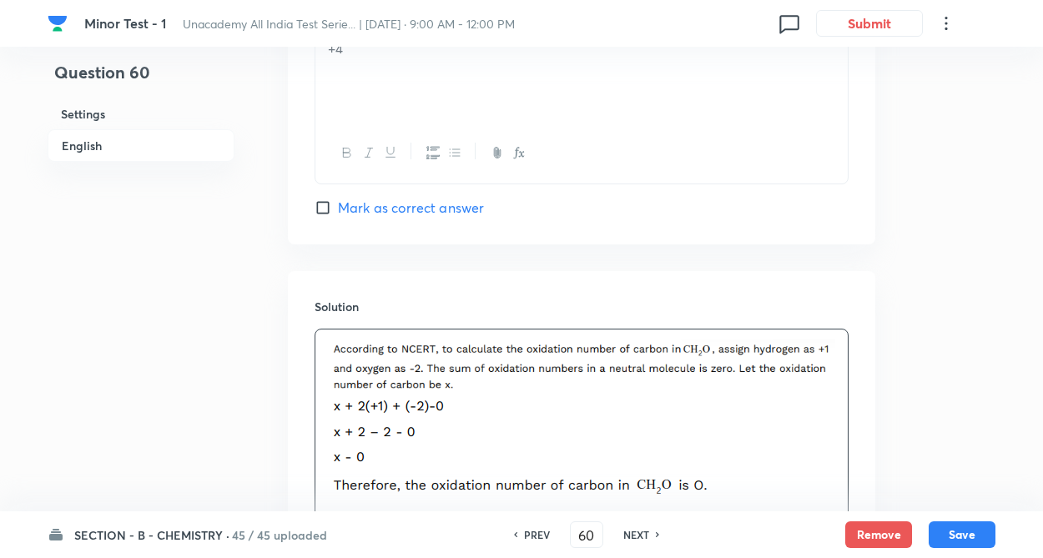
checkbox input "true"
drag, startPoint x: 630, startPoint y: 534, endPoint x: 635, endPoint y: 526, distance: 9.0
click at [632, 531] on h6 "NEXT" at bounding box center [636, 534] width 26 height 15
type input "61"
checkbox input "false"
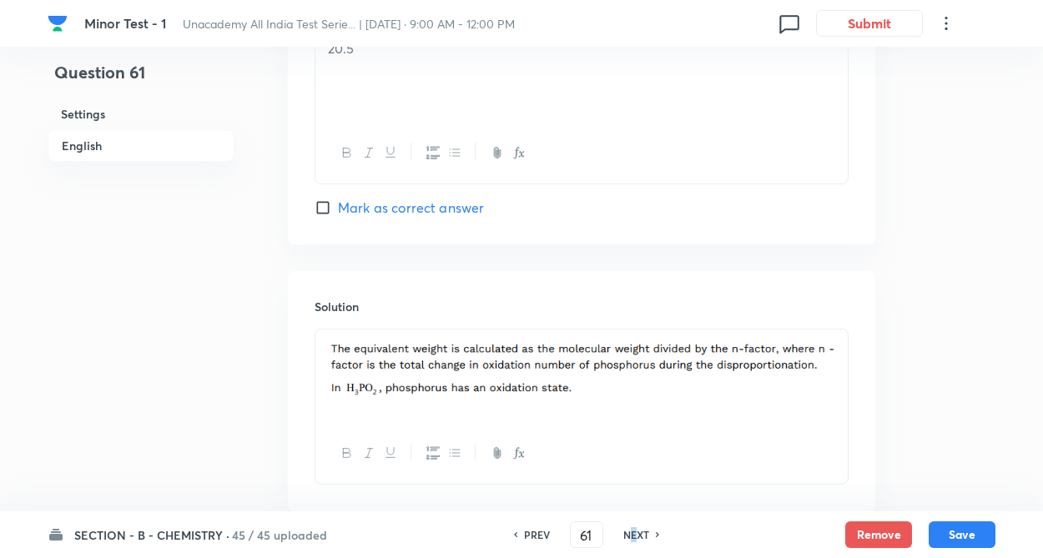
checkbox input "true"
click at [641, 536] on h6 "NEXT" at bounding box center [636, 534] width 26 height 15
type input "62"
checkbox input "false"
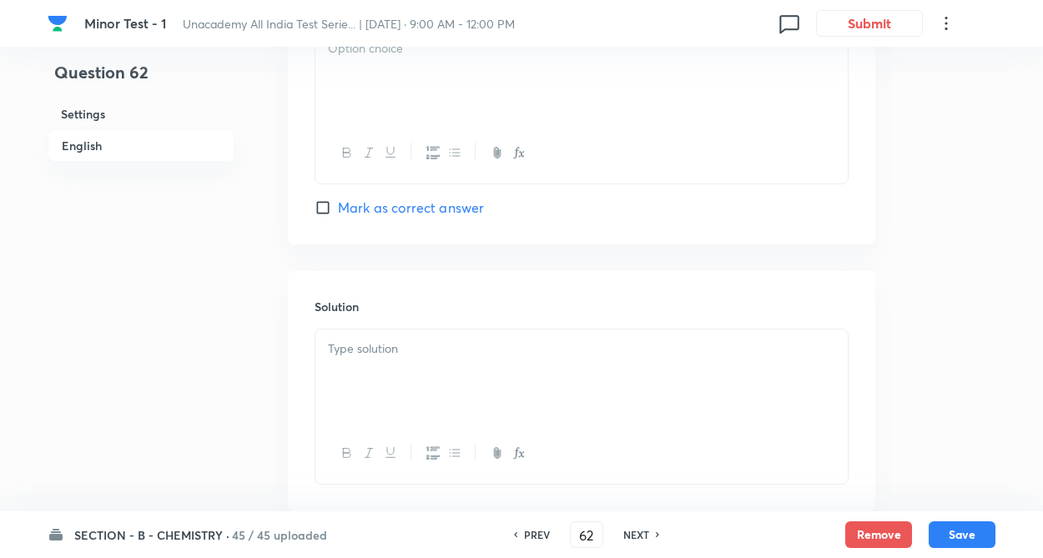
checkbox input "true"
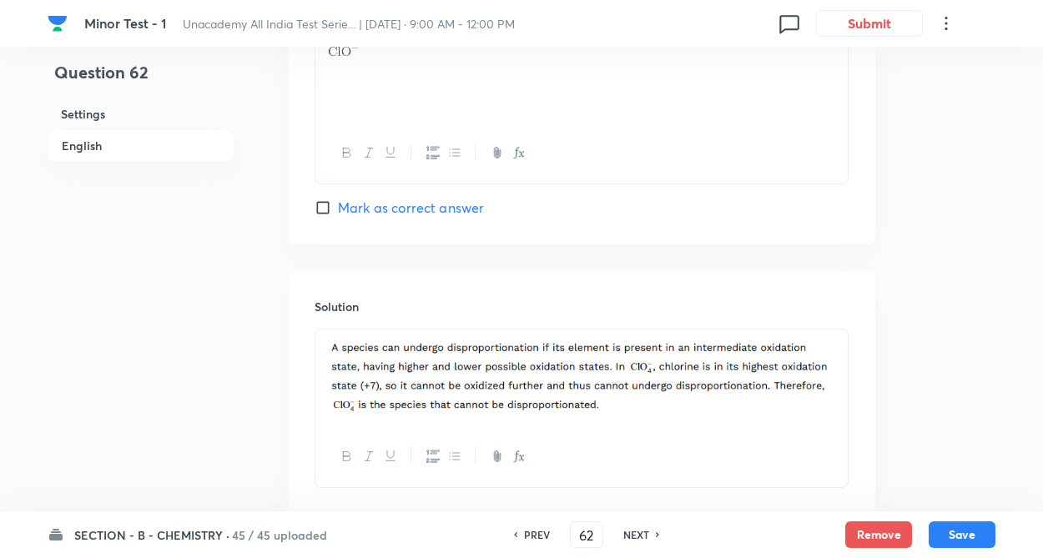
click at [634, 537] on h6 "NEXT" at bounding box center [636, 534] width 26 height 15
type input "63"
checkbox input "false"
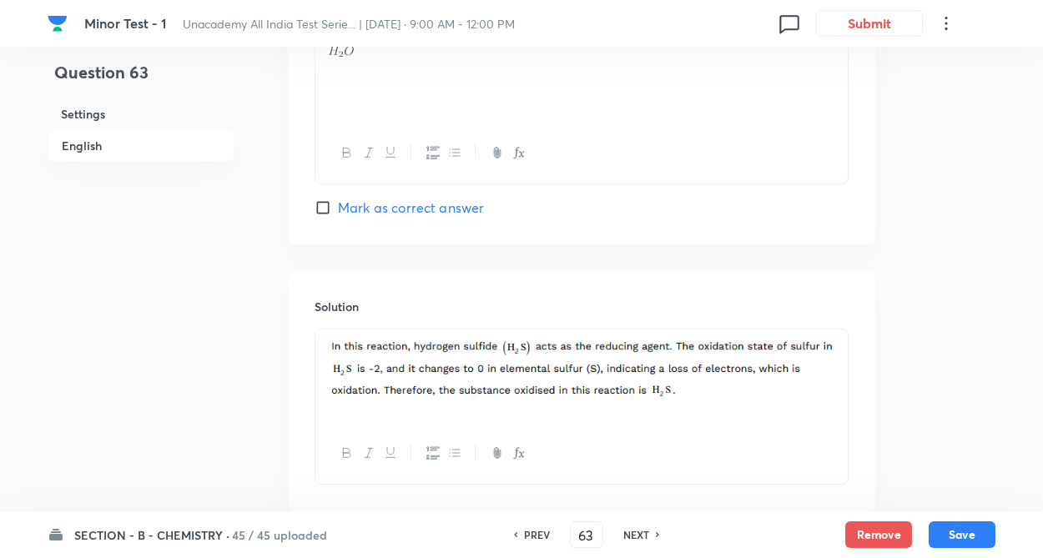
checkbox input "true"
click at [630, 531] on h6 "NEXT" at bounding box center [636, 534] width 26 height 15
type input "64"
checkbox input "false"
checkbox input "true"
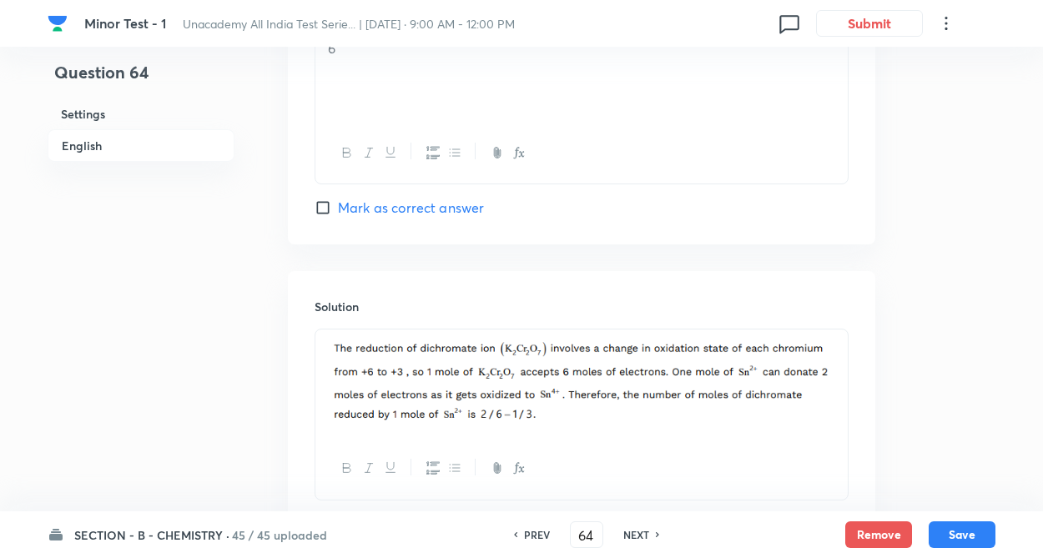
click at [636, 527] on h6 "NEXT" at bounding box center [636, 534] width 26 height 15
type input "65"
checkbox input "false"
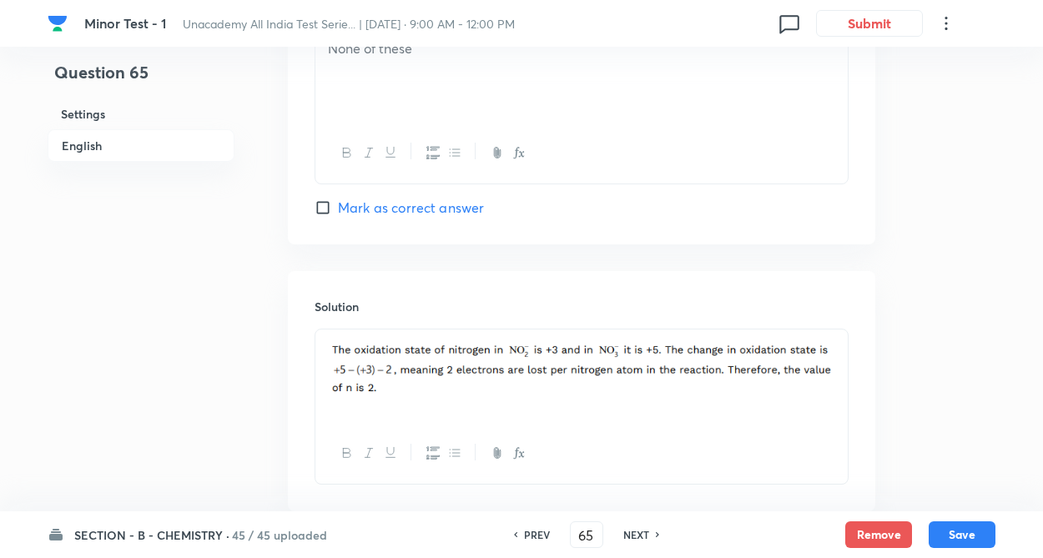
checkbox input "true"
click at [637, 533] on h6 "NEXT" at bounding box center [636, 534] width 26 height 15
type input "66"
checkbox input "false"
checkbox input "true"
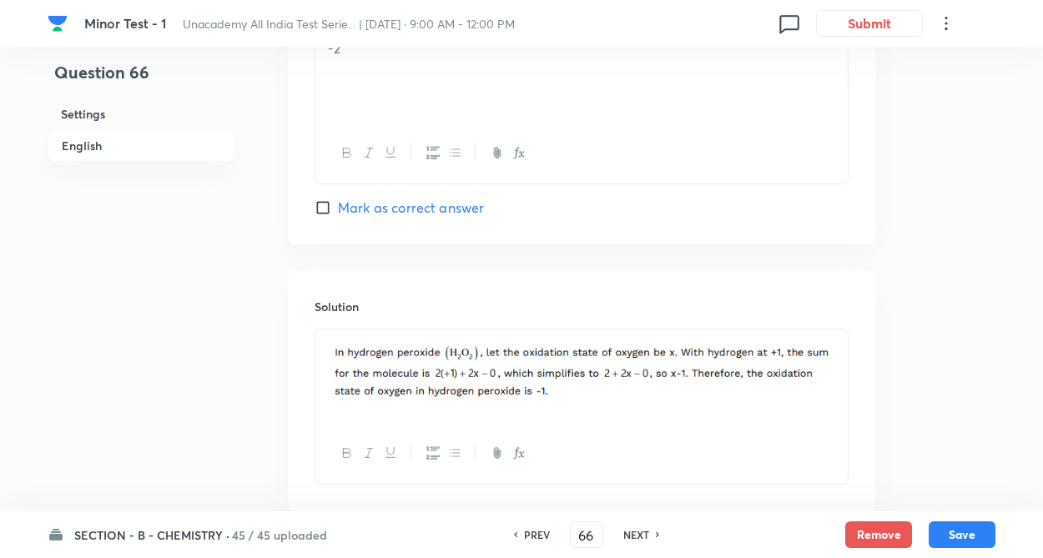
click at [647, 535] on div "NEXT" at bounding box center [639, 534] width 44 height 15
type input "67"
checkbox input "false"
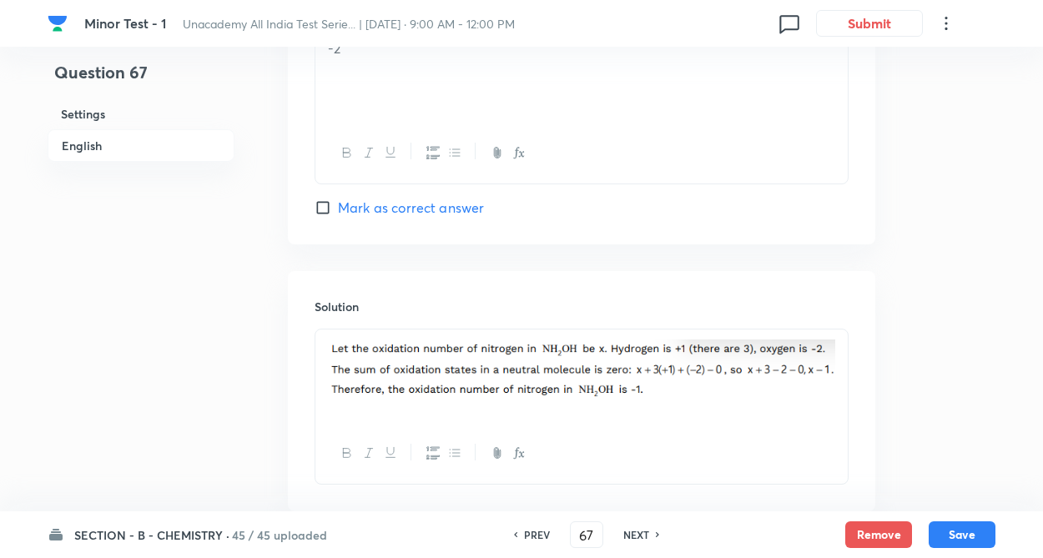
checkbox input "true"
click at [647, 535] on div "NEXT" at bounding box center [639, 534] width 44 height 15
type input "68"
checkbox input "false"
checkbox input "true"
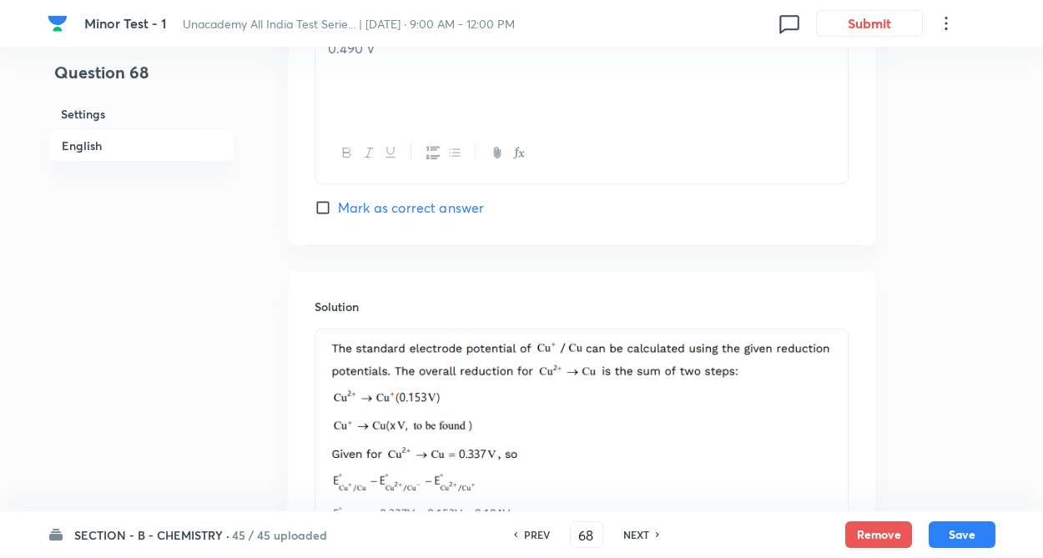
click at [638, 535] on h6 "NEXT" at bounding box center [636, 534] width 26 height 15
type input "69"
checkbox input "false"
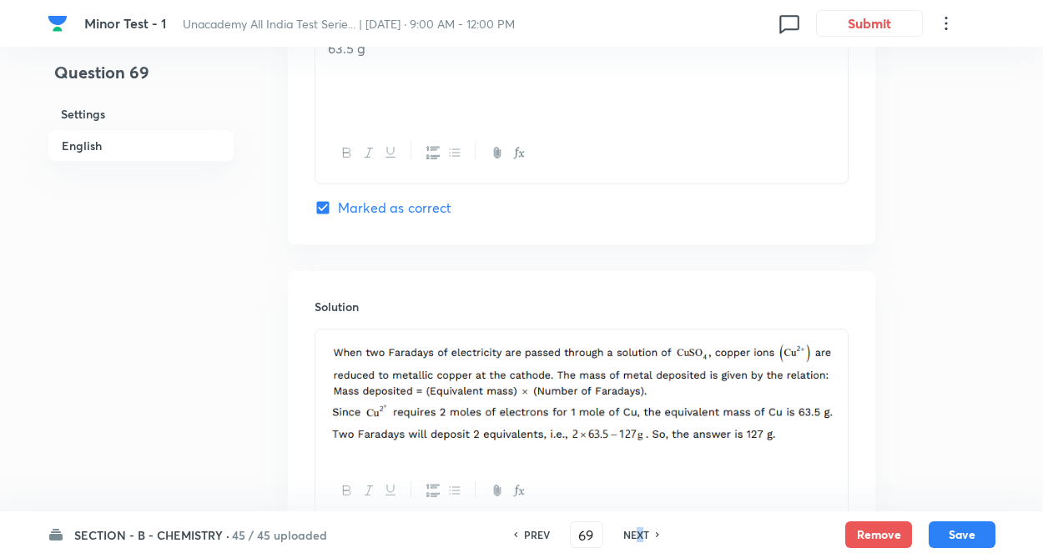
checkbox input "true"
click at [638, 535] on h6 "NEXT" at bounding box center [636, 534] width 26 height 15
type input "70"
checkbox input "false"
checkbox input "true"
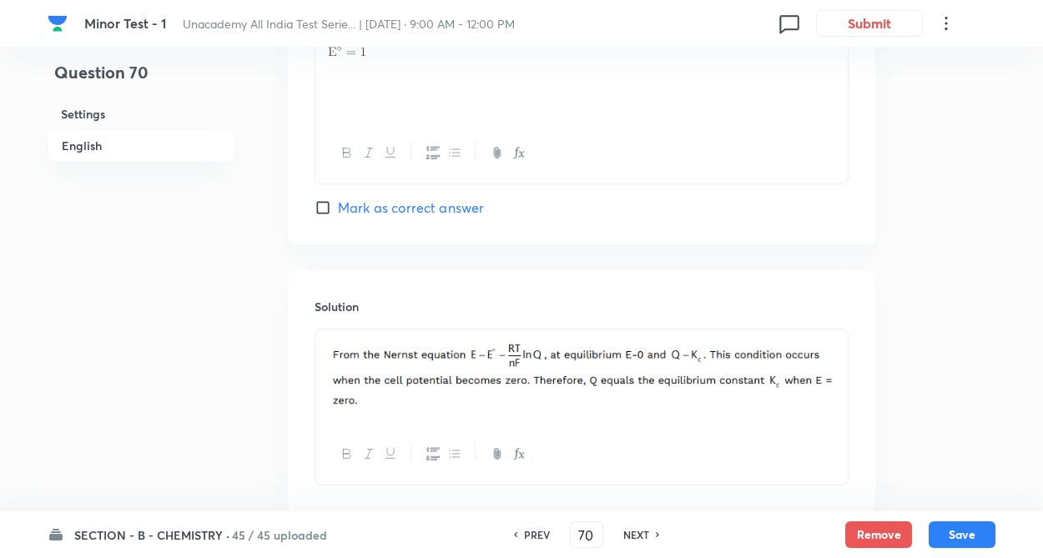
click at [639, 531] on h6 "NEXT" at bounding box center [636, 534] width 26 height 15
type input "71"
checkbox input "false"
checkbox input "true"
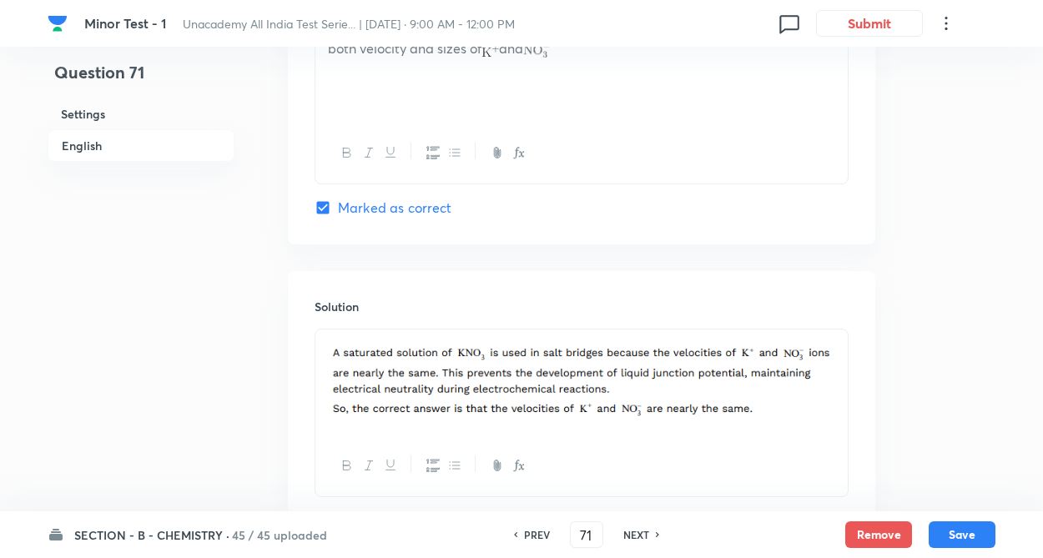
click at [639, 529] on h6 "NEXT" at bounding box center [636, 534] width 26 height 15
type input "72"
checkbox input "false"
checkbox input "true"
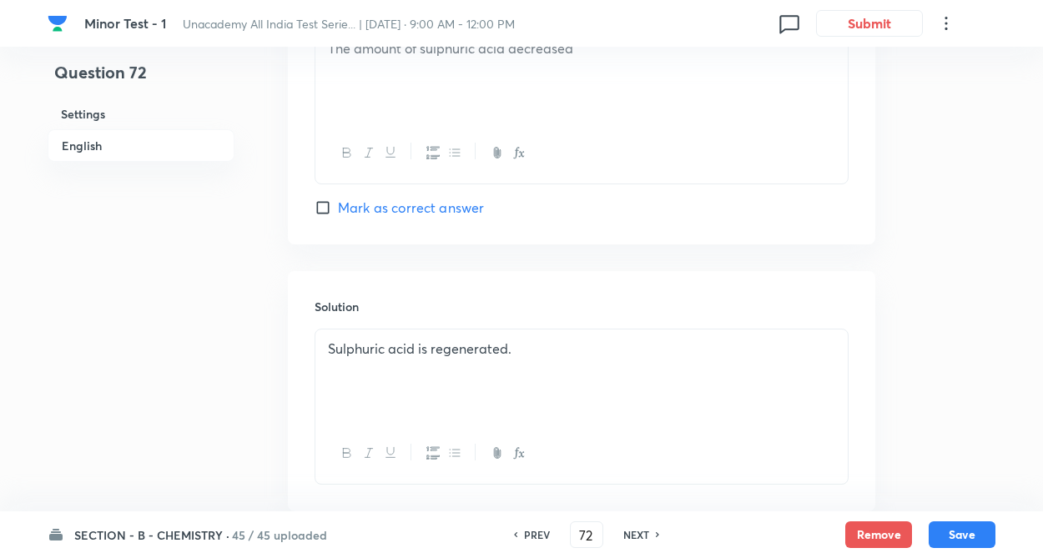
click at [639, 528] on h6 "NEXT" at bounding box center [636, 534] width 26 height 15
type input "73"
checkbox input "true"
click at [642, 541] on h6 "NEXT" at bounding box center [636, 534] width 26 height 15
type input "74"
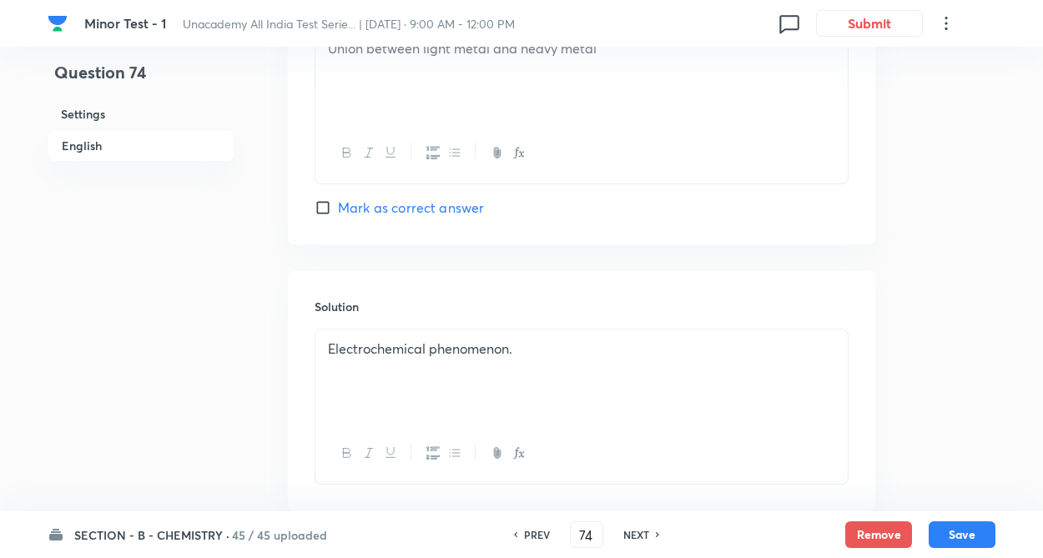
checkbox input "false"
checkbox input "true"
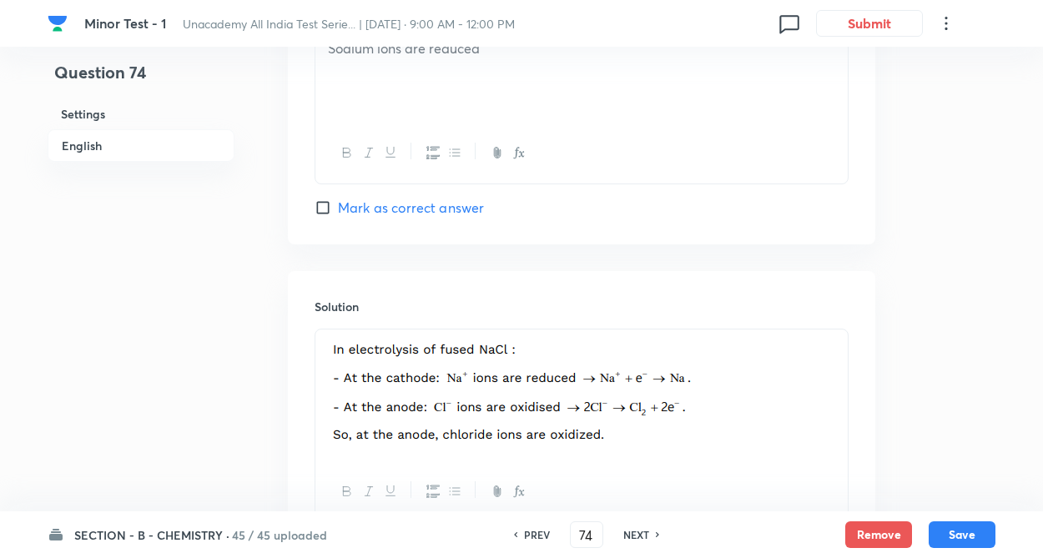
drag, startPoint x: 642, startPoint y: 541, endPoint x: 639, endPoint y: 532, distance: 9.5
click at [641, 540] on h6 "NEXT" at bounding box center [636, 534] width 26 height 15
type input "75"
checkbox input "false"
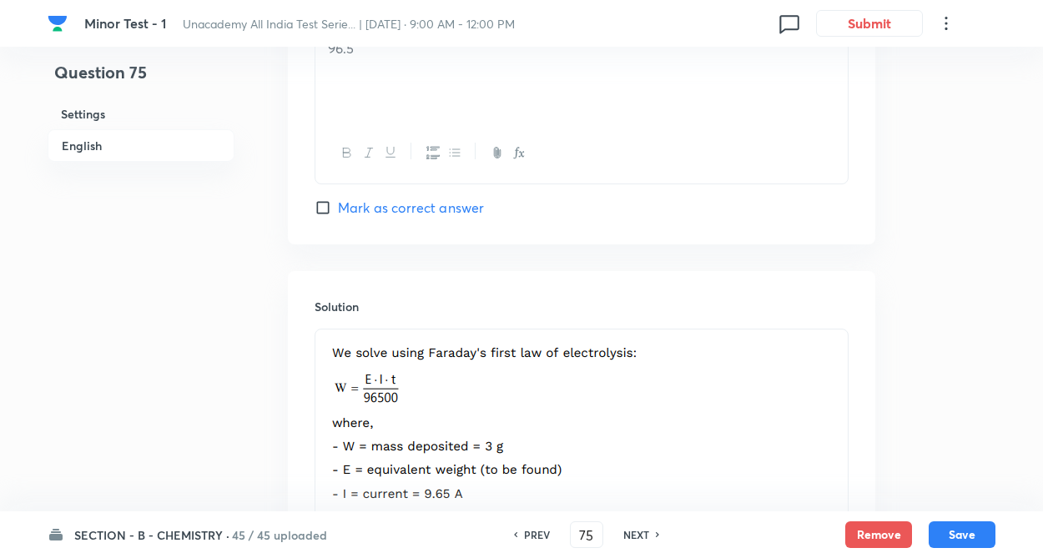
checkbox input "true"
drag, startPoint x: 639, startPoint y: 531, endPoint x: 602, endPoint y: 506, distance: 45.1
click at [637, 530] on h6 "NEXT" at bounding box center [636, 534] width 26 height 15
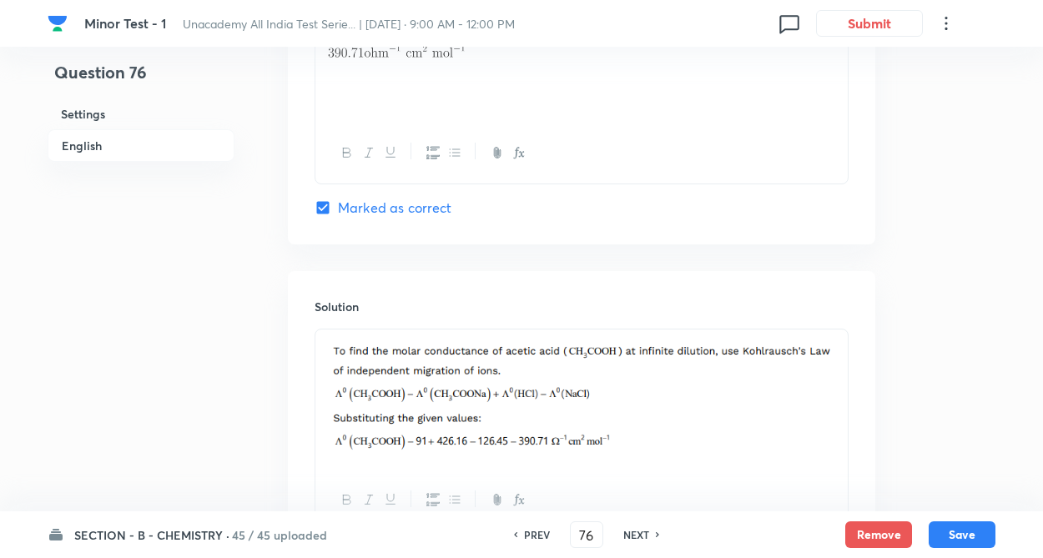
click at [632, 533] on h6 "NEXT" at bounding box center [636, 534] width 26 height 15
click at [635, 534] on h6 "NEXT" at bounding box center [636, 534] width 26 height 15
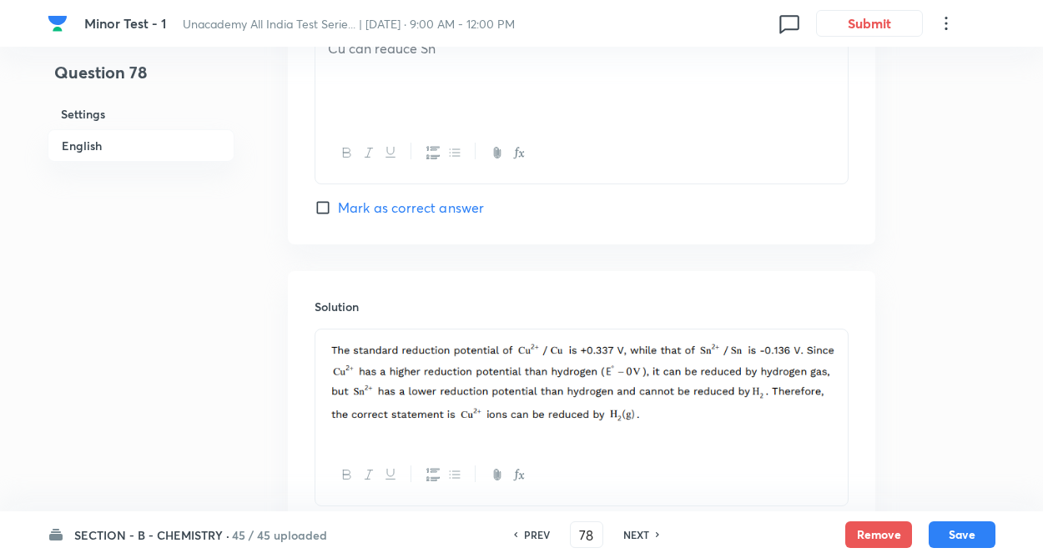
click at [637, 536] on h6 "NEXT" at bounding box center [636, 534] width 26 height 15
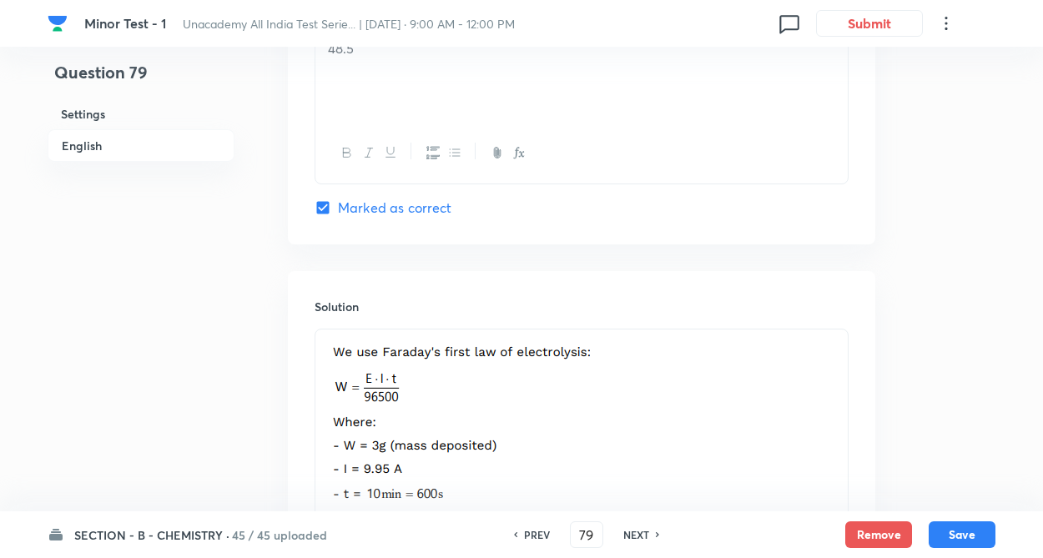
drag, startPoint x: 637, startPoint y: 533, endPoint x: 627, endPoint y: 529, distance: 10.1
click at [634, 533] on h6 "NEXT" at bounding box center [636, 534] width 26 height 15
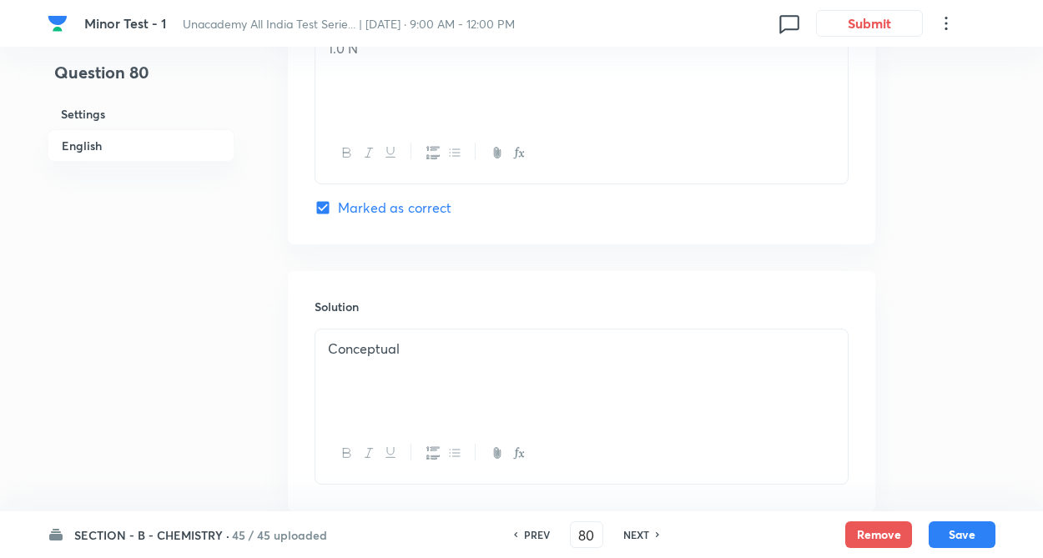
click at [632, 531] on h6 "NEXT" at bounding box center [636, 534] width 26 height 15
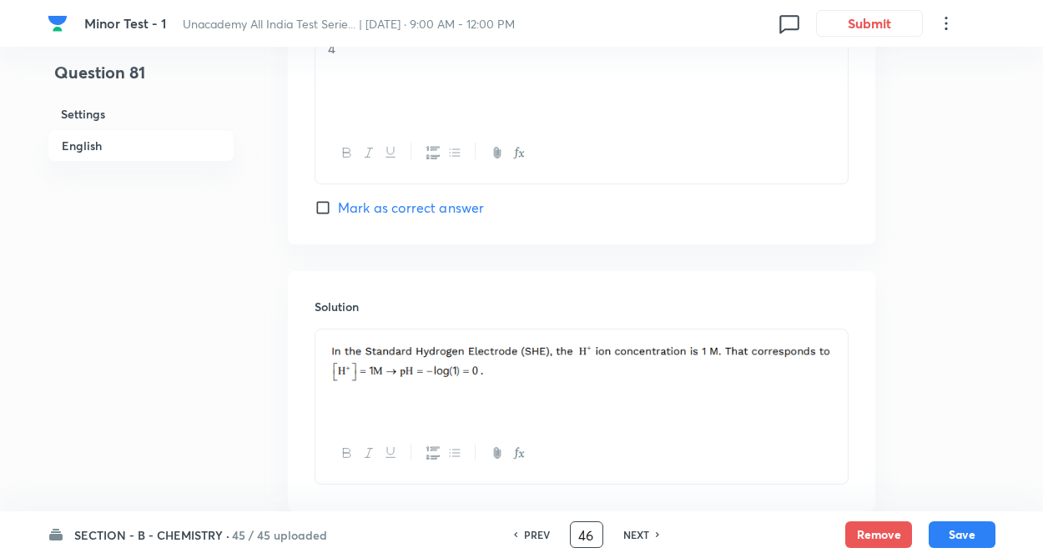
click at [588, 531] on input "46" at bounding box center [587, 535] width 32 height 29
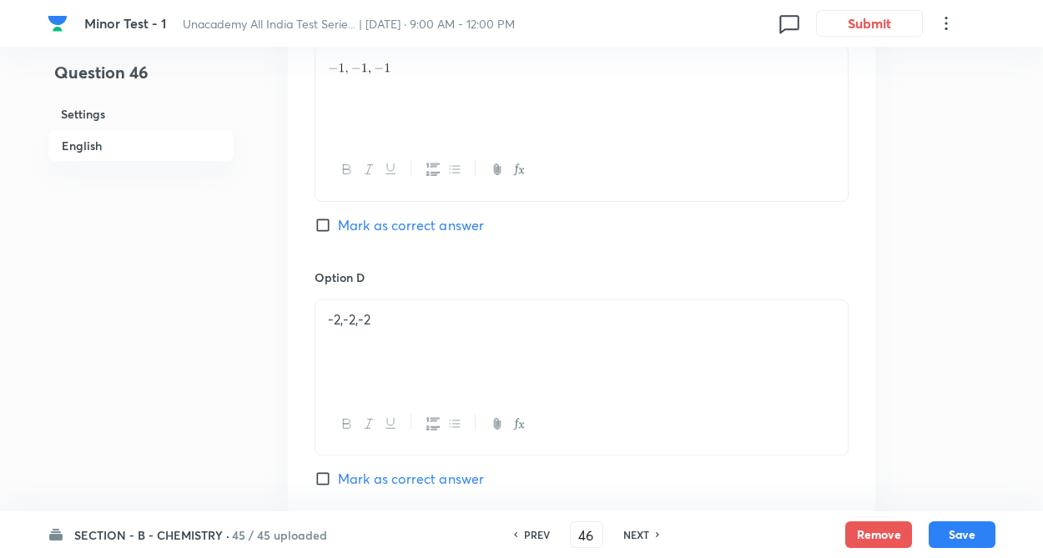
scroll to position [1367, 0]
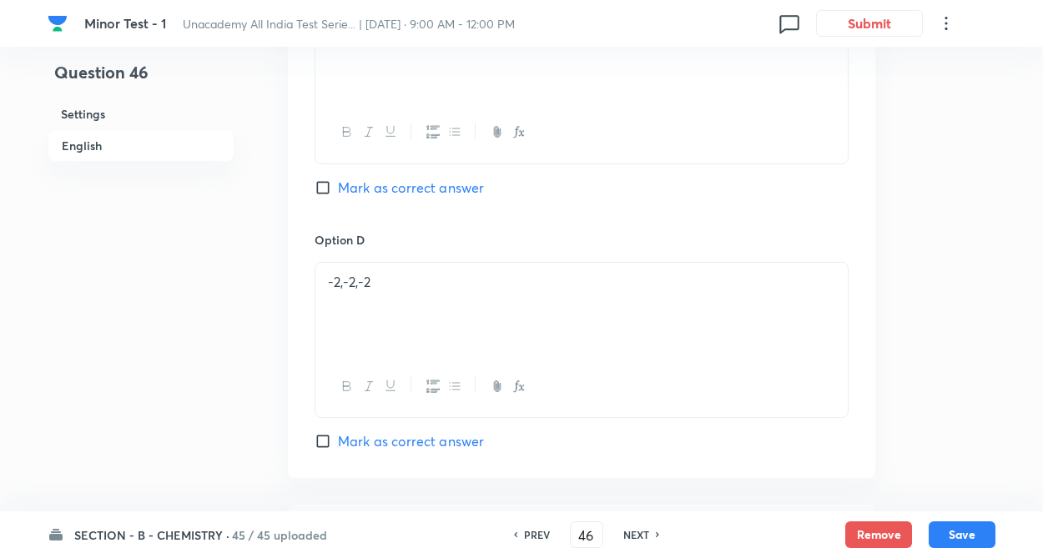
drag, startPoint x: 642, startPoint y: 532, endPoint x: 376, endPoint y: 461, distance: 274.6
click at [642, 533] on h6 "NEXT" at bounding box center [636, 534] width 26 height 15
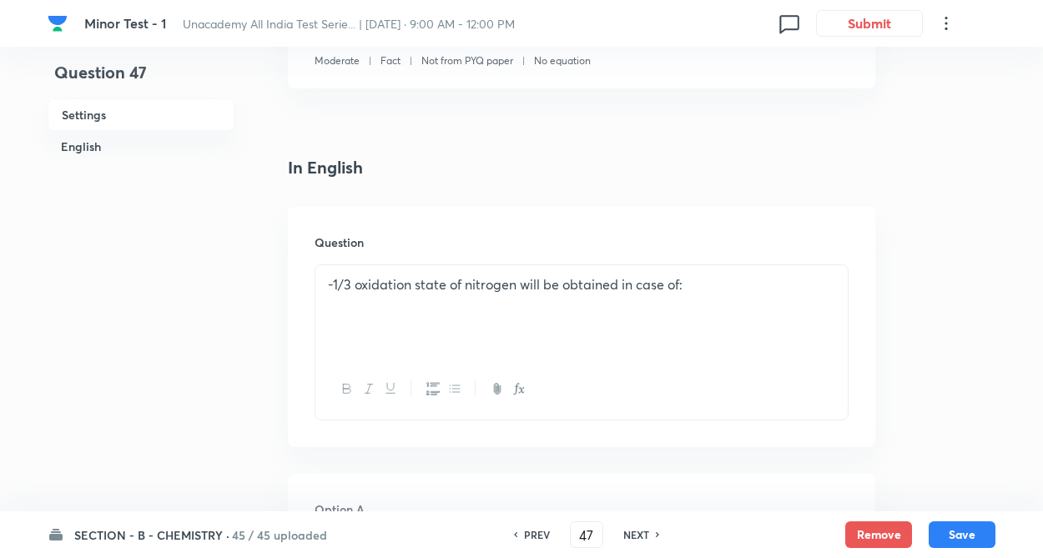
scroll to position [333, 0]
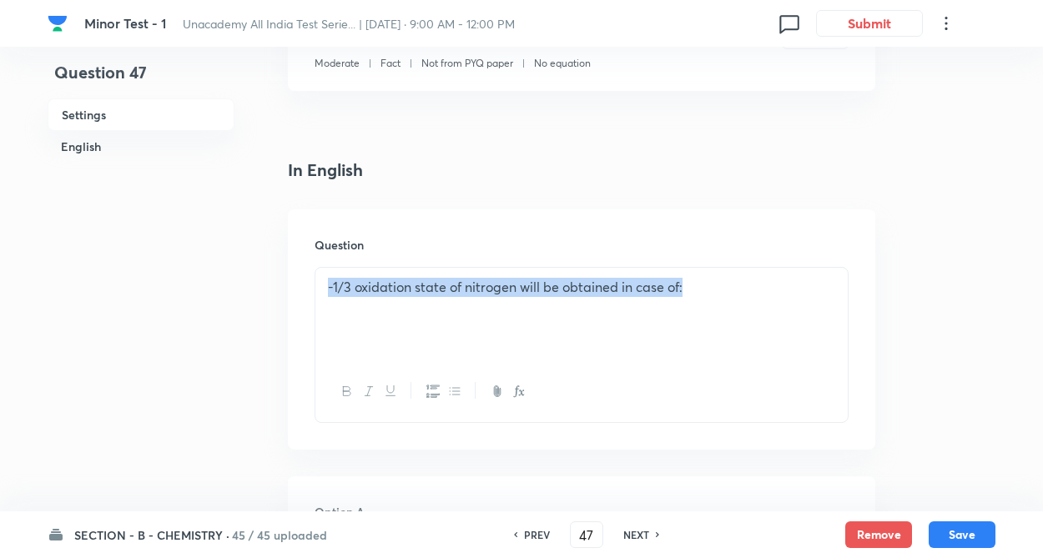
copy p "-1/3 oxidation state of nitrogen will be obtained in case of:"
drag, startPoint x: 325, startPoint y: 288, endPoint x: 734, endPoint y: 145, distance: 433.8
click at [690, 292] on div "-1/3 oxidation state of nitrogen will be obtained in case of:" at bounding box center [581, 314] width 532 height 93
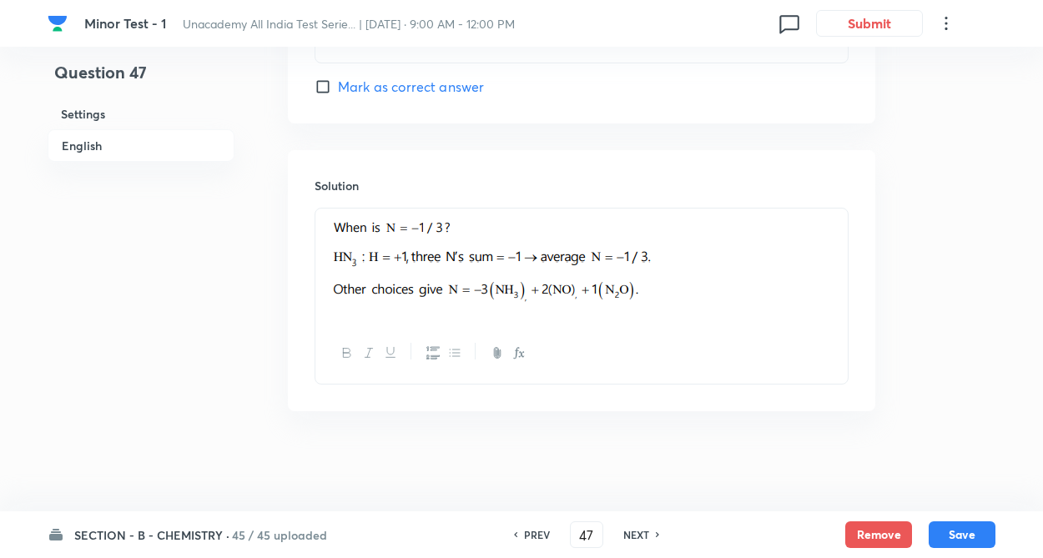
scroll to position [1027, 0]
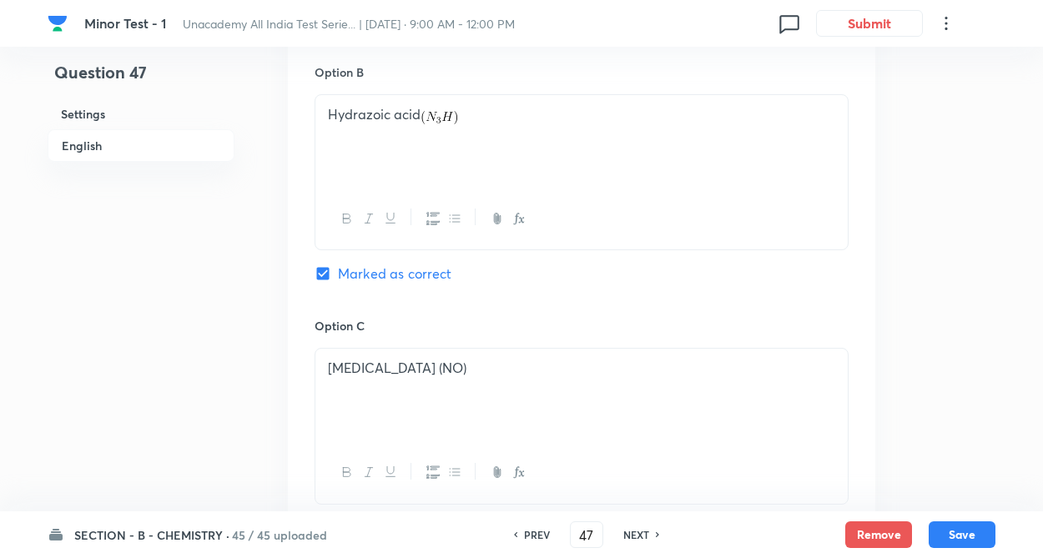
drag, startPoint x: 502, startPoint y: 98, endPoint x: 796, endPoint y: 412, distance: 430.3
drag, startPoint x: 796, startPoint y: 412, endPoint x: 643, endPoint y: 536, distance: 196.9
click at [635, 536] on h6 "NEXT" at bounding box center [636, 534] width 26 height 15
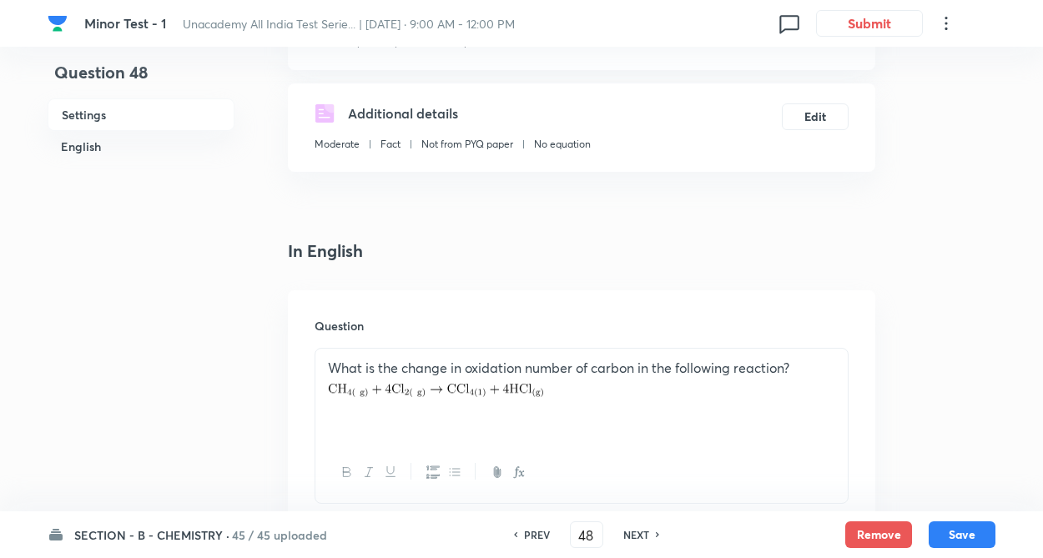
scroll to position [426, 0]
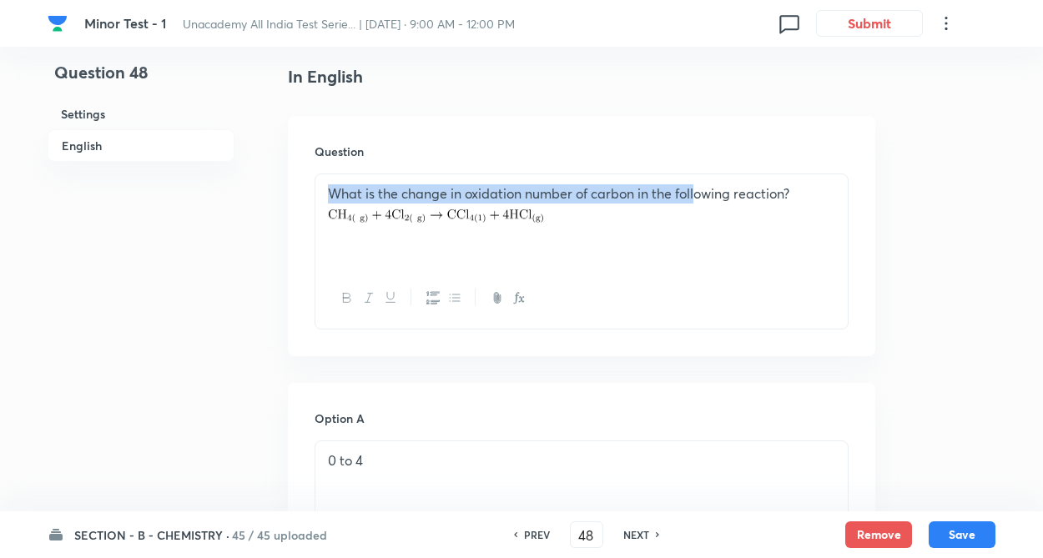
drag, startPoint x: 326, startPoint y: 188, endPoint x: 701, endPoint y: 177, distance: 374.8
click at [701, 177] on div "What is the change in oxidation number of carbon in the following reaction?" at bounding box center [581, 220] width 532 height 93
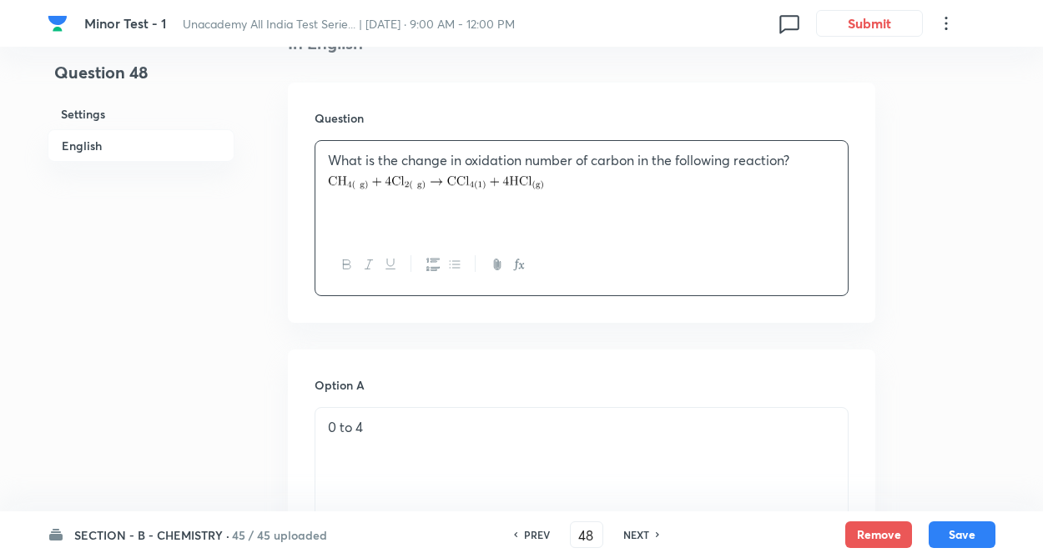
scroll to position [493, 0]
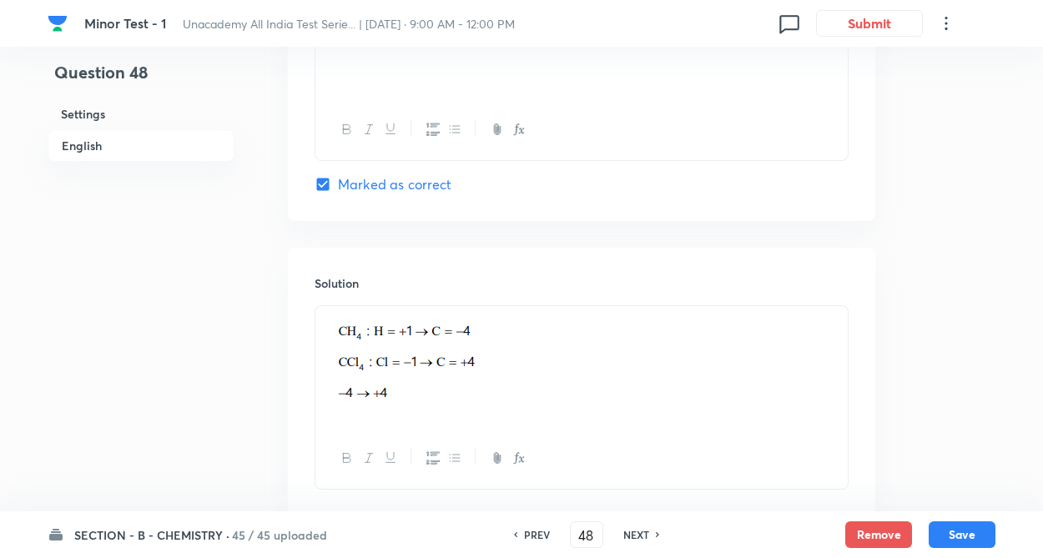
scroll to position [1730, 0]
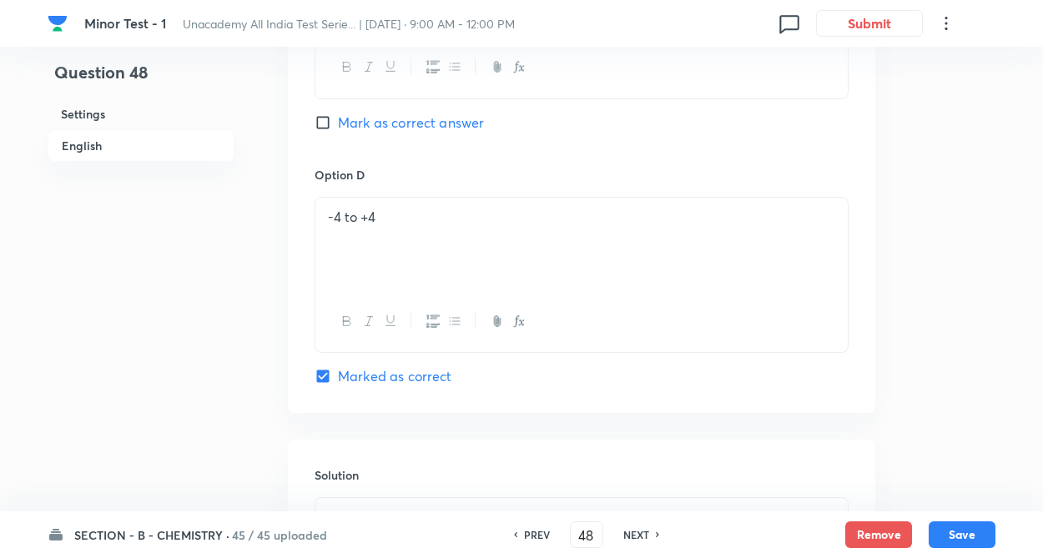
scroll to position [1396, 0]
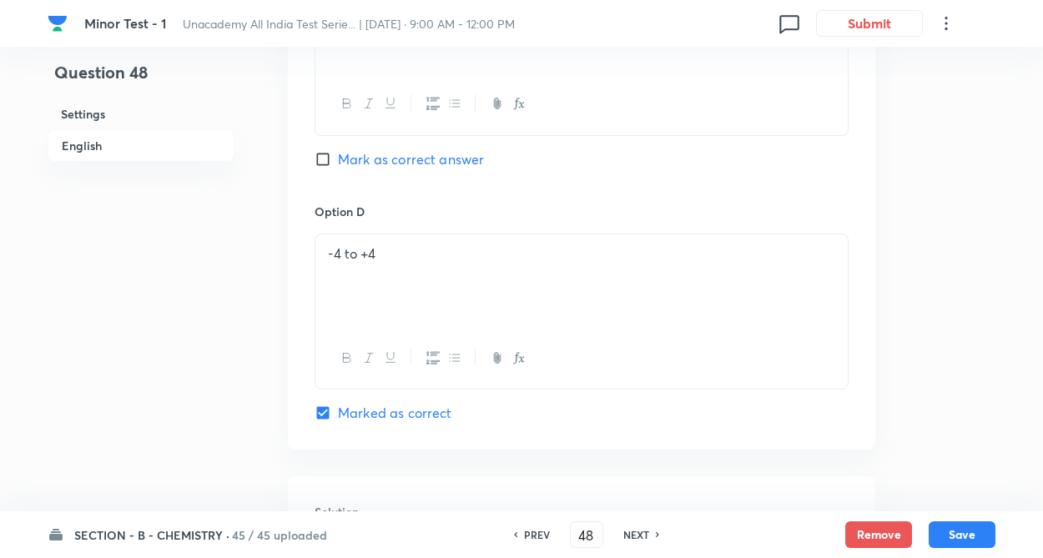
drag, startPoint x: 173, startPoint y: 297, endPoint x: 198, endPoint y: 306, distance: 26.7
click at [643, 533] on h6 "NEXT" at bounding box center [636, 534] width 26 height 15
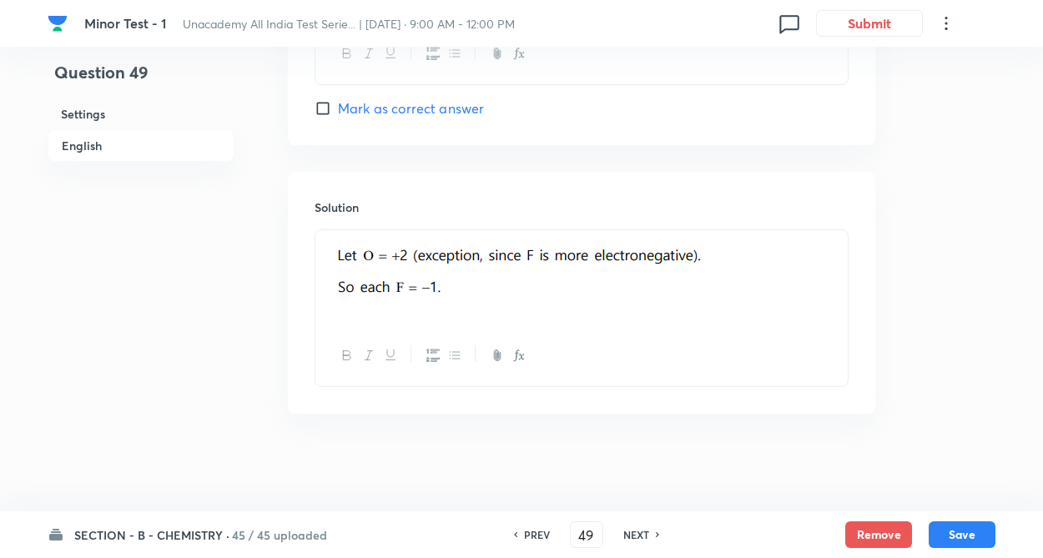
scroll to position [1703, 0]
click at [627, 538] on h6 "NEXT" at bounding box center [636, 534] width 26 height 15
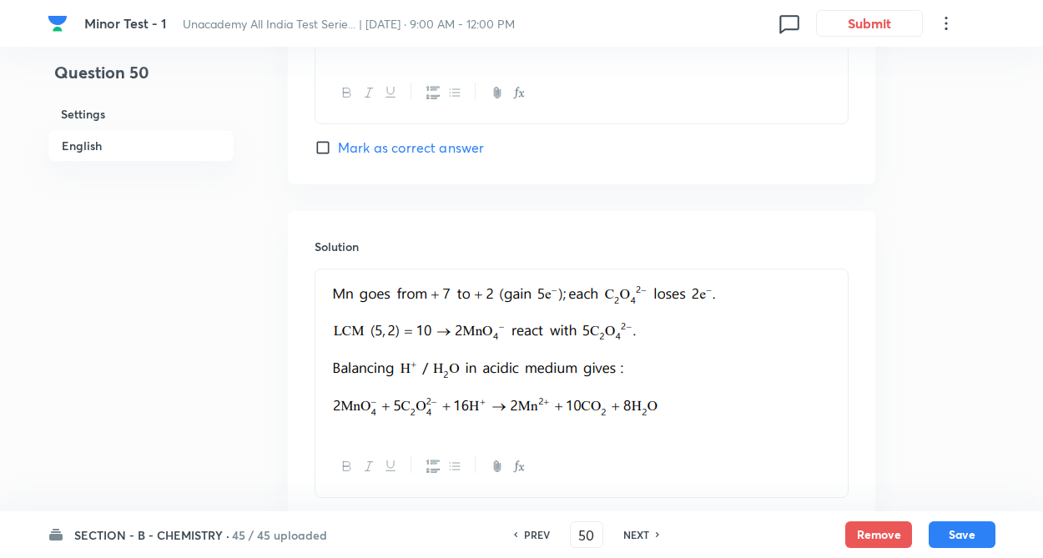
scroll to position [1897, 0]
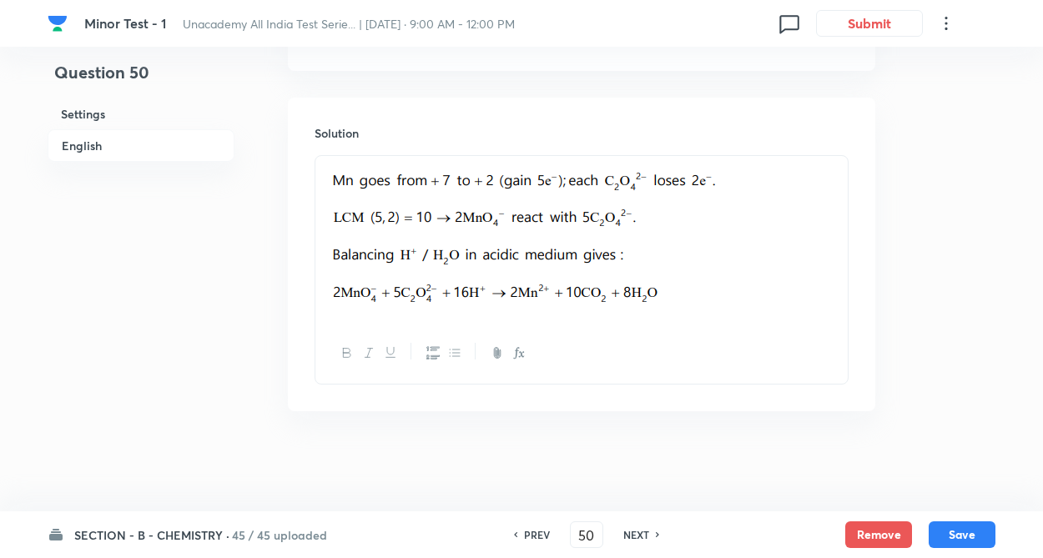
drag, startPoint x: 638, startPoint y: 539, endPoint x: 620, endPoint y: 523, distance: 24.3
click at [639, 538] on h6 "NEXT" at bounding box center [636, 534] width 26 height 15
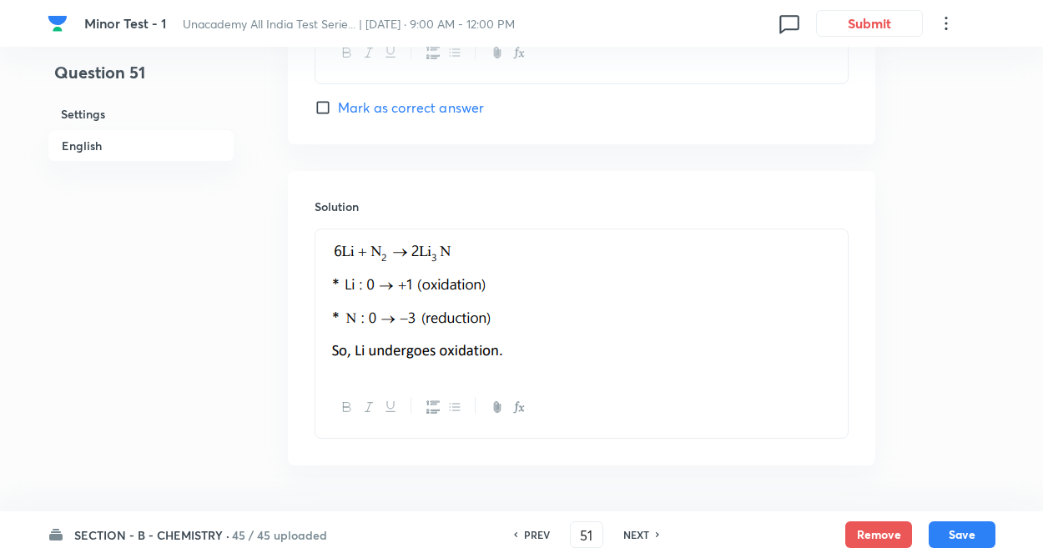
scroll to position [1755, 0]
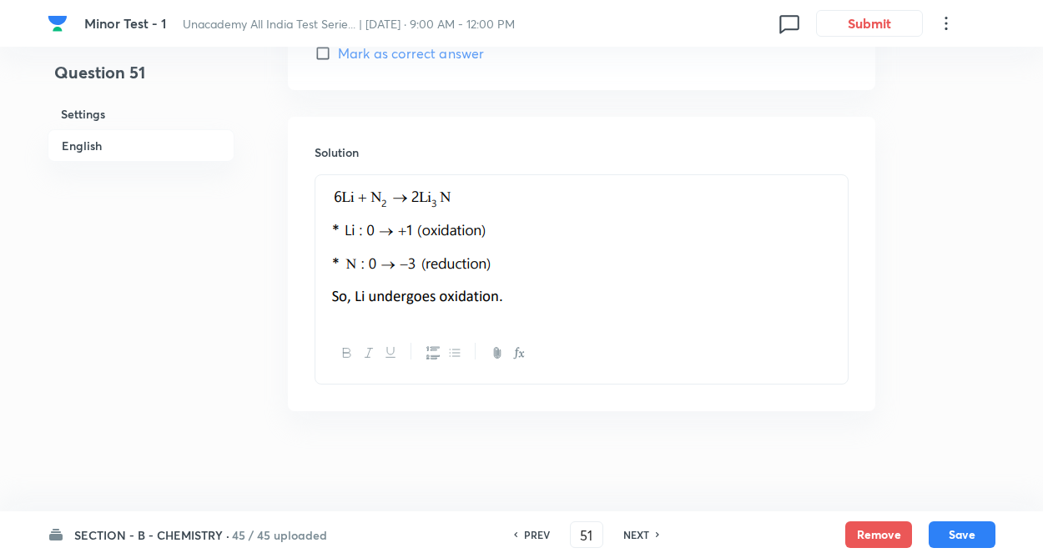
drag, startPoint x: 235, startPoint y: 375, endPoint x: 700, endPoint y: 490, distance: 478.6
drag, startPoint x: 652, startPoint y: 533, endPoint x: 445, endPoint y: 476, distance: 215.6
click at [651, 534] on div "NEXT" at bounding box center [639, 534] width 44 height 15
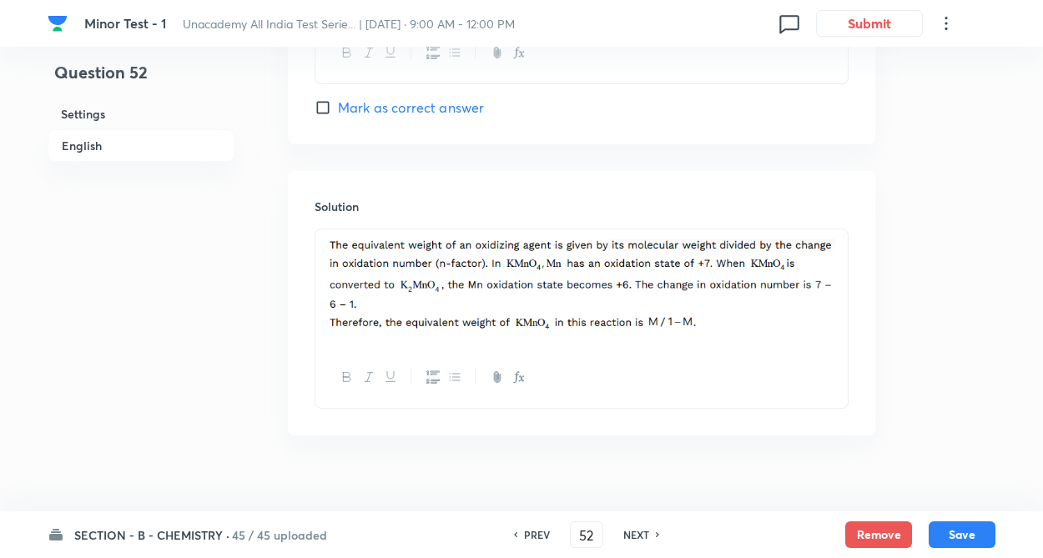
scroll to position [1725, 0]
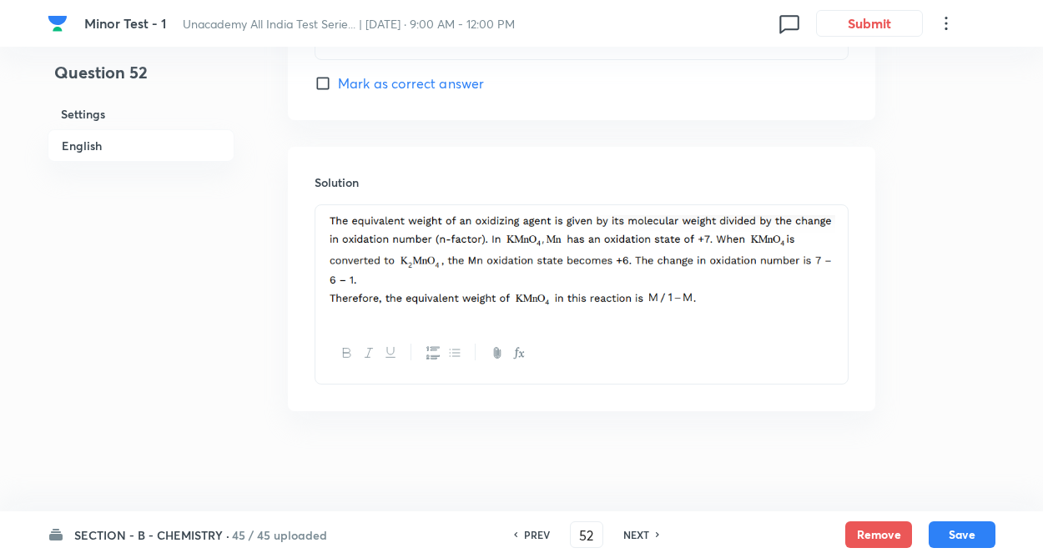
click at [647, 534] on div "NEXT" at bounding box center [639, 534] width 44 height 15
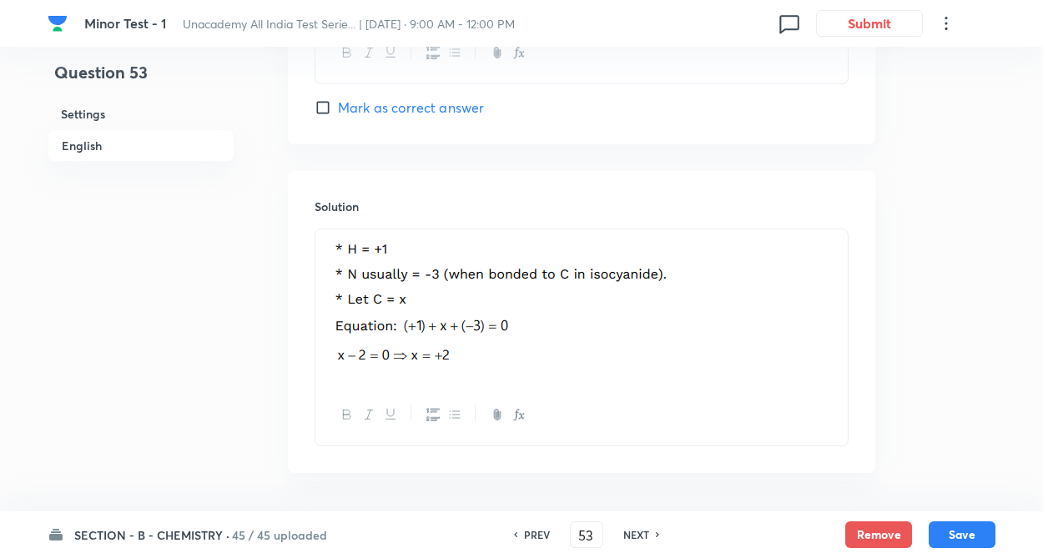
scroll to position [1763, 0]
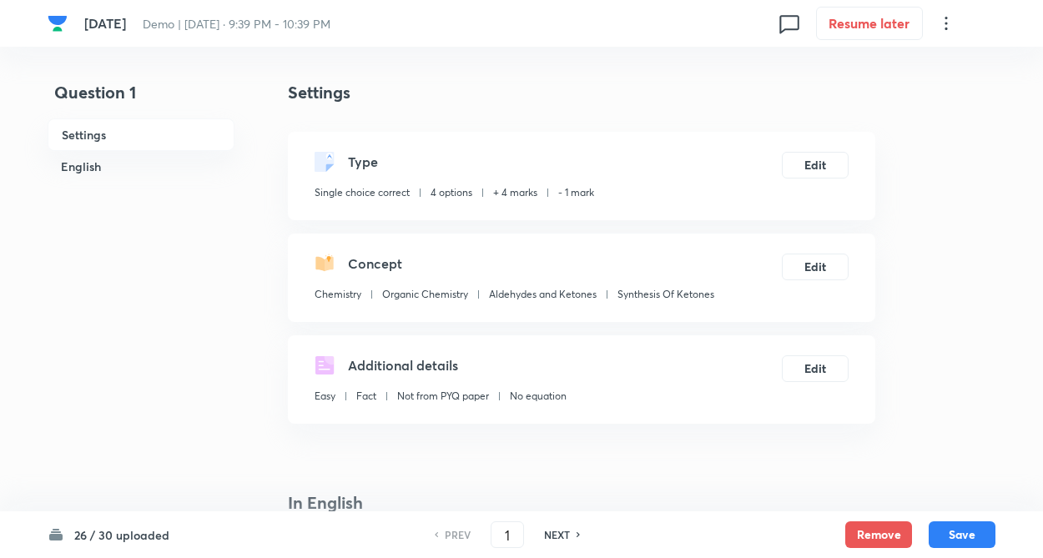
click at [421, 184] on div "Type Single choice correct 4 options + 4 marks - 1 mark" at bounding box center [455, 179] width 280 height 55
type input "28"
click at [512, 533] on input "28" at bounding box center [507, 535] width 32 height 29
click at [517, 539] on input "number" at bounding box center [507, 535] width 32 height 29
click at [499, 539] on input "number" at bounding box center [507, 535] width 32 height 29
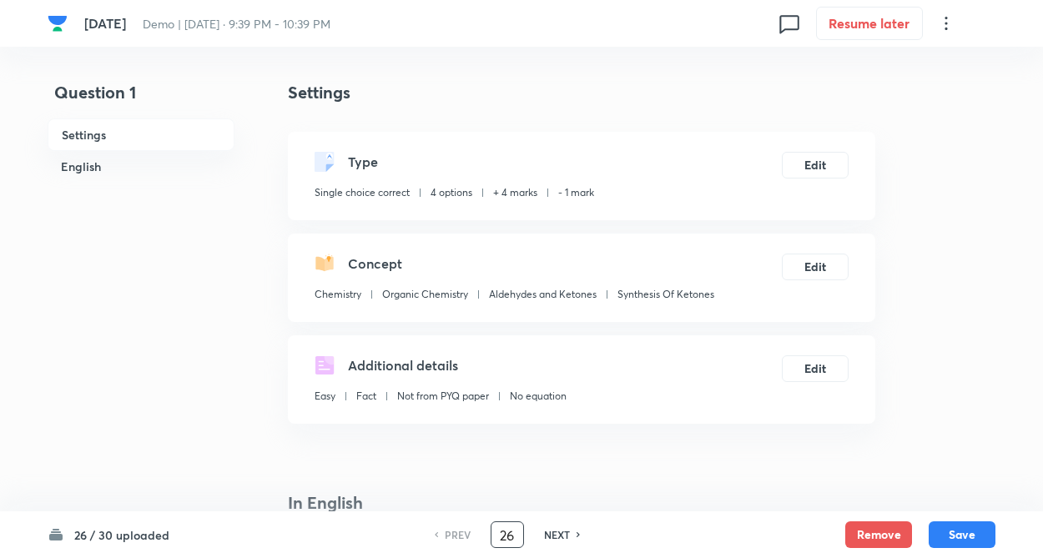
type input "26"
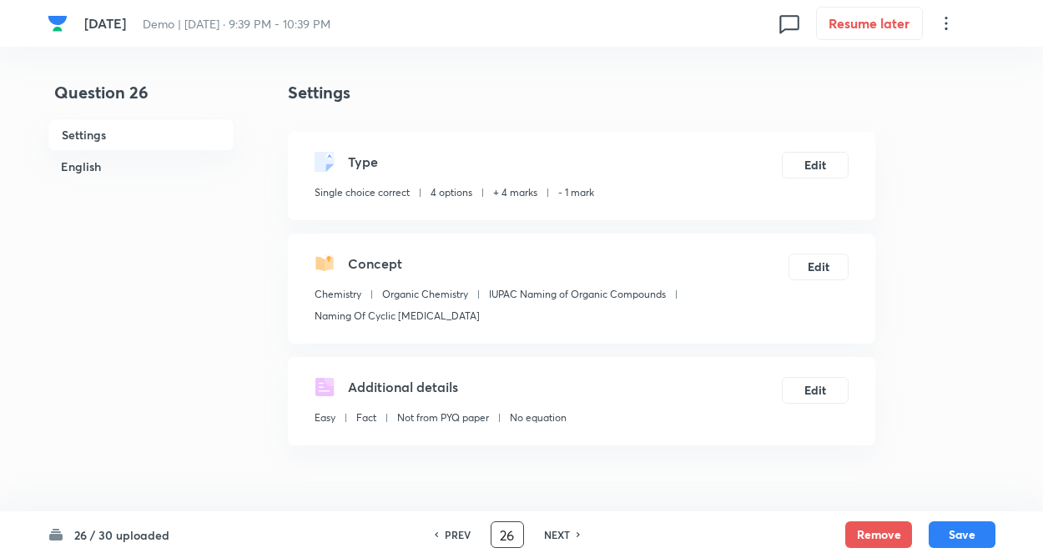
checkbox input "false"
checkbox input "true"
click at [565, 530] on h6 "NEXT" at bounding box center [557, 534] width 26 height 15
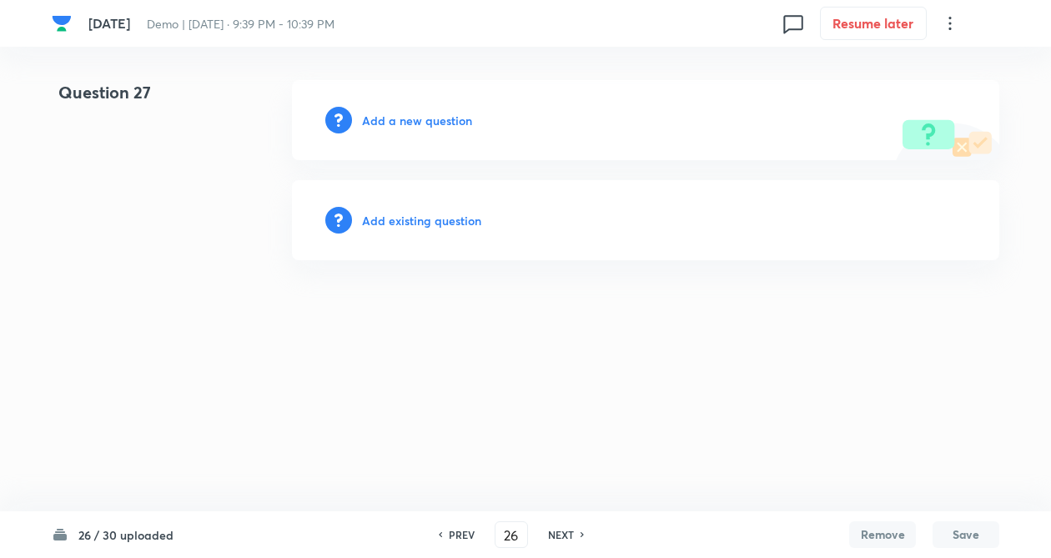
type input "27"
drag, startPoint x: 41, startPoint y: 252, endPoint x: 277, endPoint y: 174, distance: 248.8
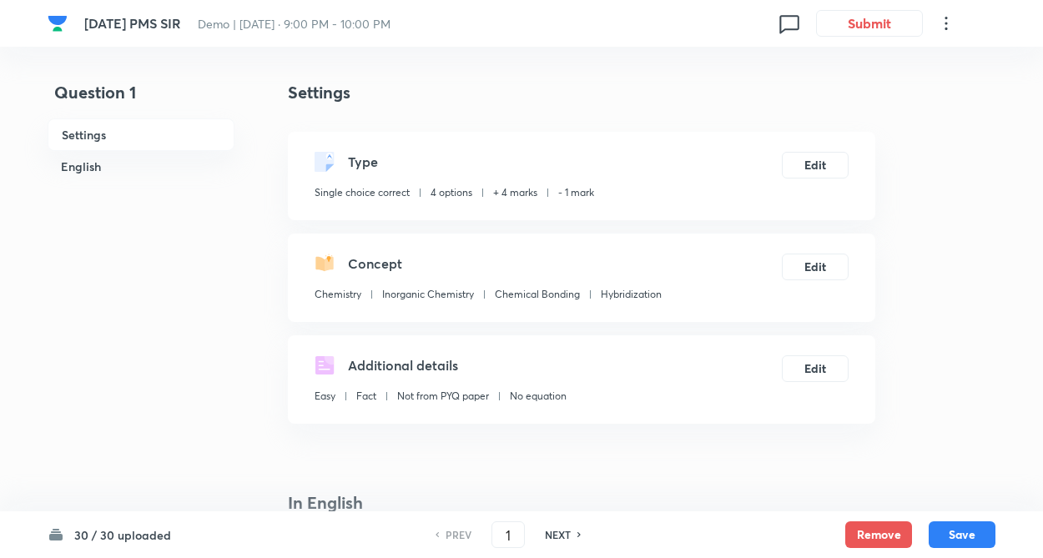
checkbox input "true"
click at [509, 531] on input "1" at bounding box center [507, 535] width 32 height 29
type input "29"
